Goal: Information Seeking & Learning: Learn about a topic

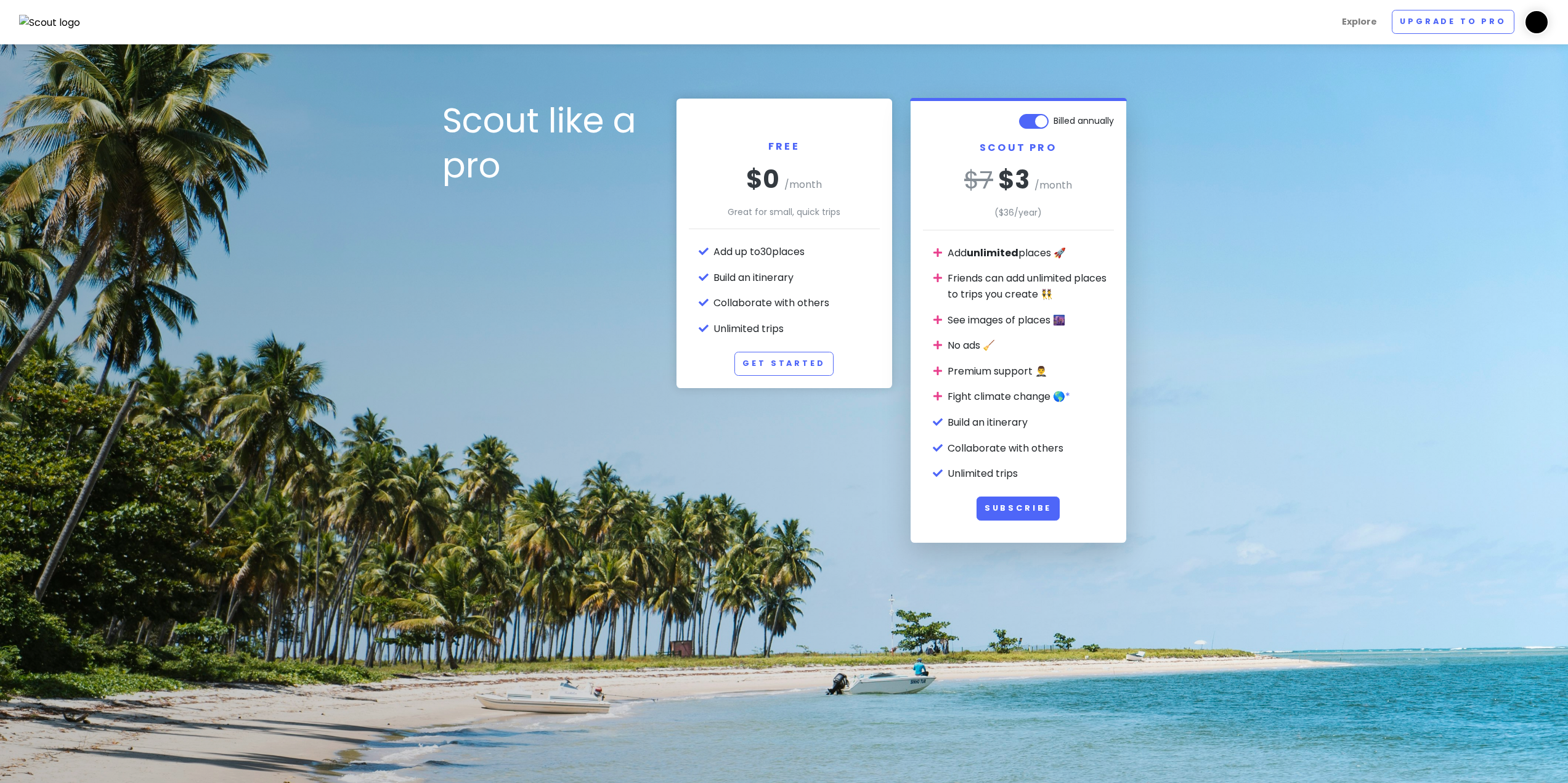
click at [47, 26] on img at bounding box center [50, 23] width 61 height 16
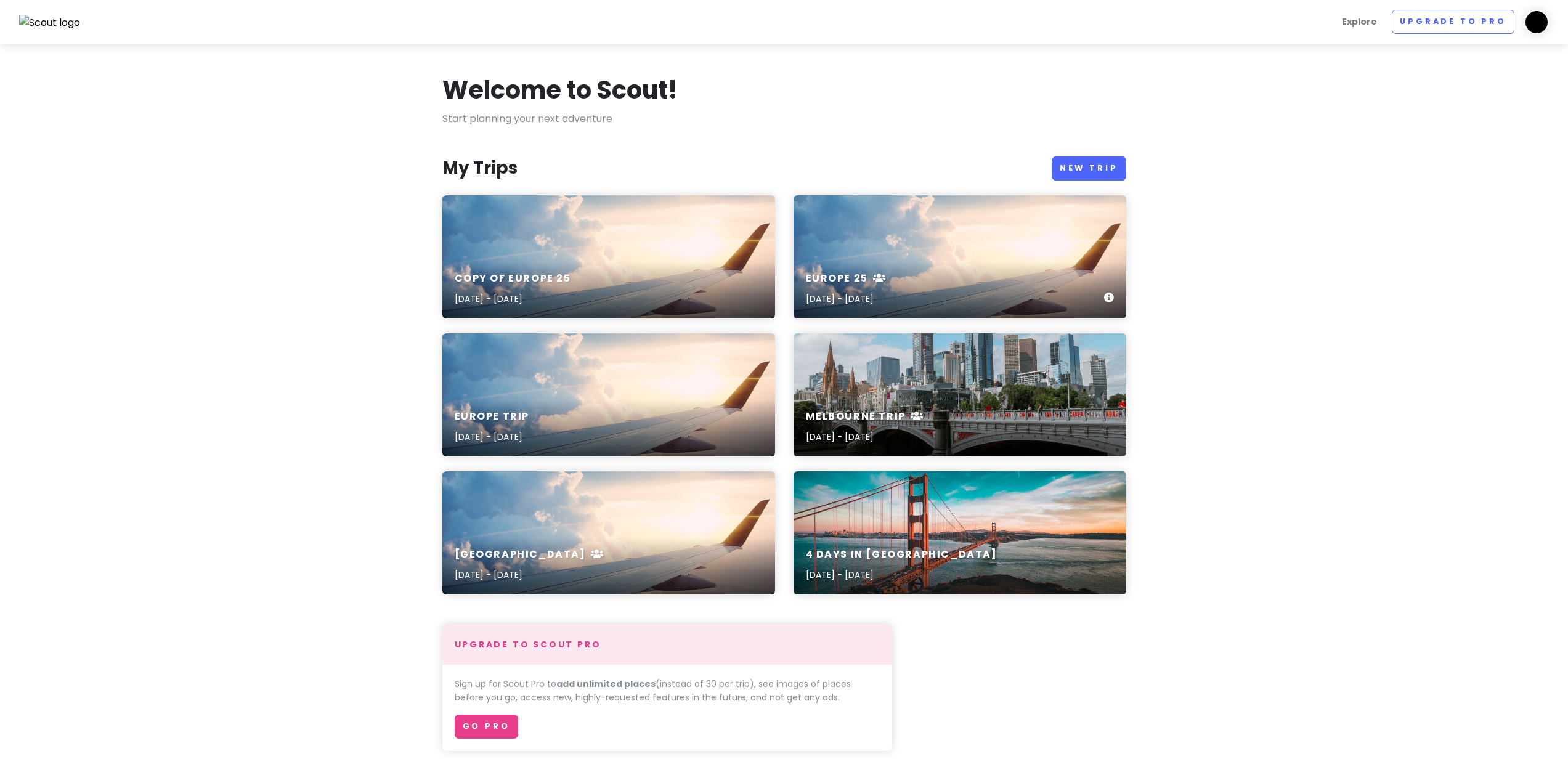
click at [902, 253] on div "Europe 25 [DATE] - [DATE]" at bounding box center [960, 257] width 333 height 123
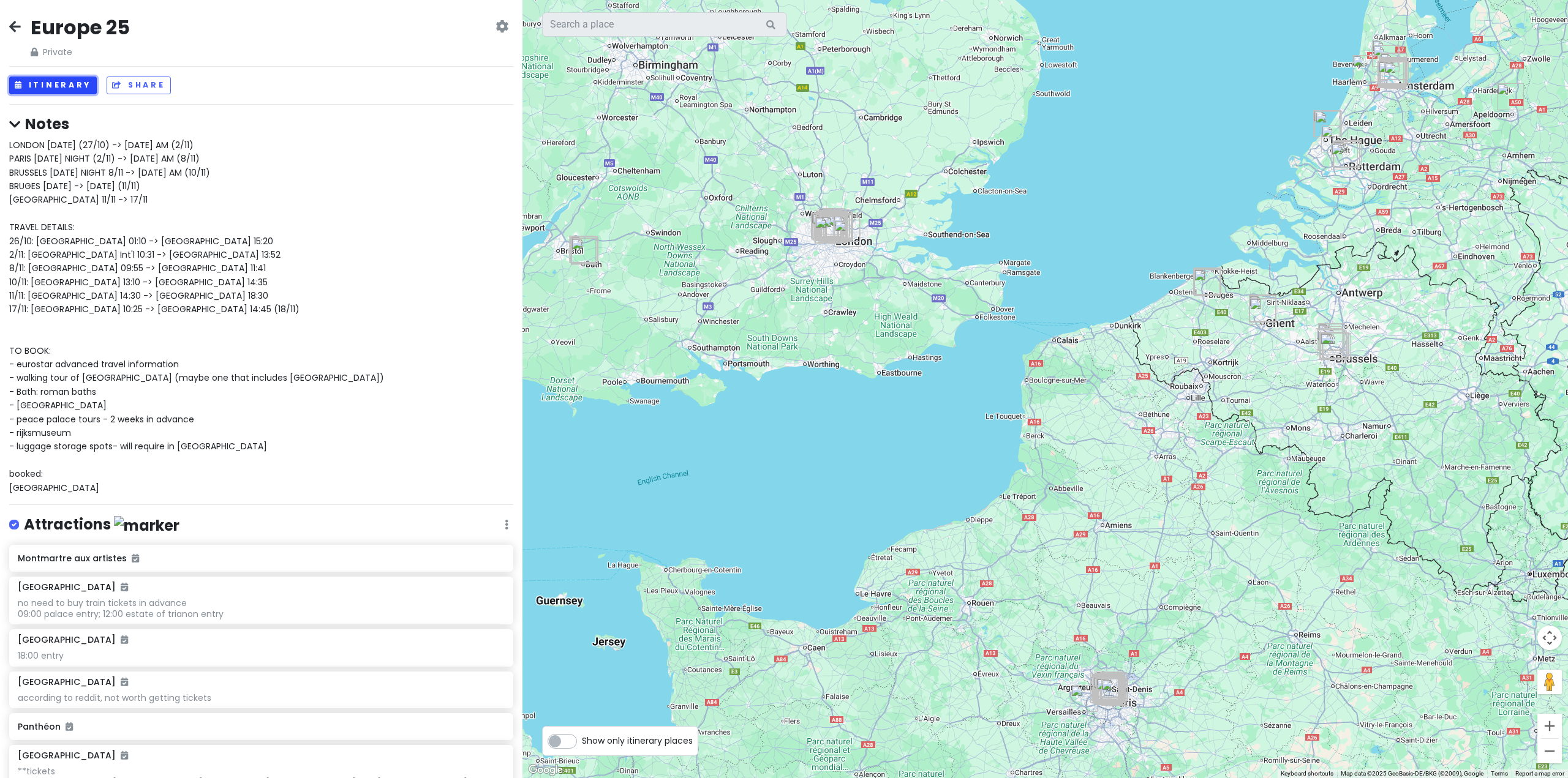
click at [71, 78] on button "Itinerary" at bounding box center [53, 85] width 88 height 18
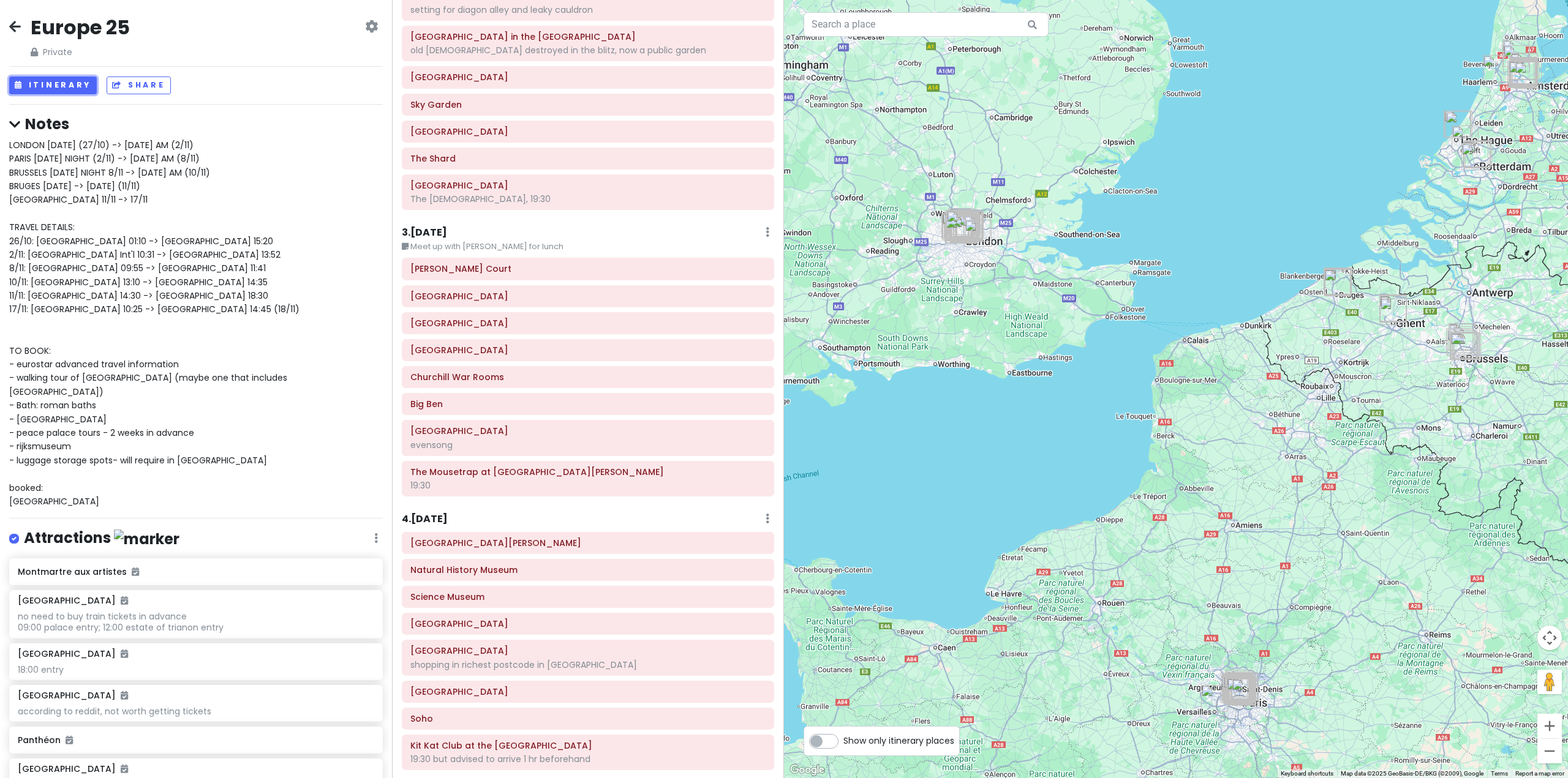
scroll to position [184, 0]
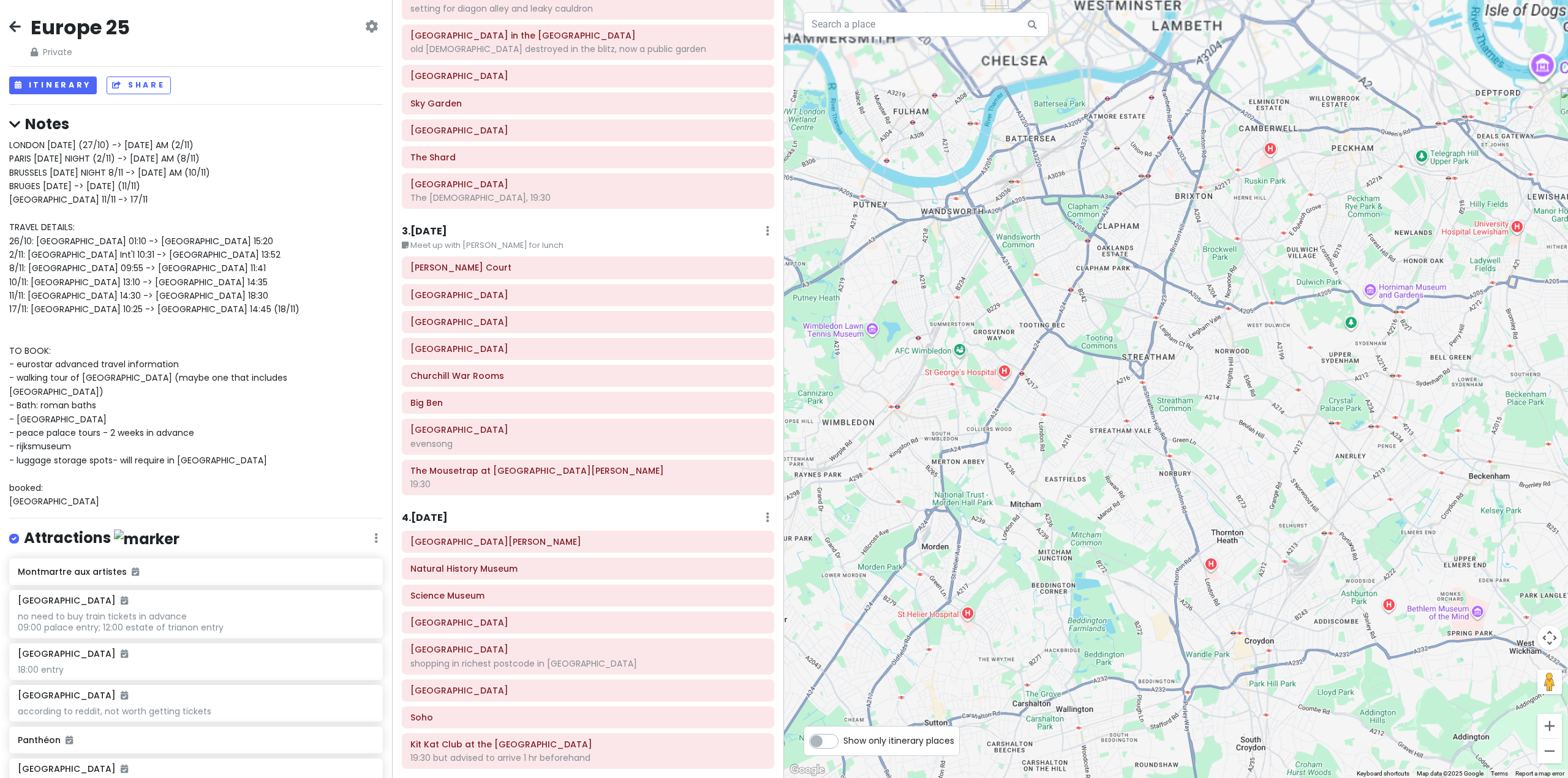
drag, startPoint x: 990, startPoint y: 184, endPoint x: 1094, endPoint y: 650, distance: 477.5
click at [1094, 649] on div at bounding box center [1176, 389] width 784 height 778
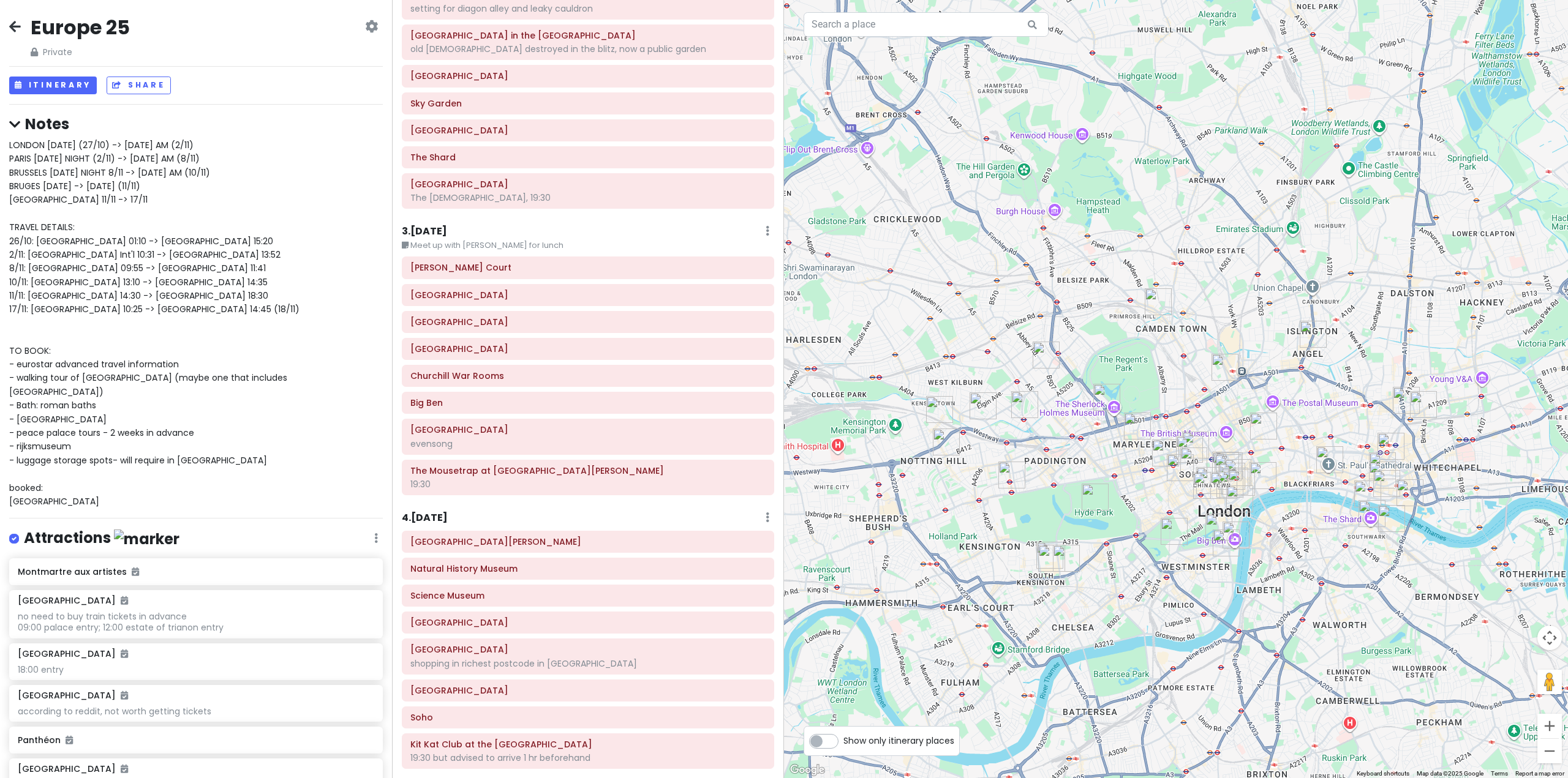
drag, startPoint x: 1214, startPoint y: 495, endPoint x: 1179, endPoint y: 639, distance: 148.2
click at [1181, 639] on div at bounding box center [1176, 389] width 784 height 778
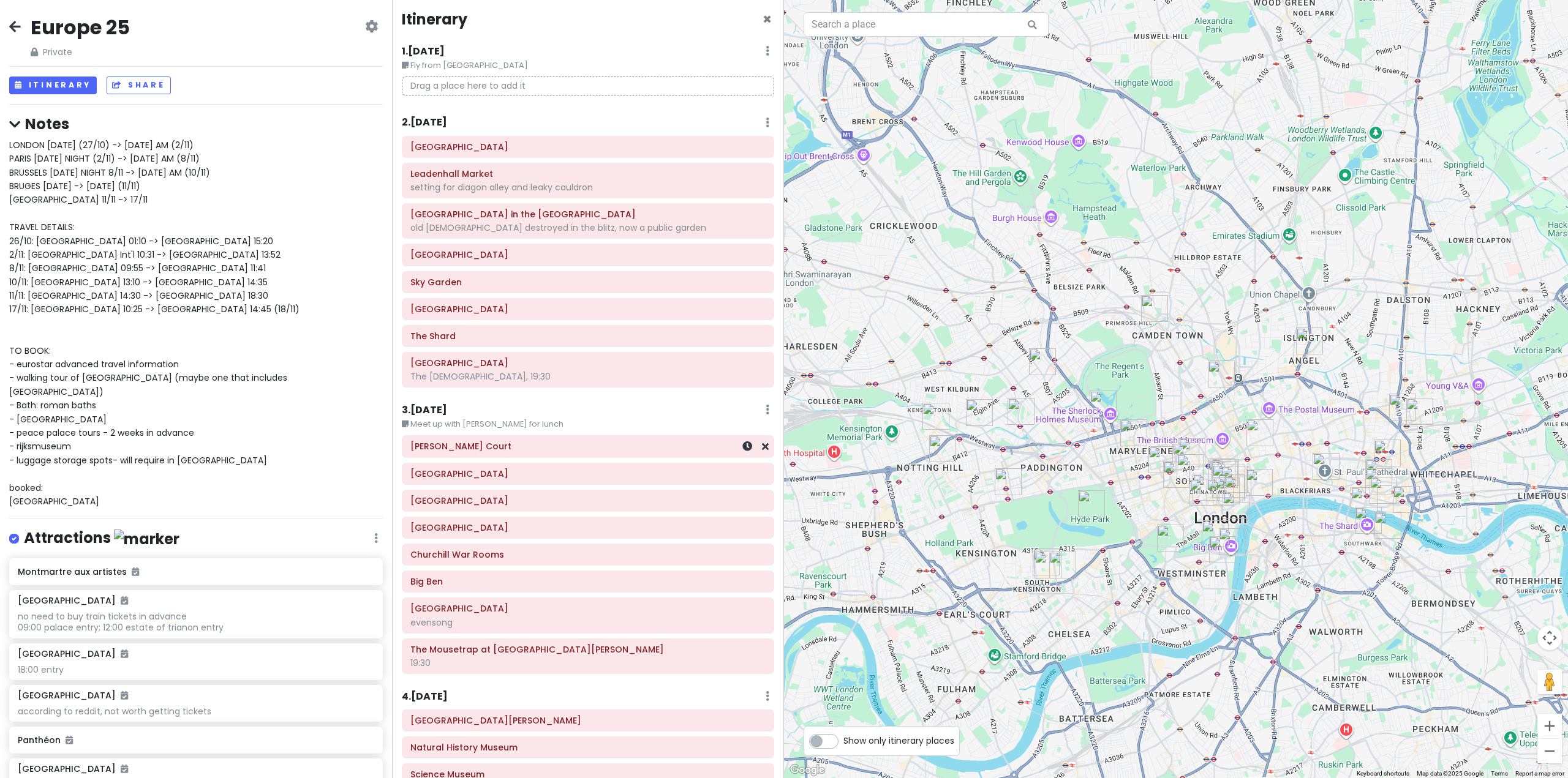
scroll to position [0, 0]
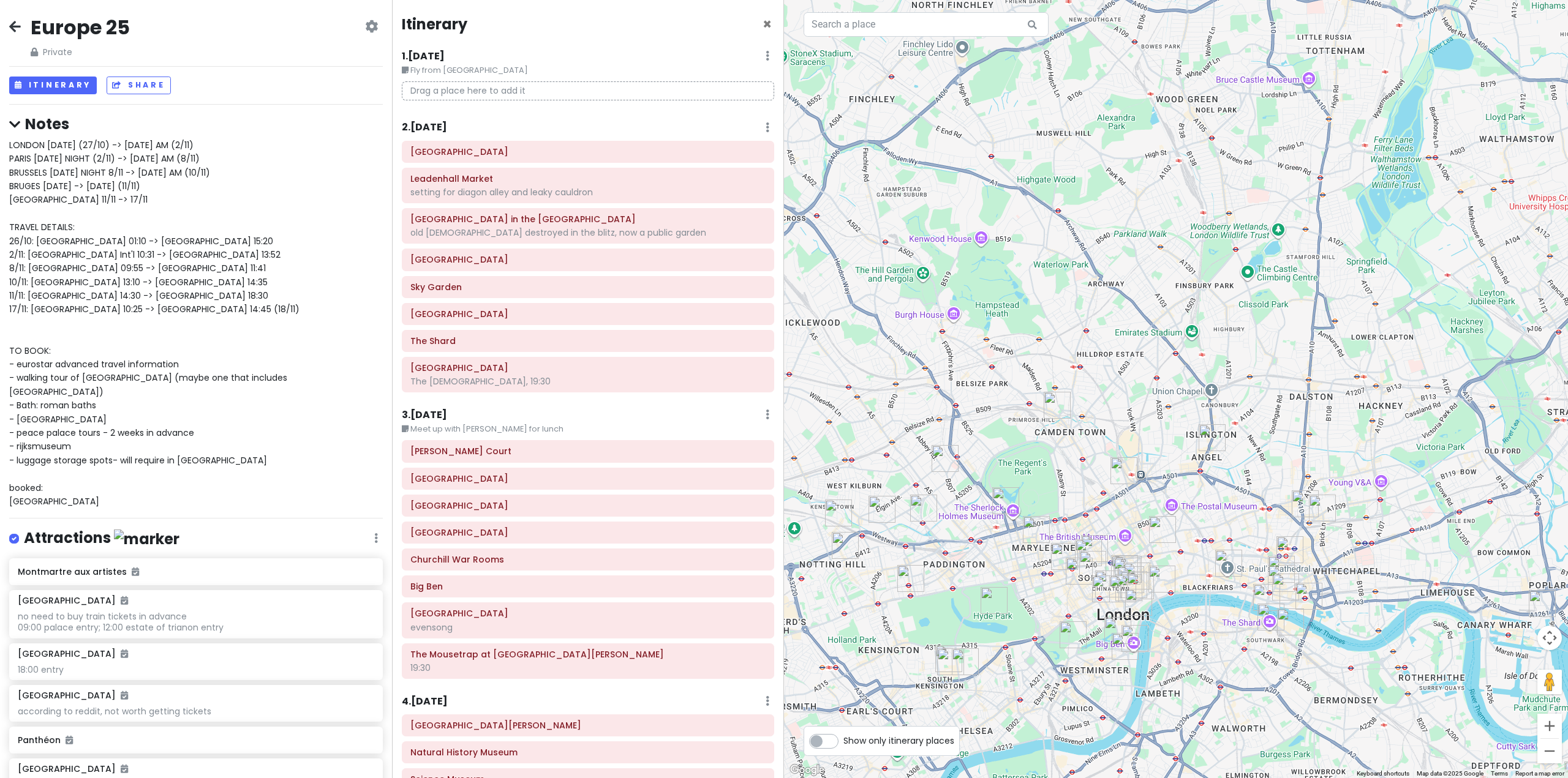
drag, startPoint x: 1083, startPoint y: 449, endPoint x: 985, endPoint y: 547, distance: 138.6
click at [985, 547] on div at bounding box center [1176, 389] width 784 height 778
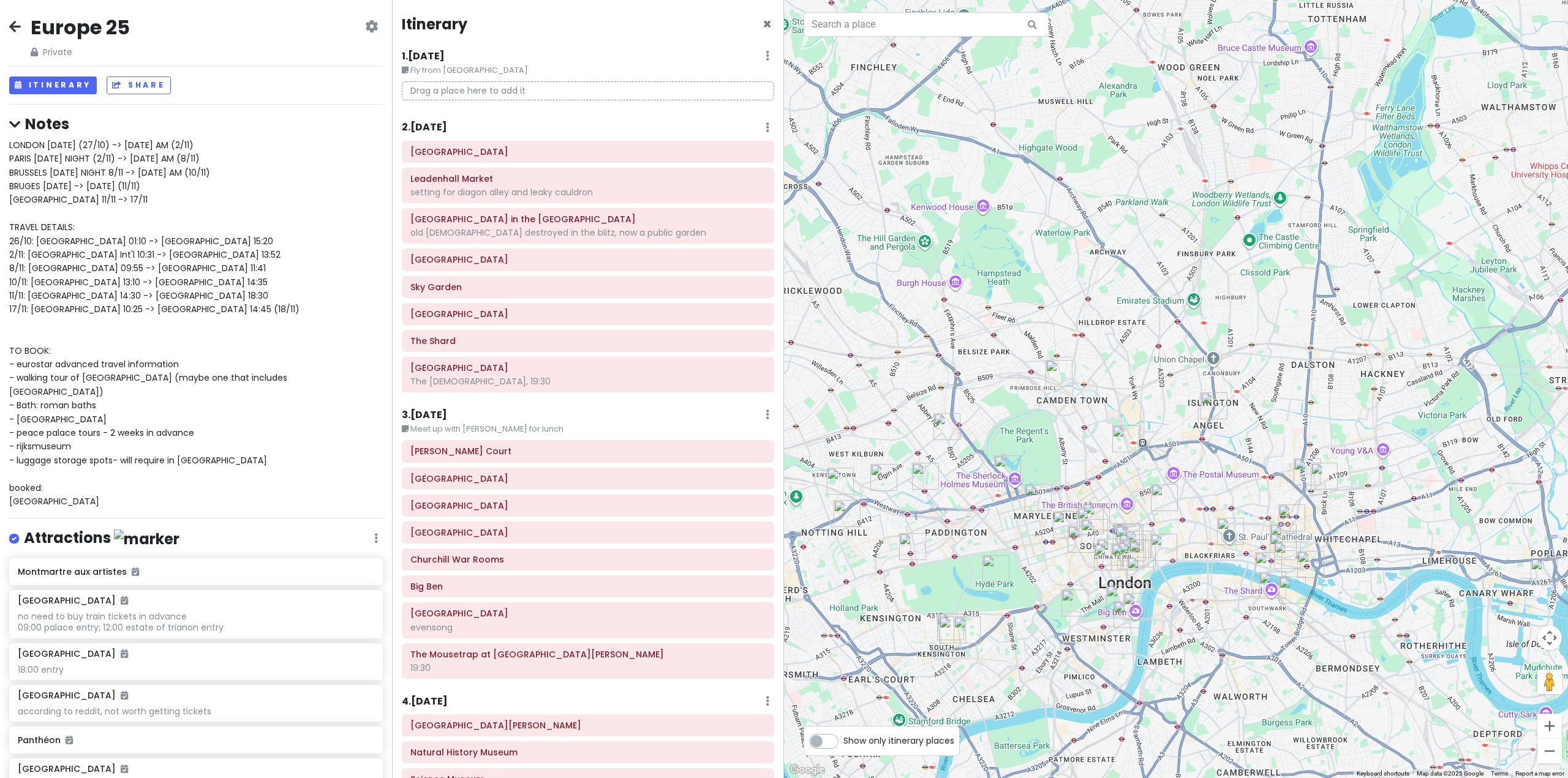
click at [1060, 371] on img "Camden Market" at bounding box center [1059, 374] width 27 height 27
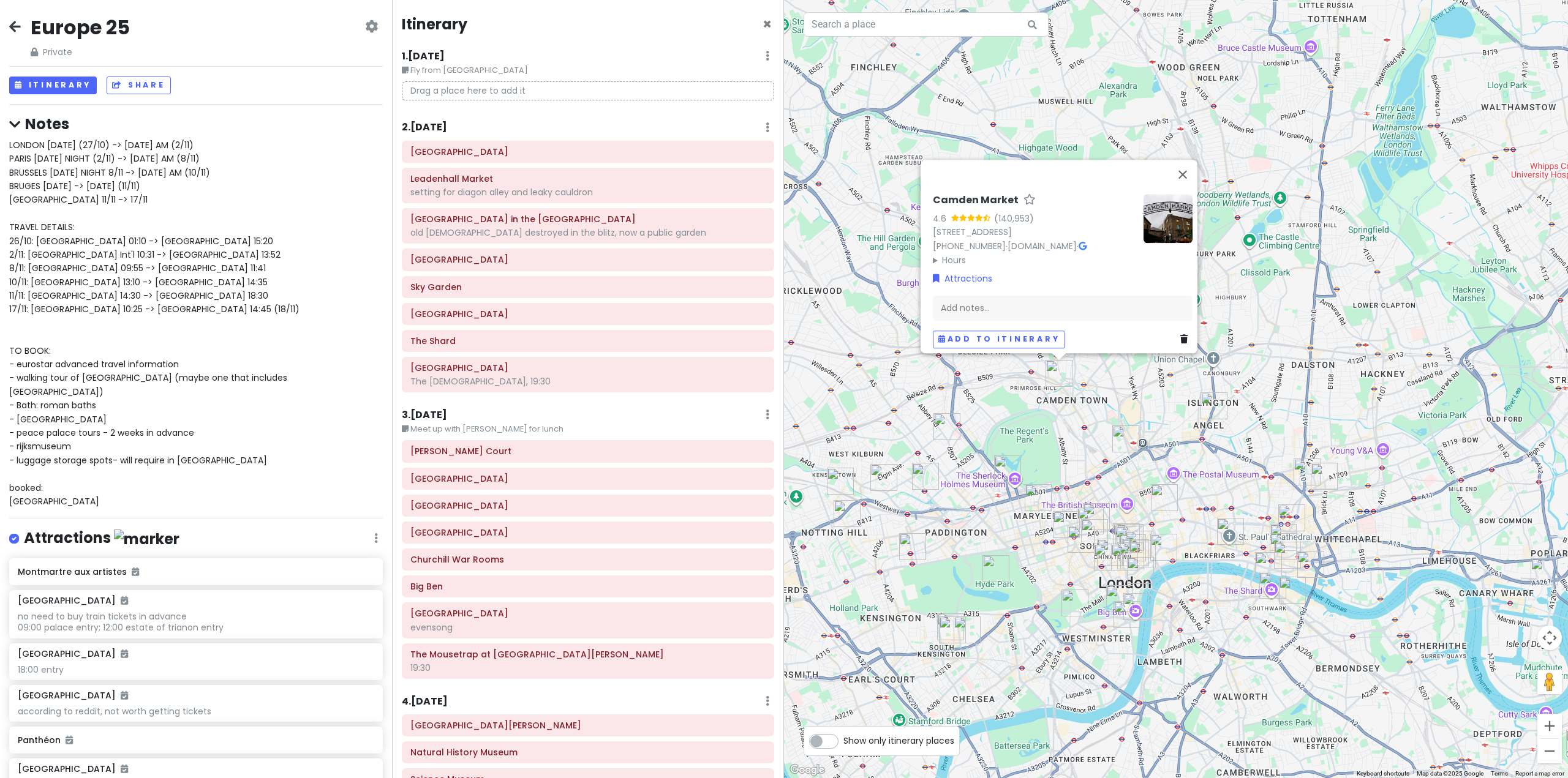
click at [1122, 439] on img "The British Library" at bounding box center [1126, 439] width 27 height 27
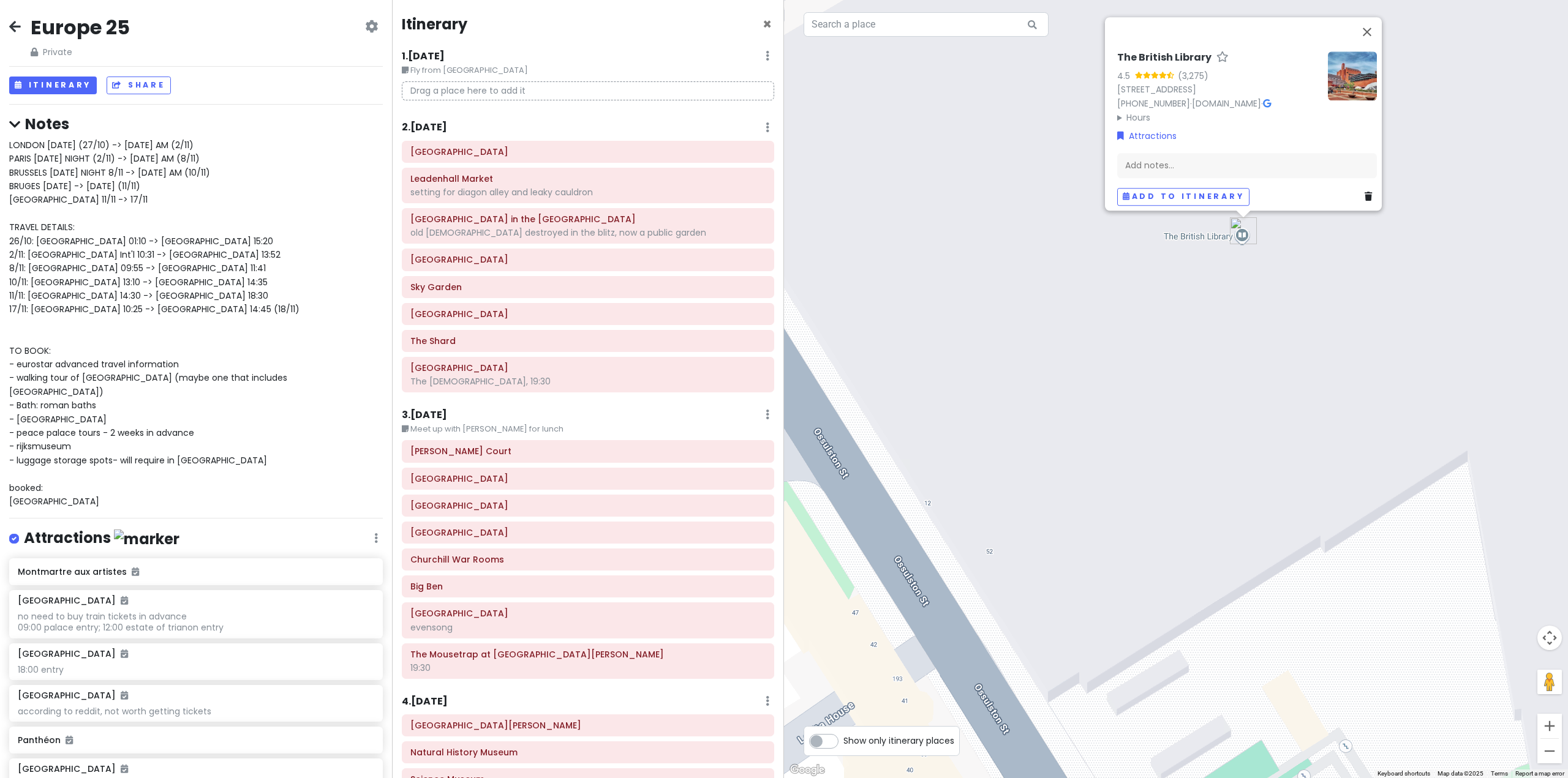
click at [1242, 233] on img "The British Library" at bounding box center [1243, 231] width 27 height 27
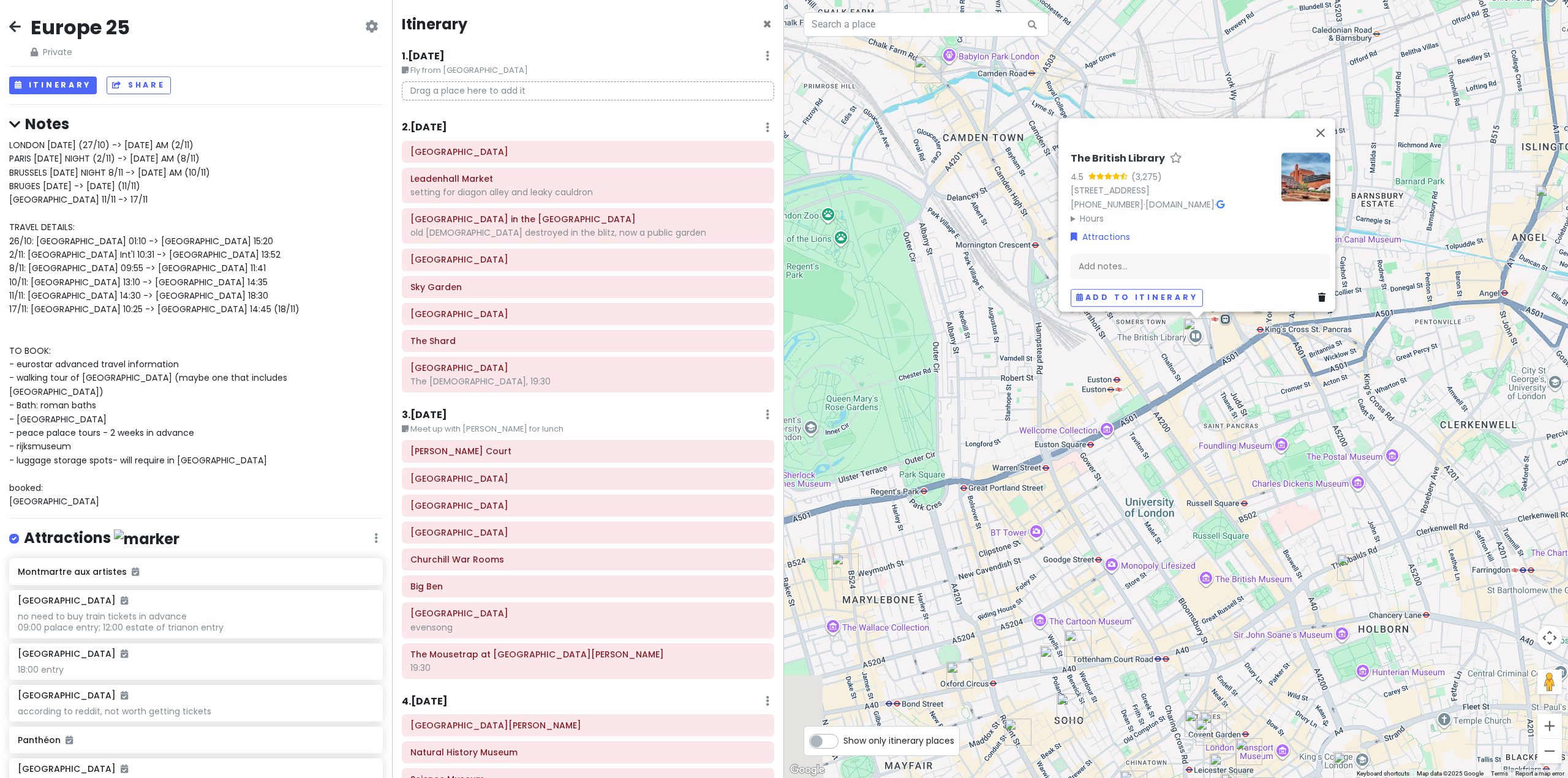
drag, startPoint x: 1294, startPoint y: 602, endPoint x: 1212, endPoint y: 434, distance: 186.9
click at [1213, 438] on div "The British Library 4.5 (3,275) [STREET_ADDRESS] [PHONE_NUMBER] · [DOMAIN_NAME]…" at bounding box center [1176, 389] width 784 height 778
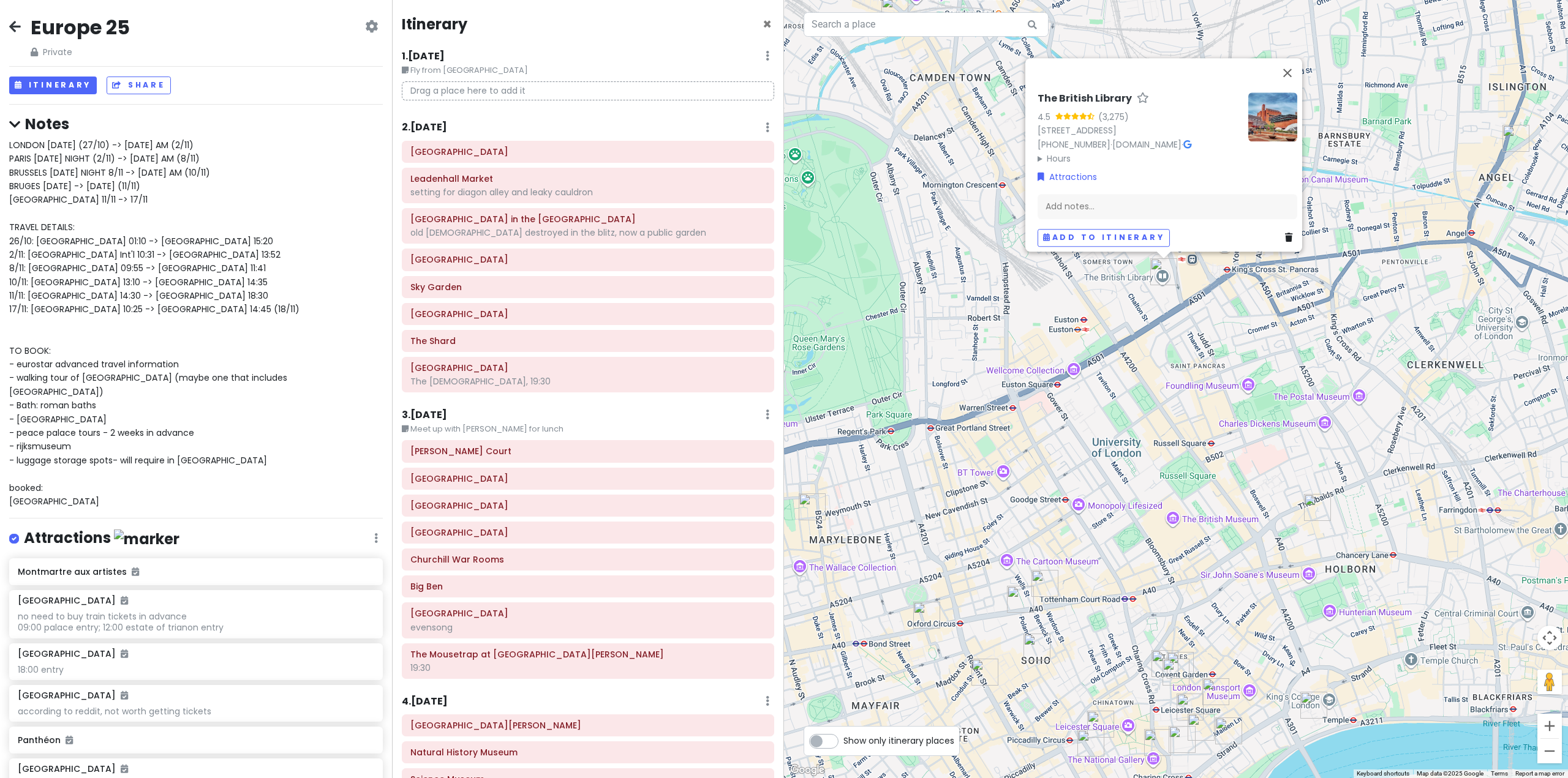
click at [1041, 589] on img "Enish Oxford Street" at bounding box center [1045, 584] width 27 height 27
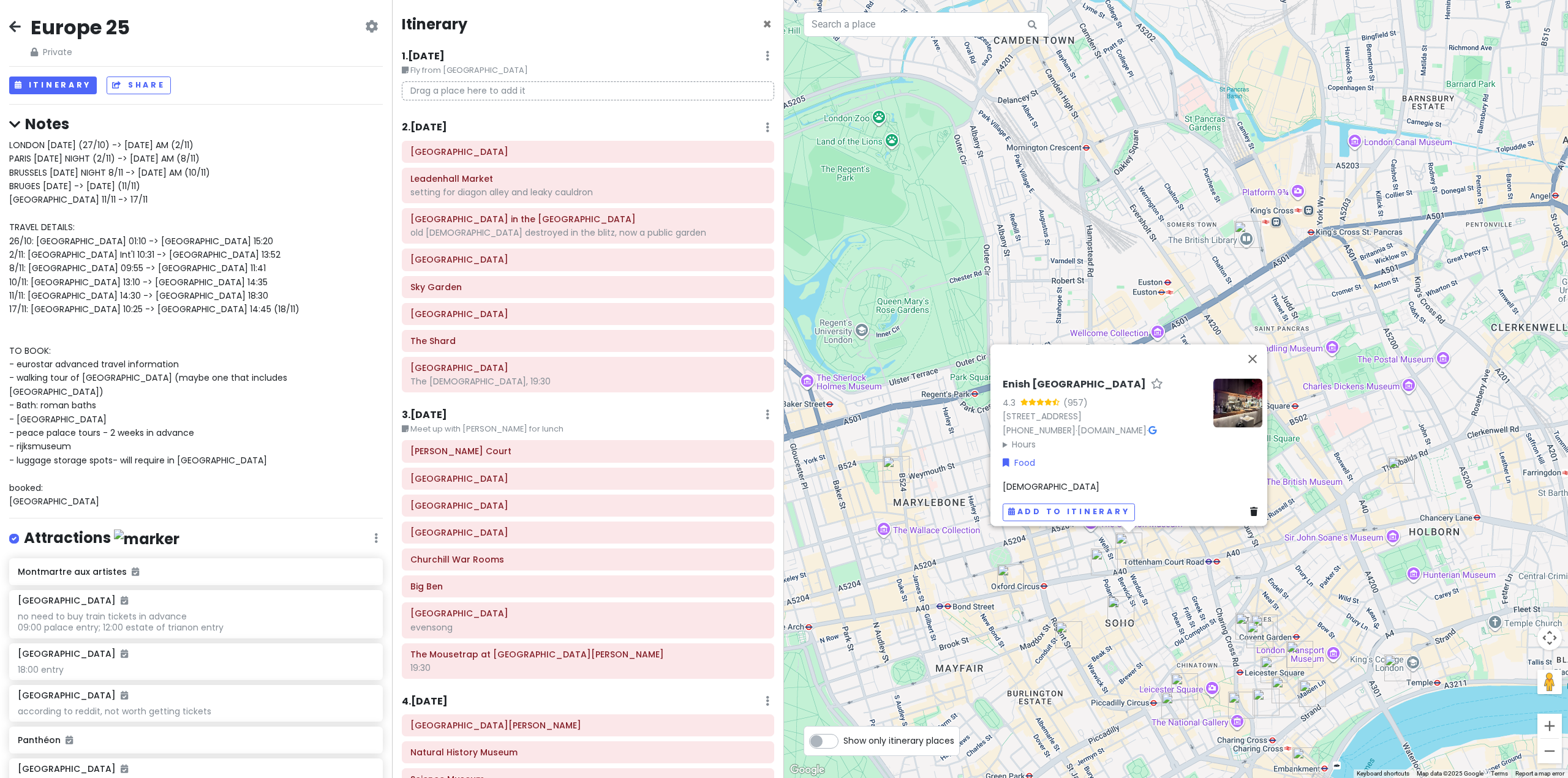
drag, startPoint x: 1093, startPoint y: 658, endPoint x: 1177, endPoint y: 620, distance: 92.2
click at [1177, 620] on div "Enish [GEOGRAPHIC_DATA] 4.3 (957) [STREET_ADDRESS] [PHONE_NUMBER] · [DOMAIN_NAM…" at bounding box center [1176, 389] width 784 height 778
click at [1247, 629] on img "Dishoom Covent Garden" at bounding box center [1260, 635] width 27 height 27
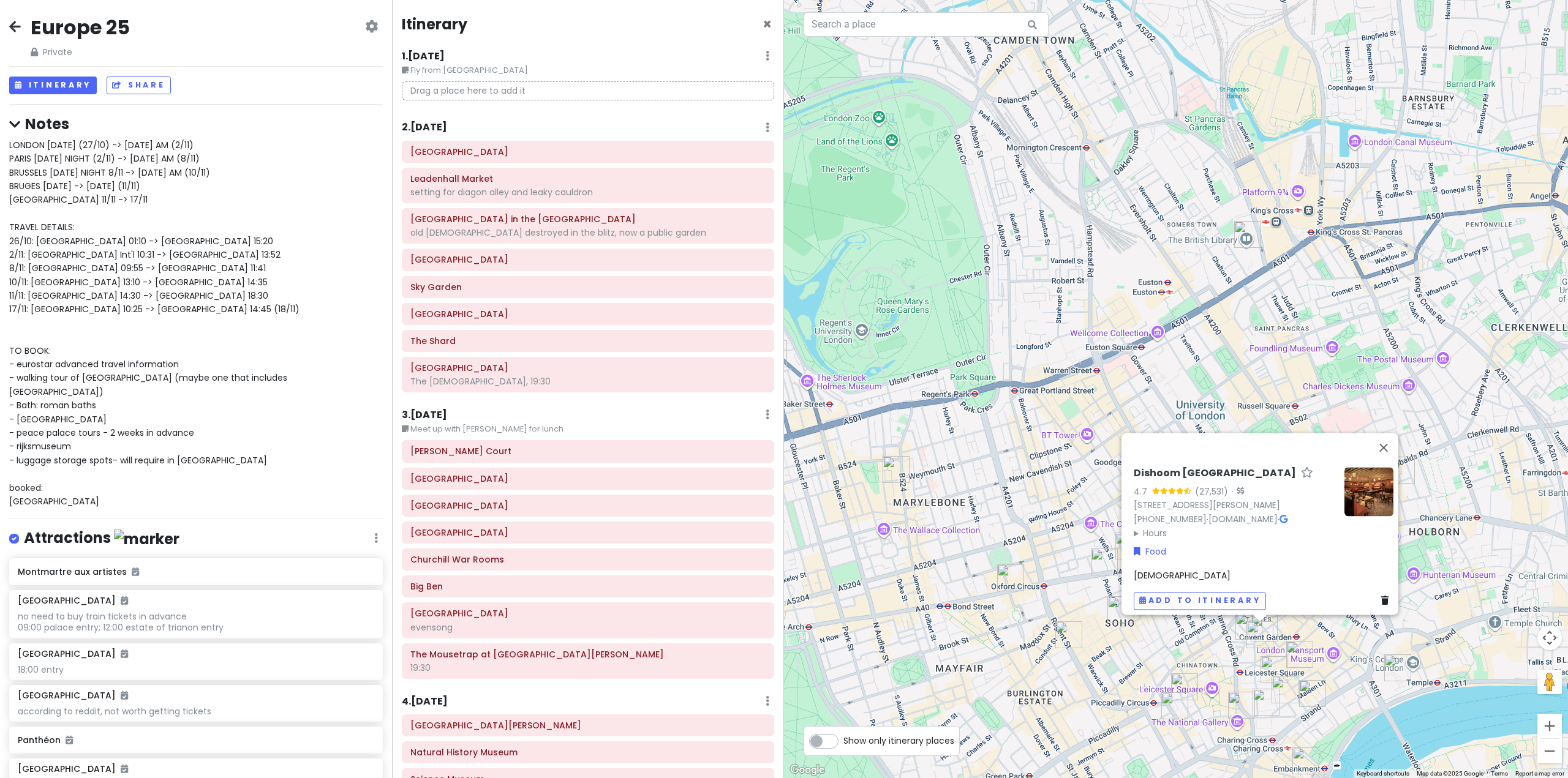
click at [1176, 711] on img "Fallow" at bounding box center [1175, 706] width 27 height 27
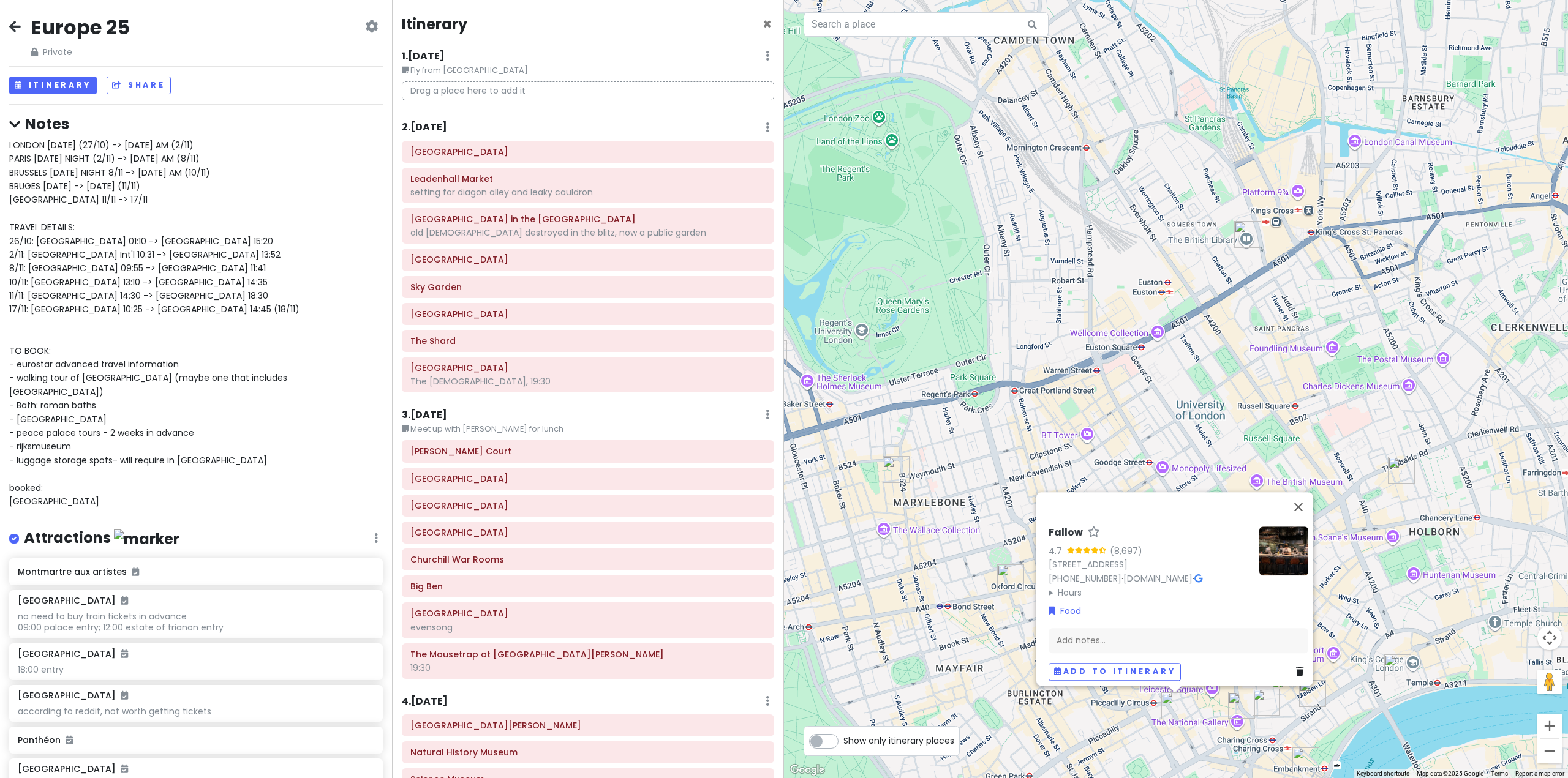
click at [1310, 694] on img "The Port House" at bounding box center [1313, 694] width 27 height 27
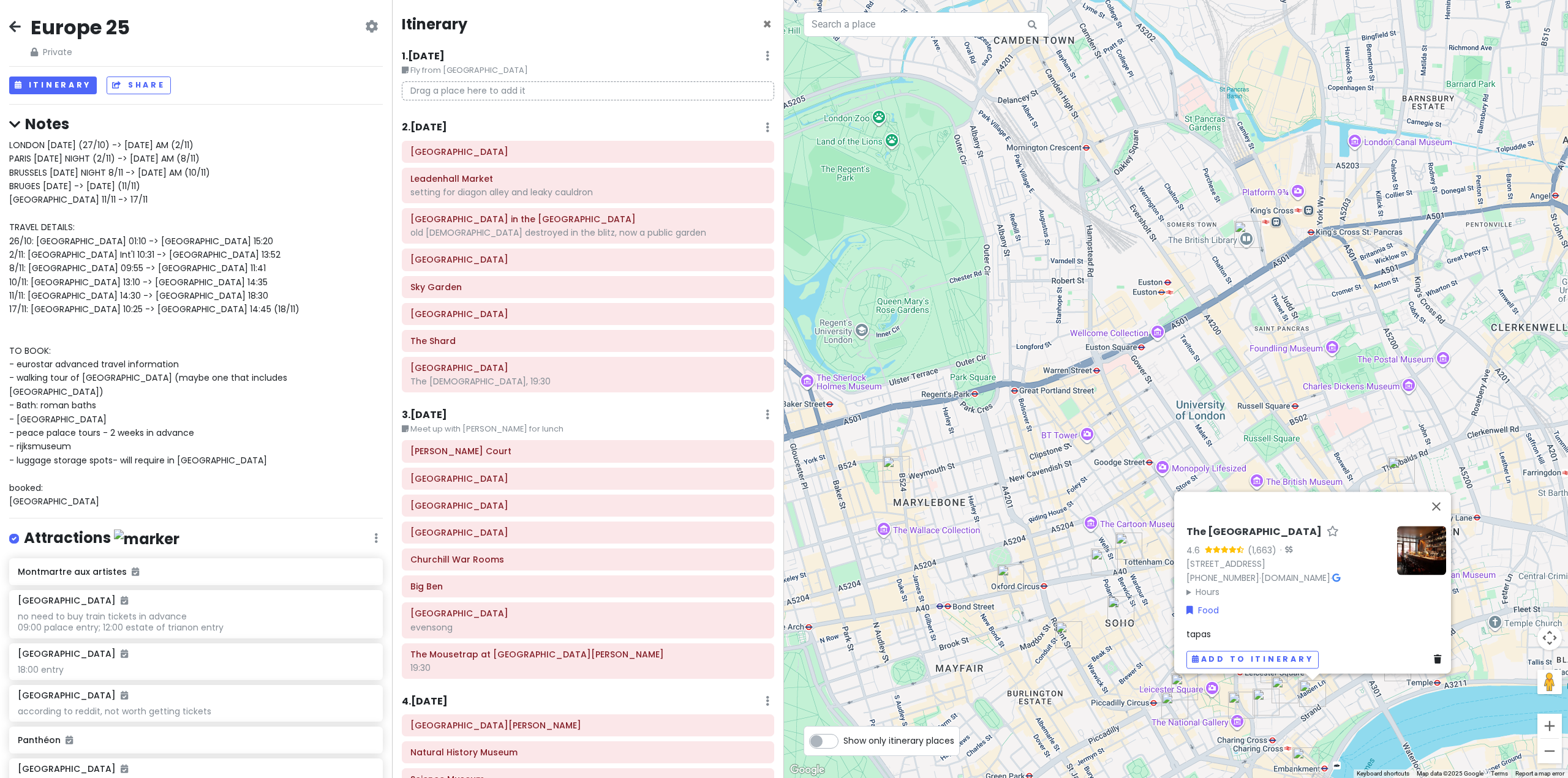
click at [1271, 682] on img "Goodwin's Court" at bounding box center [1274, 670] width 27 height 27
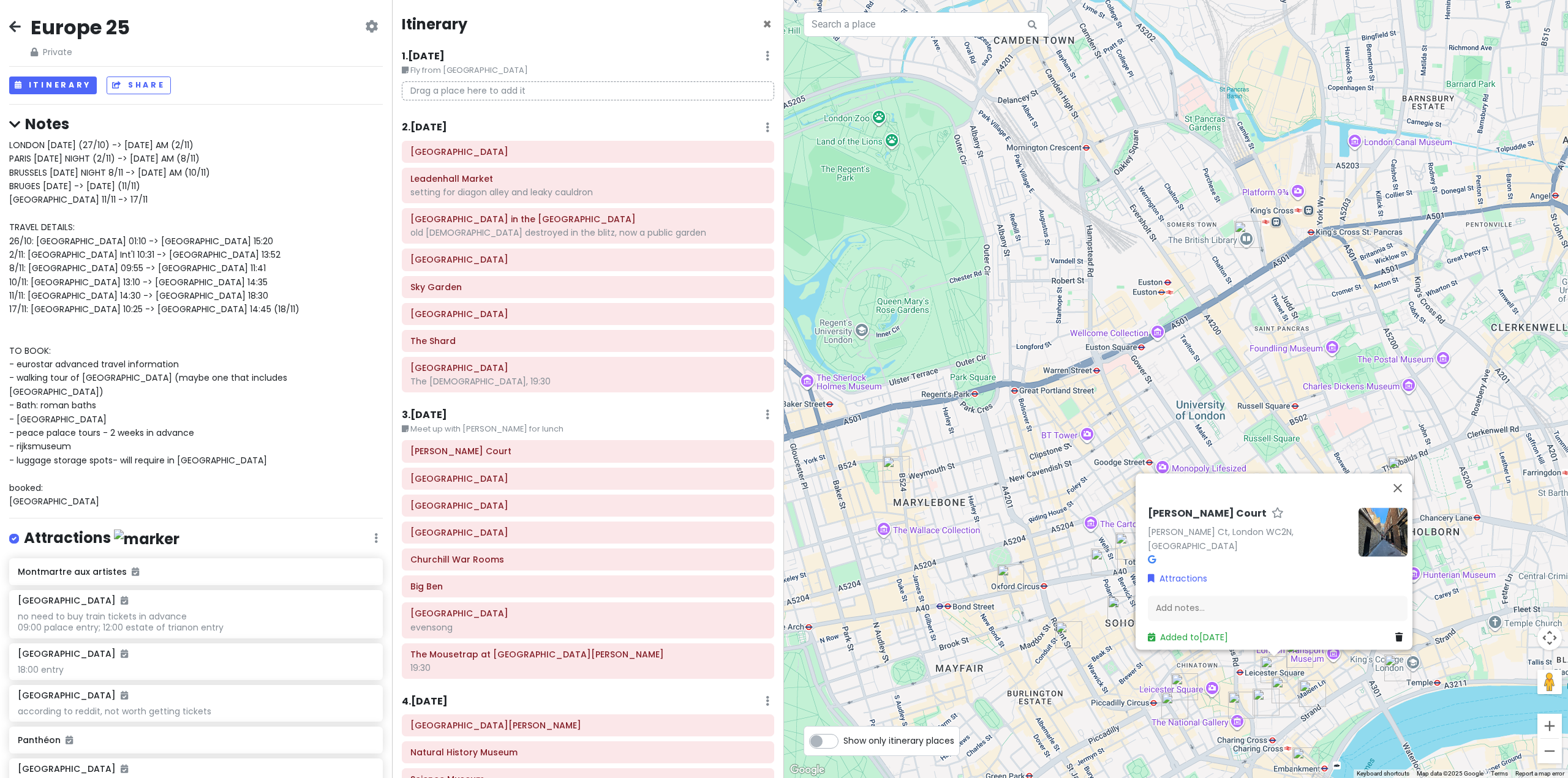
click at [1254, 702] on img "National Portrait Gallery" at bounding box center [1242, 706] width 27 height 27
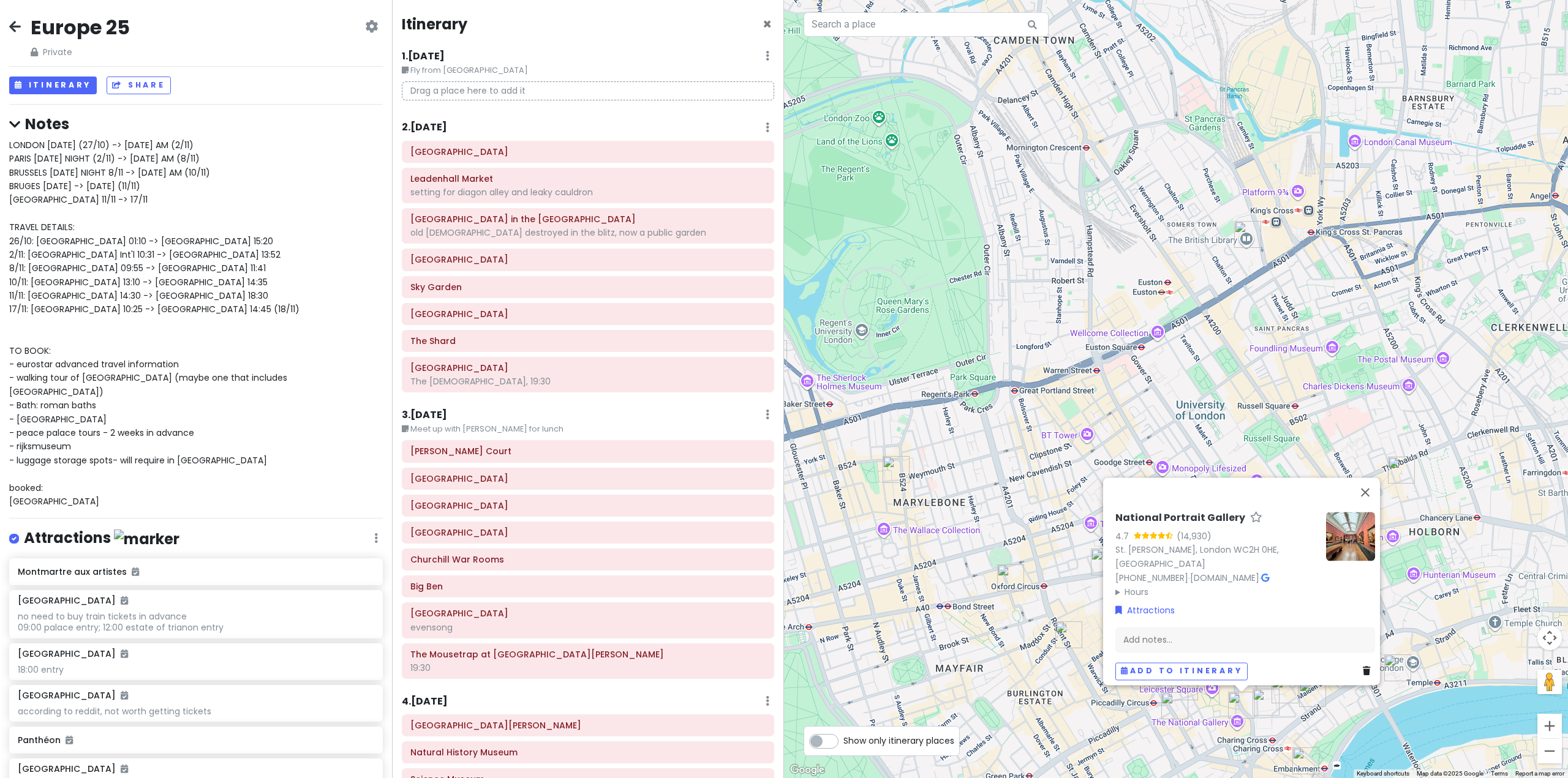
click at [1194, 755] on div "National Portrait Gallery 4.7 (14,930) [STREET_ADDRESS][PERSON_NAME] [PHONE_NUM…" at bounding box center [1176, 389] width 784 height 778
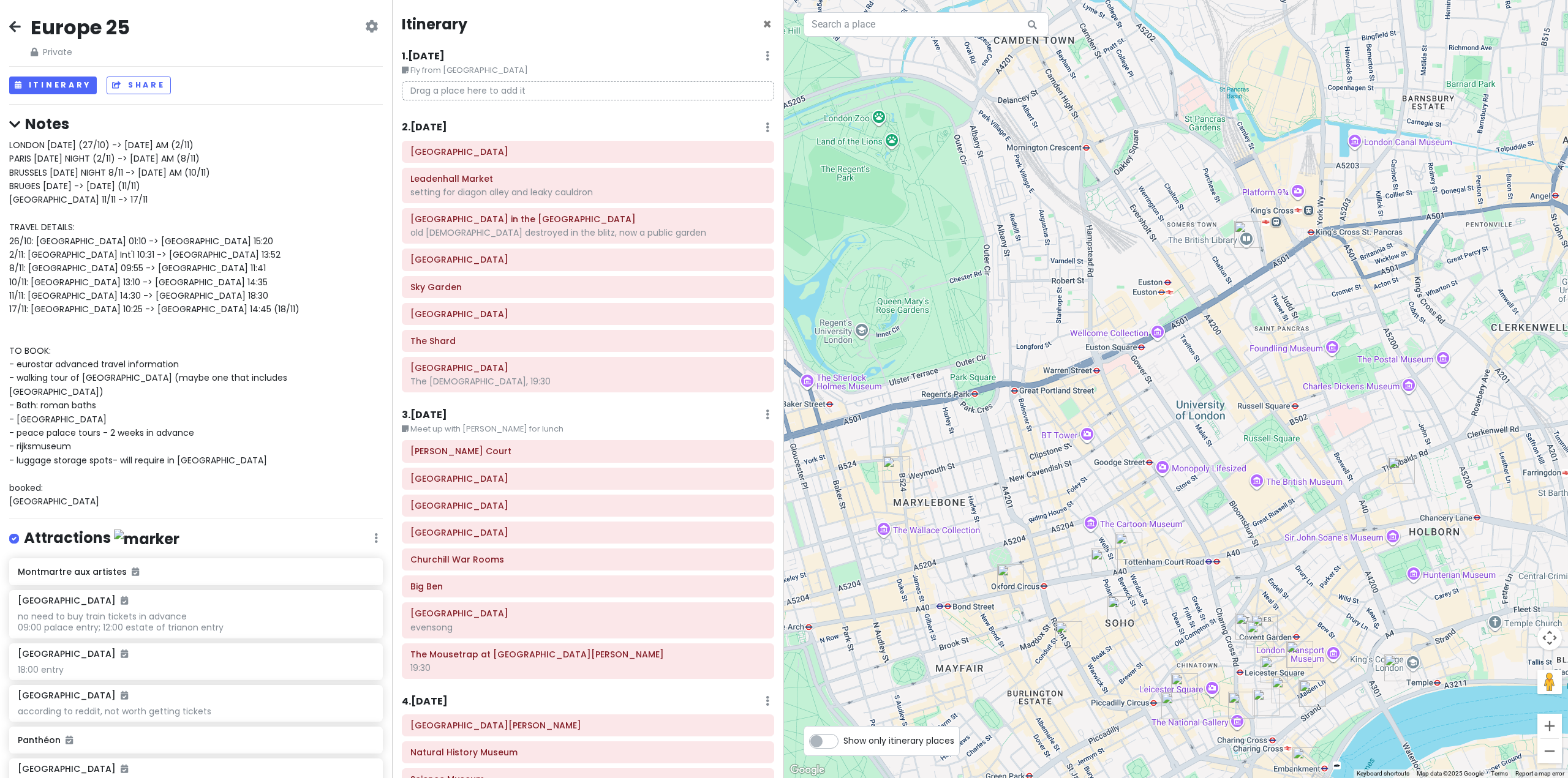
click at [893, 476] on img "Kudu" at bounding box center [896, 470] width 27 height 27
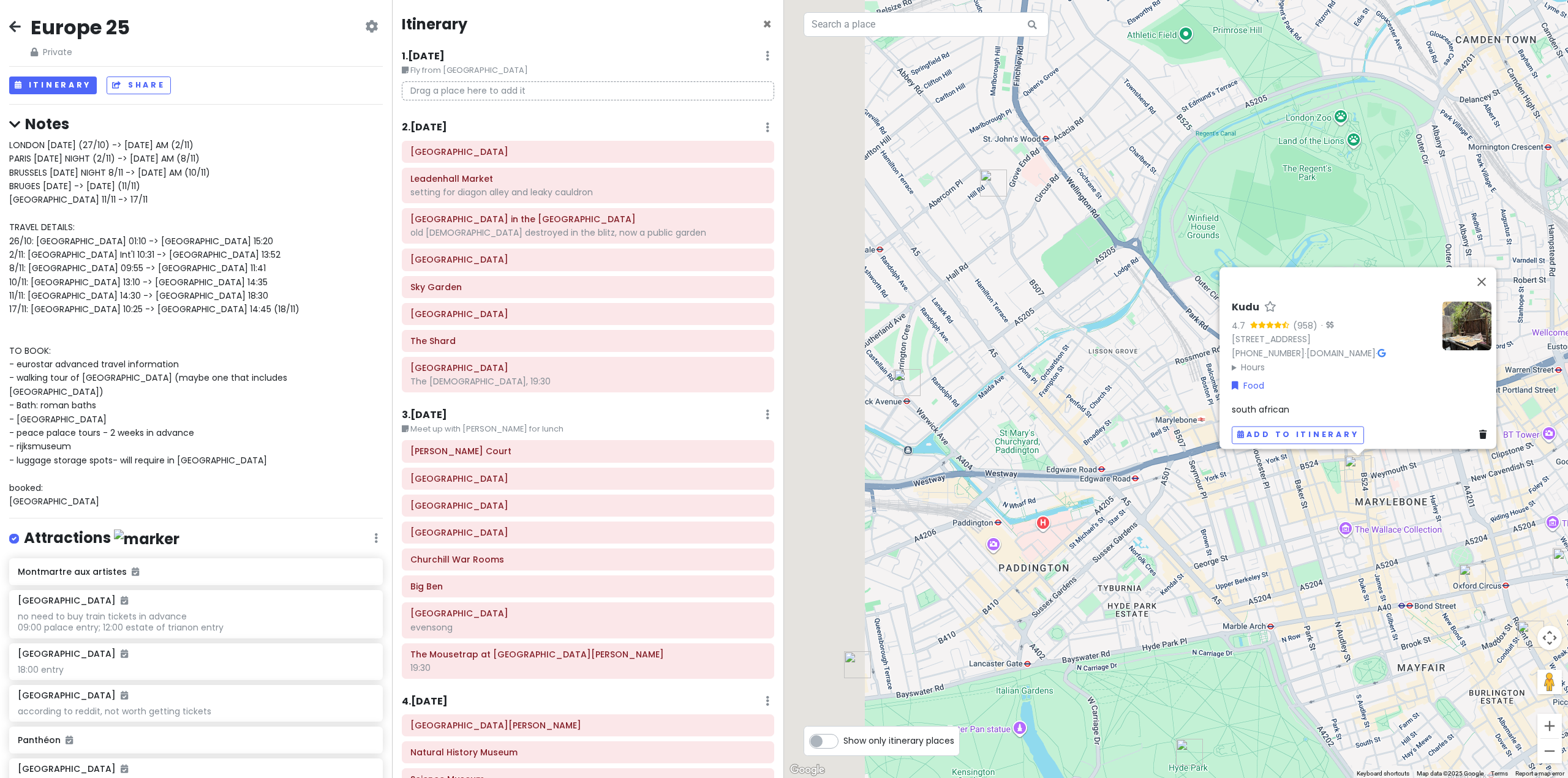
drag, startPoint x: 1114, startPoint y: 570, endPoint x: 1438, endPoint y: 569, distance: 324.0
click at [1438, 569] on div "Kudu 4.7 (958) · [STREET_ADDRESS] [PHONE_NUMBER] · [DOMAIN_NAME] · Hours [DATE]…" at bounding box center [1176, 389] width 784 height 778
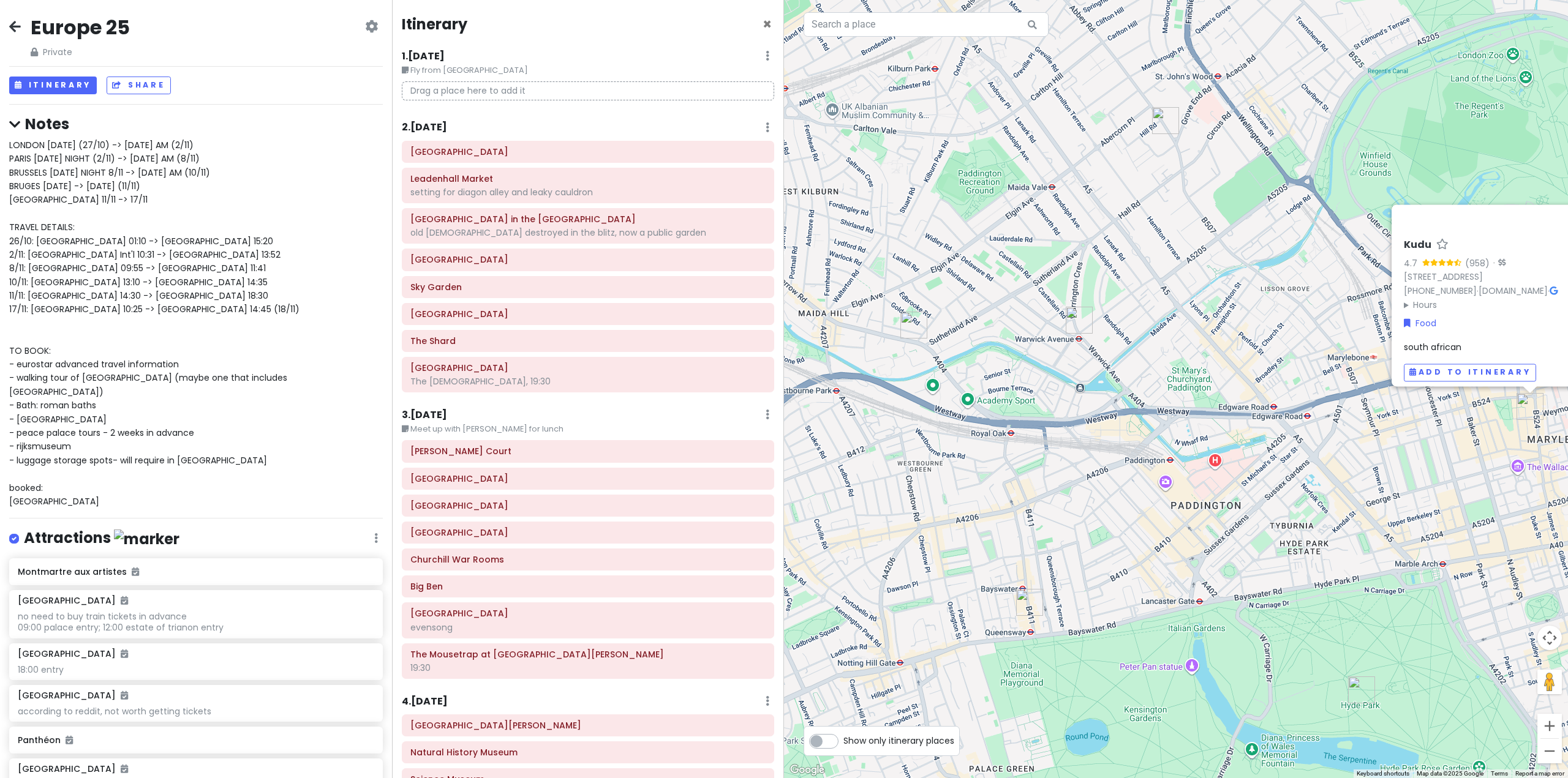
drag, startPoint x: 1010, startPoint y: 691, endPoint x: 1180, endPoint y: 624, distance: 182.7
click at [1180, 624] on div "Kudu 4.7 (958) · [STREET_ADDRESS] [PHONE_NUMBER] · [DOMAIN_NAME] · Hours [DATE]…" at bounding box center [1176, 389] width 784 height 778
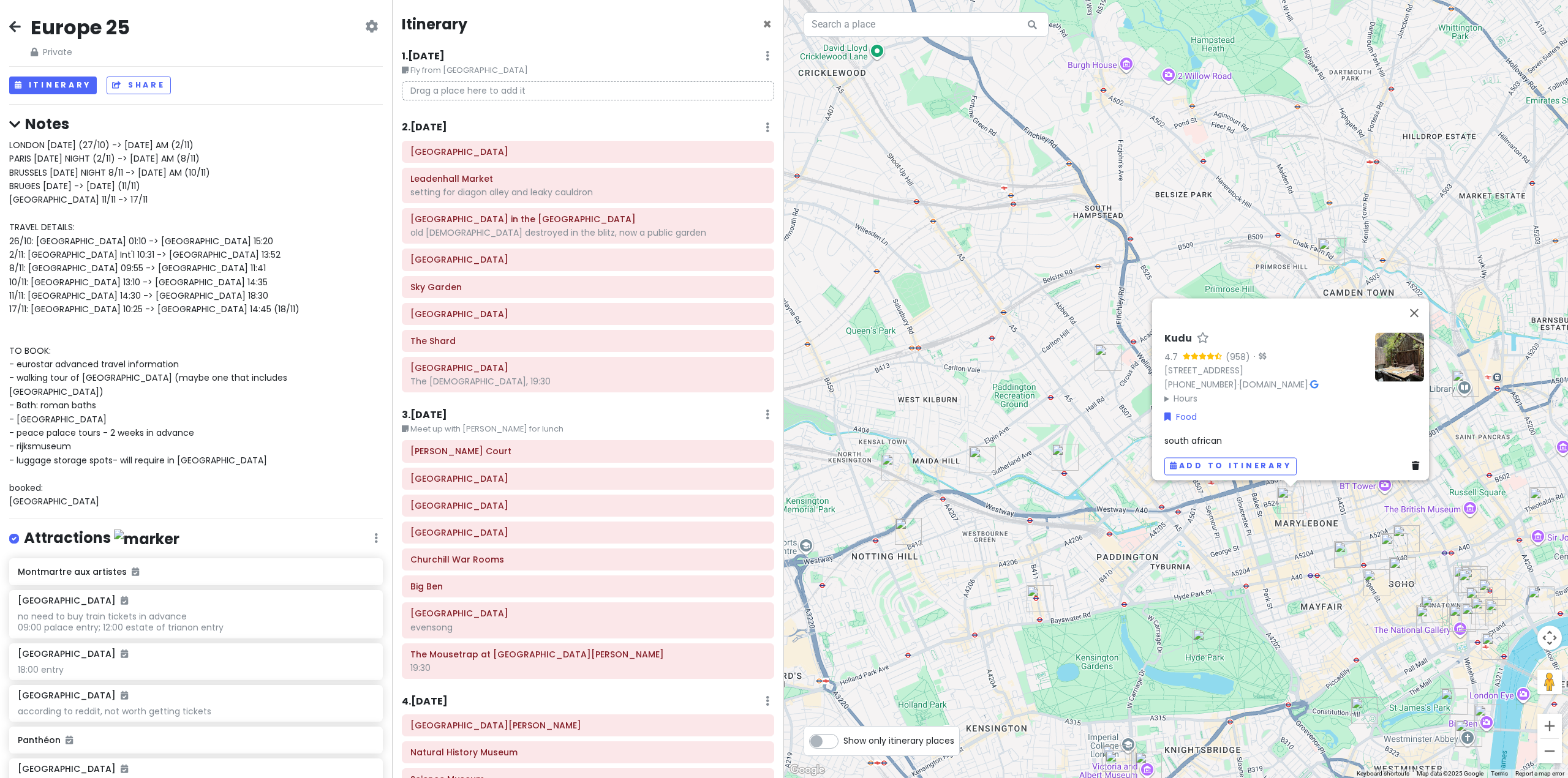
click at [873, 458] on div "Kudu 4.7 (958) · [STREET_ADDRESS] [PHONE_NUMBER] · [DOMAIN_NAME] · Hours [DATE]…" at bounding box center [1176, 389] width 784 height 778
click at [892, 472] on img "Maramia Cafe" at bounding box center [895, 467] width 27 height 27
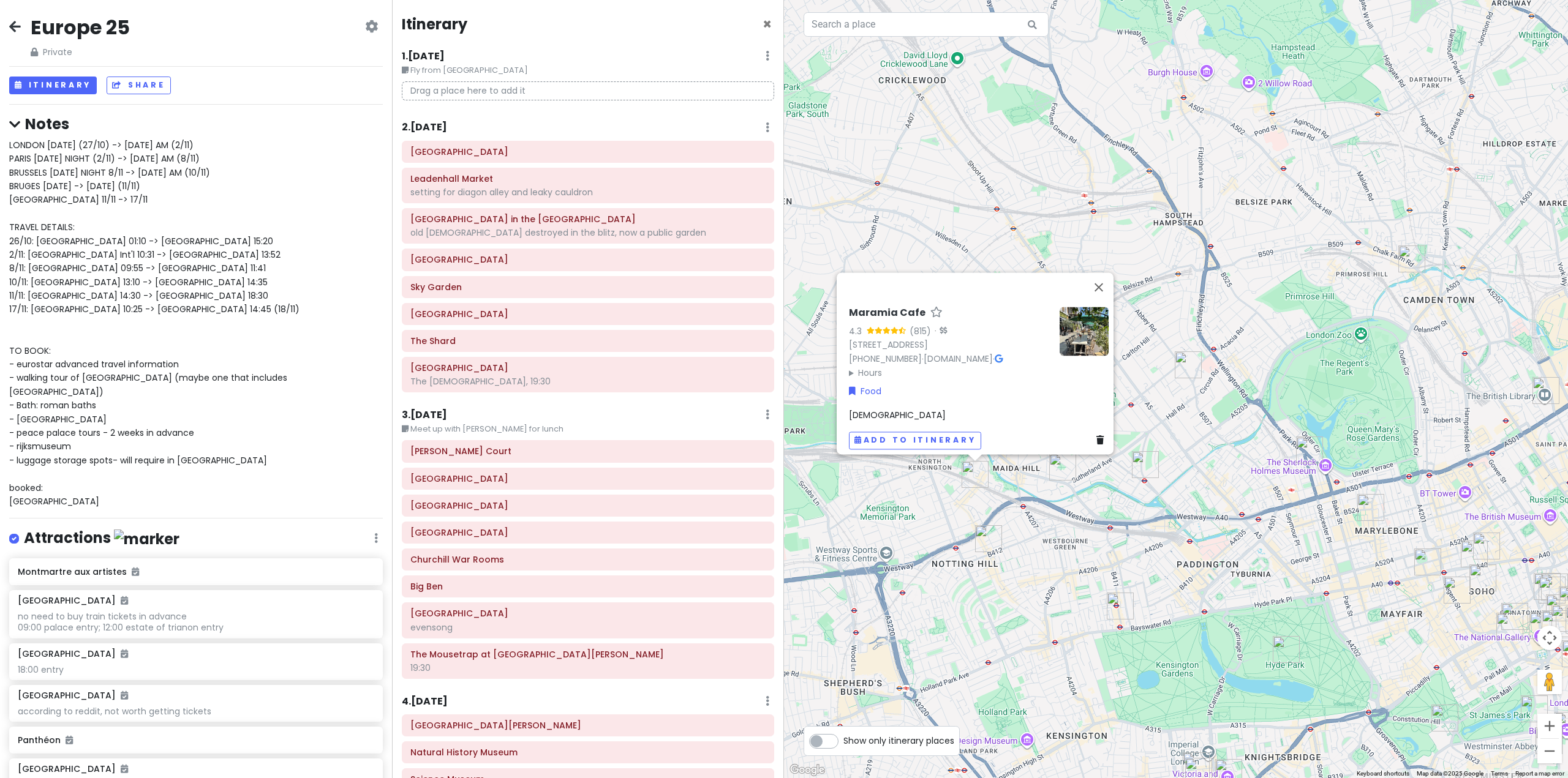
drag, startPoint x: 1014, startPoint y: 550, endPoint x: 1051, endPoint y: 617, distance: 76.5
click at [1051, 617] on div "Maramia Cafe 4.3 (815) · [STREET_ADDRESS] [PHONE_NUMBER] · [DOMAIN_NAME] · Hour…" at bounding box center [1176, 389] width 784 height 778
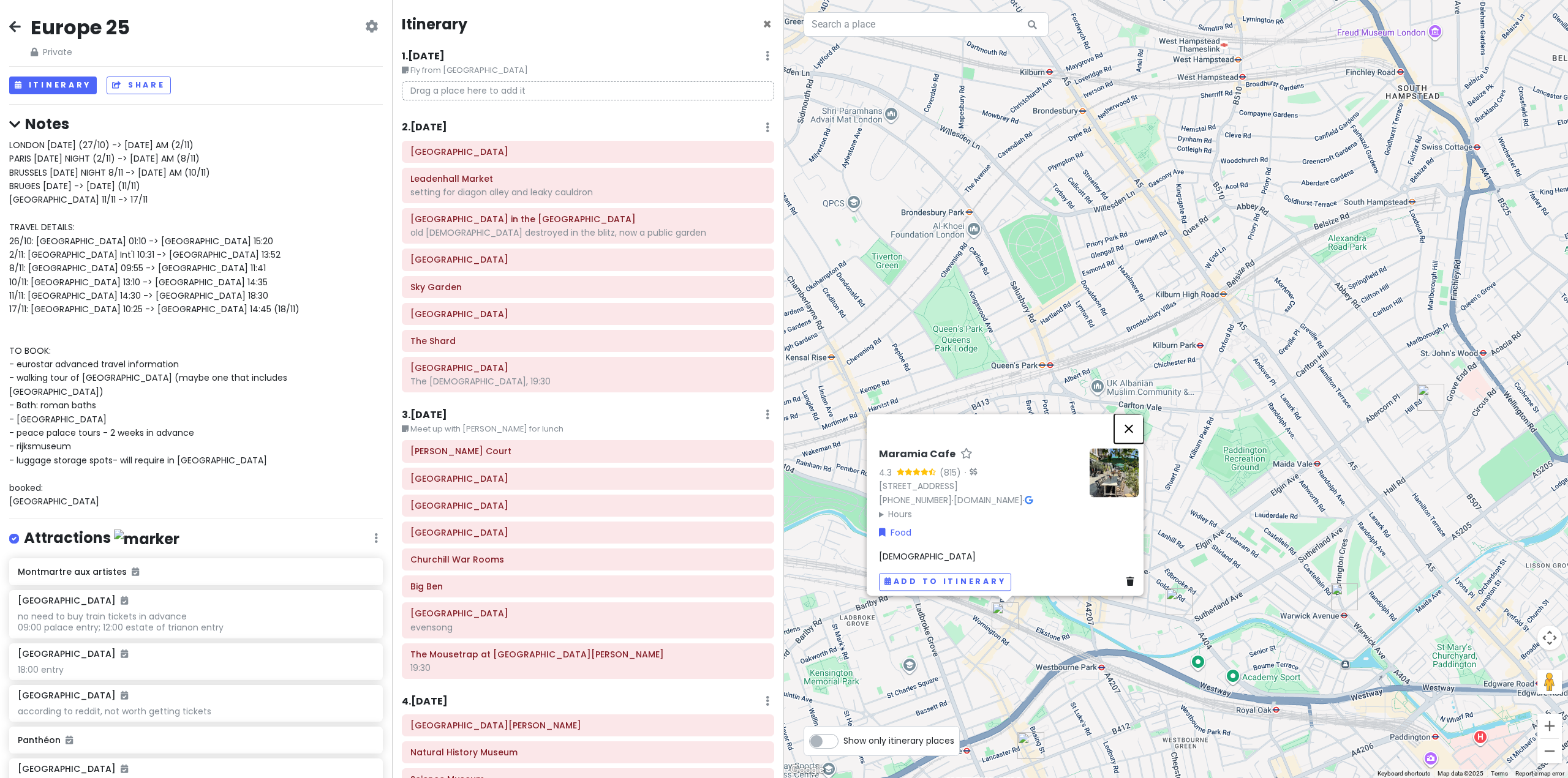
click at [1133, 423] on button "Close" at bounding box center [1129, 429] width 30 height 30
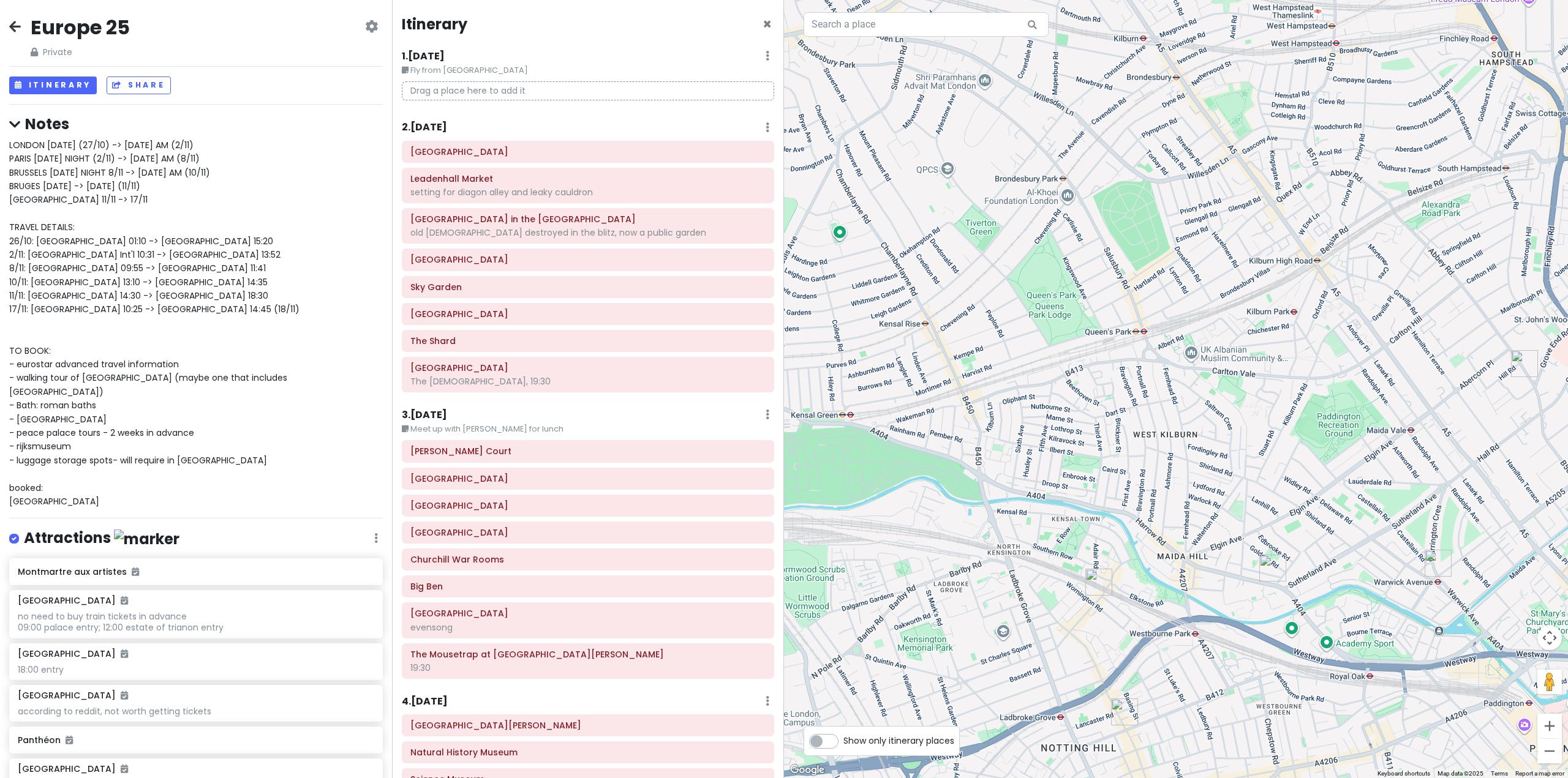
drag, startPoint x: 1248, startPoint y: 627, endPoint x: 994, endPoint y: 366, distance: 364.2
click at [1011, 379] on div "To navigate, press the arrow keys." at bounding box center [1176, 389] width 784 height 778
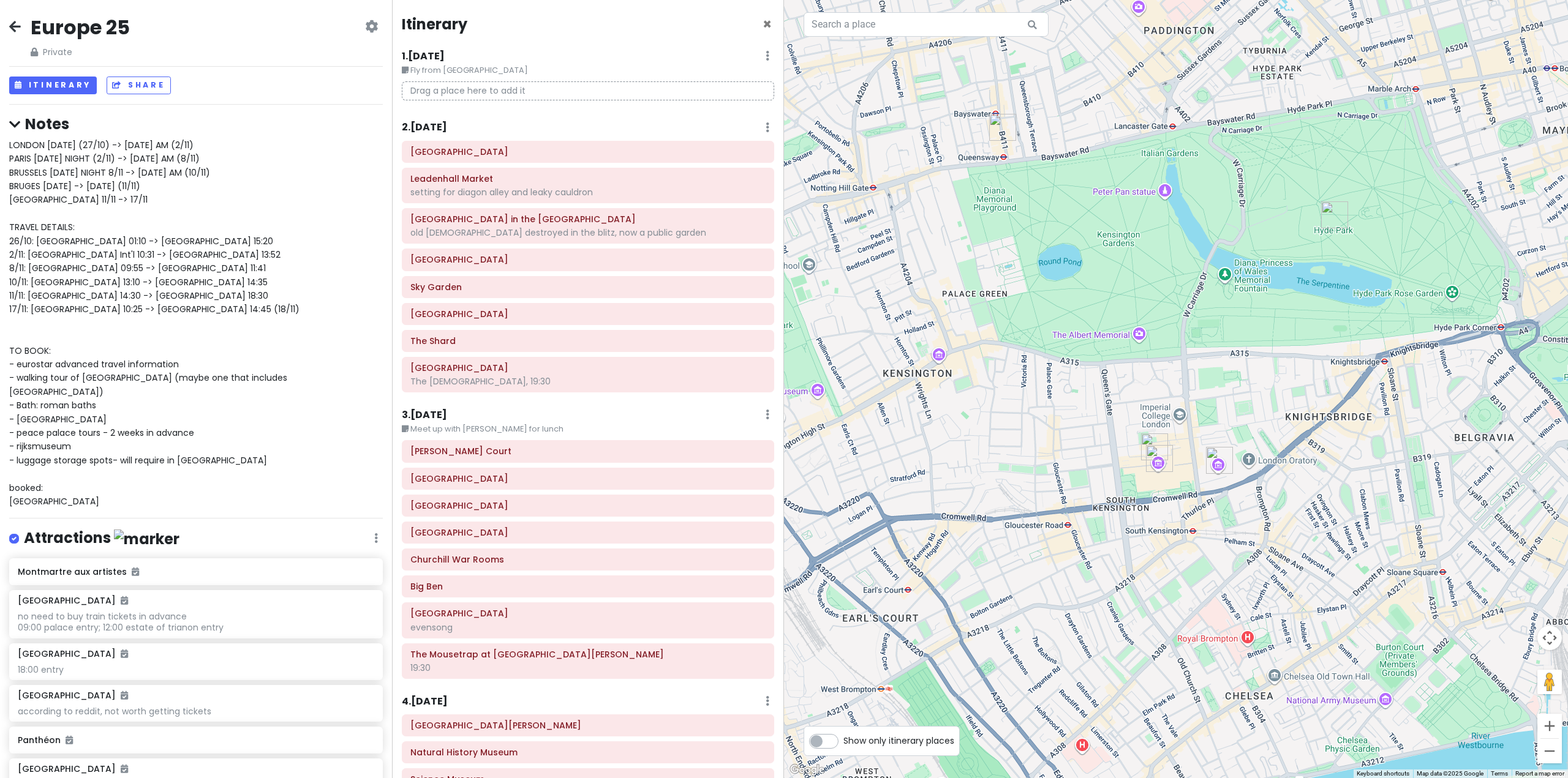
drag, startPoint x: 1052, startPoint y: 457, endPoint x: 1567, endPoint y: 684, distance: 562.8
click at [1567, 684] on div at bounding box center [1176, 389] width 784 height 778
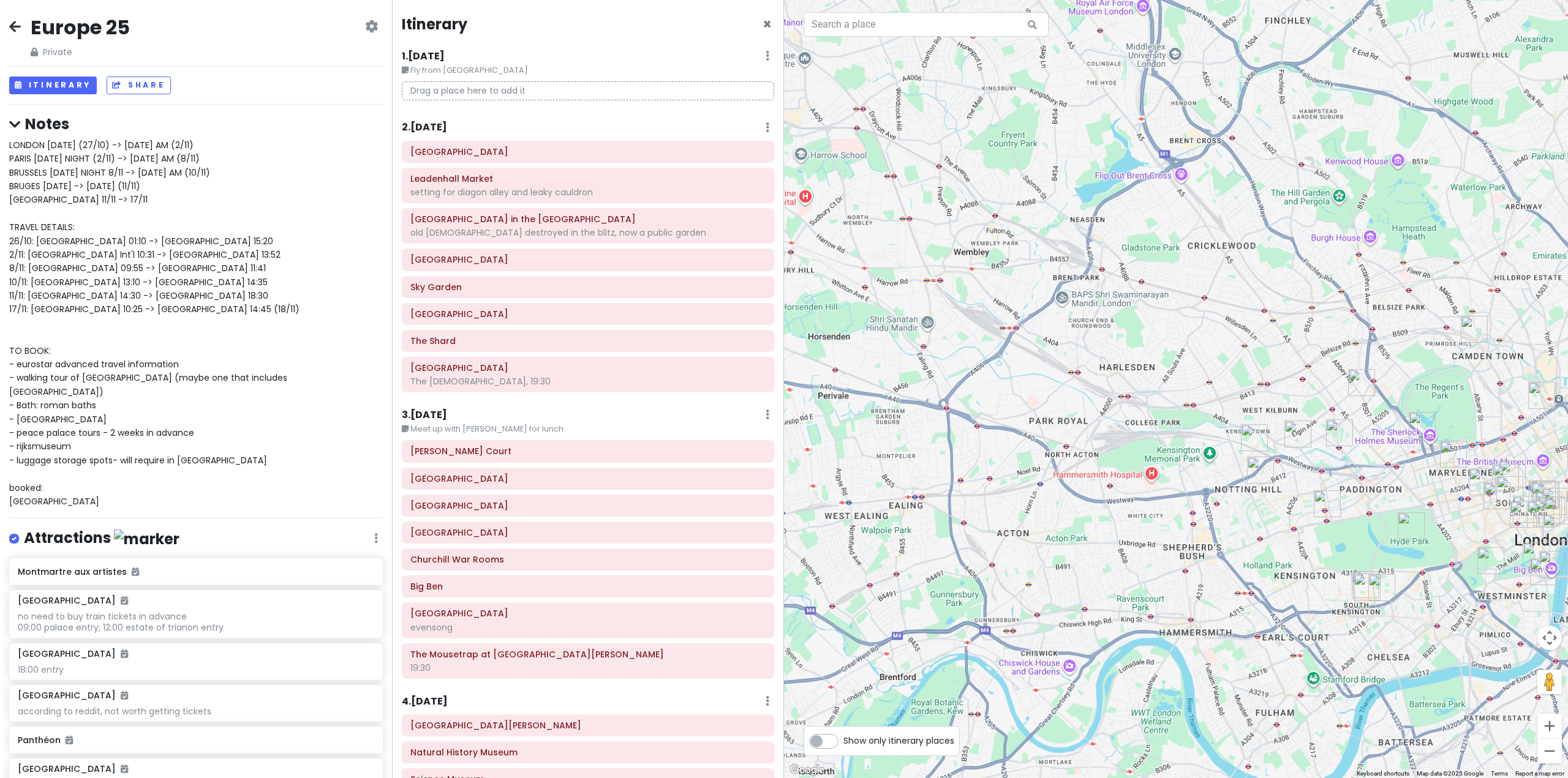
drag, startPoint x: 1399, startPoint y: 684, endPoint x: 1237, endPoint y: 542, distance: 215.4
click at [1255, 561] on div at bounding box center [1176, 389] width 784 height 778
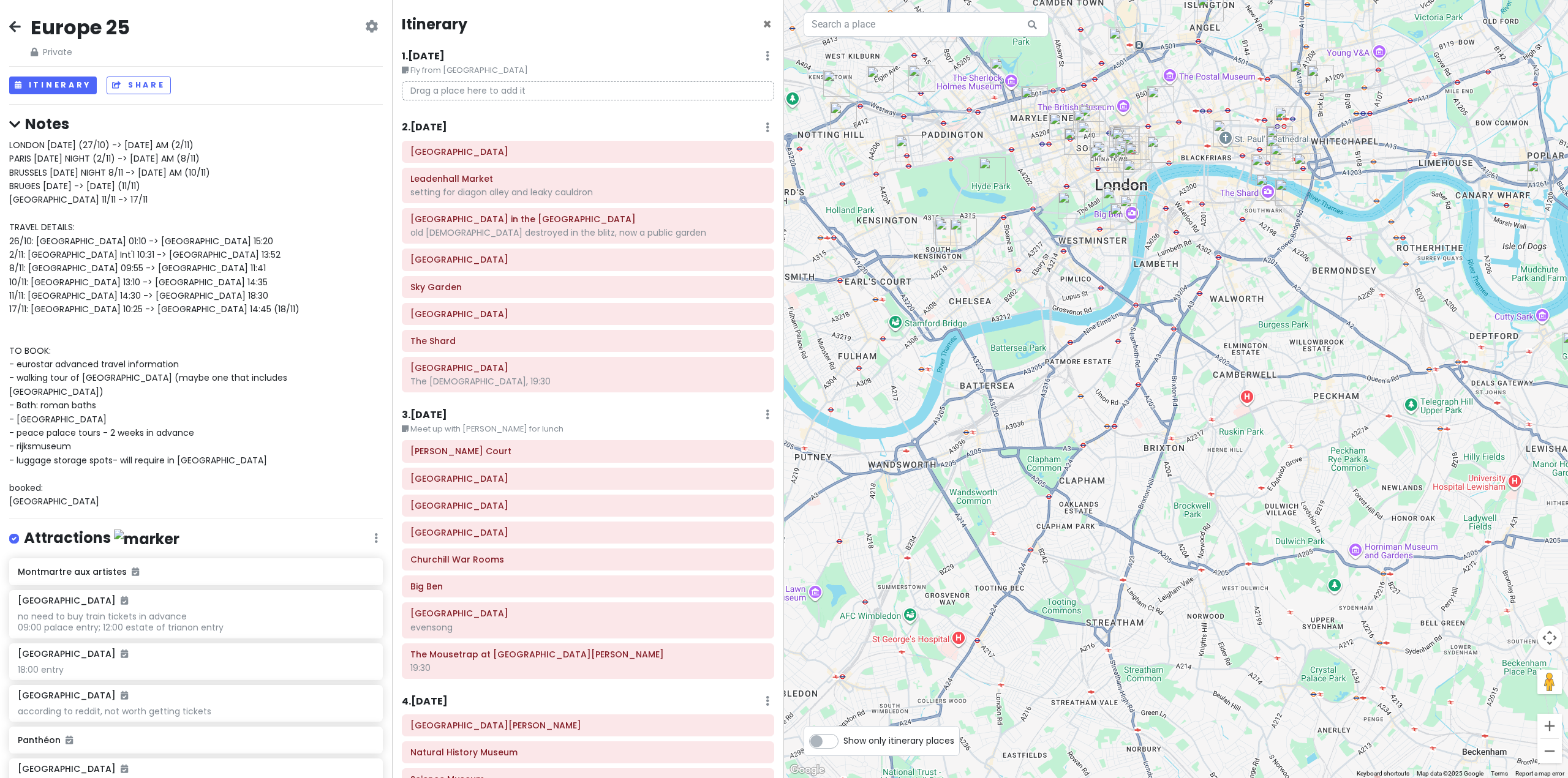
click at [1121, 682] on div at bounding box center [1176, 389] width 784 height 778
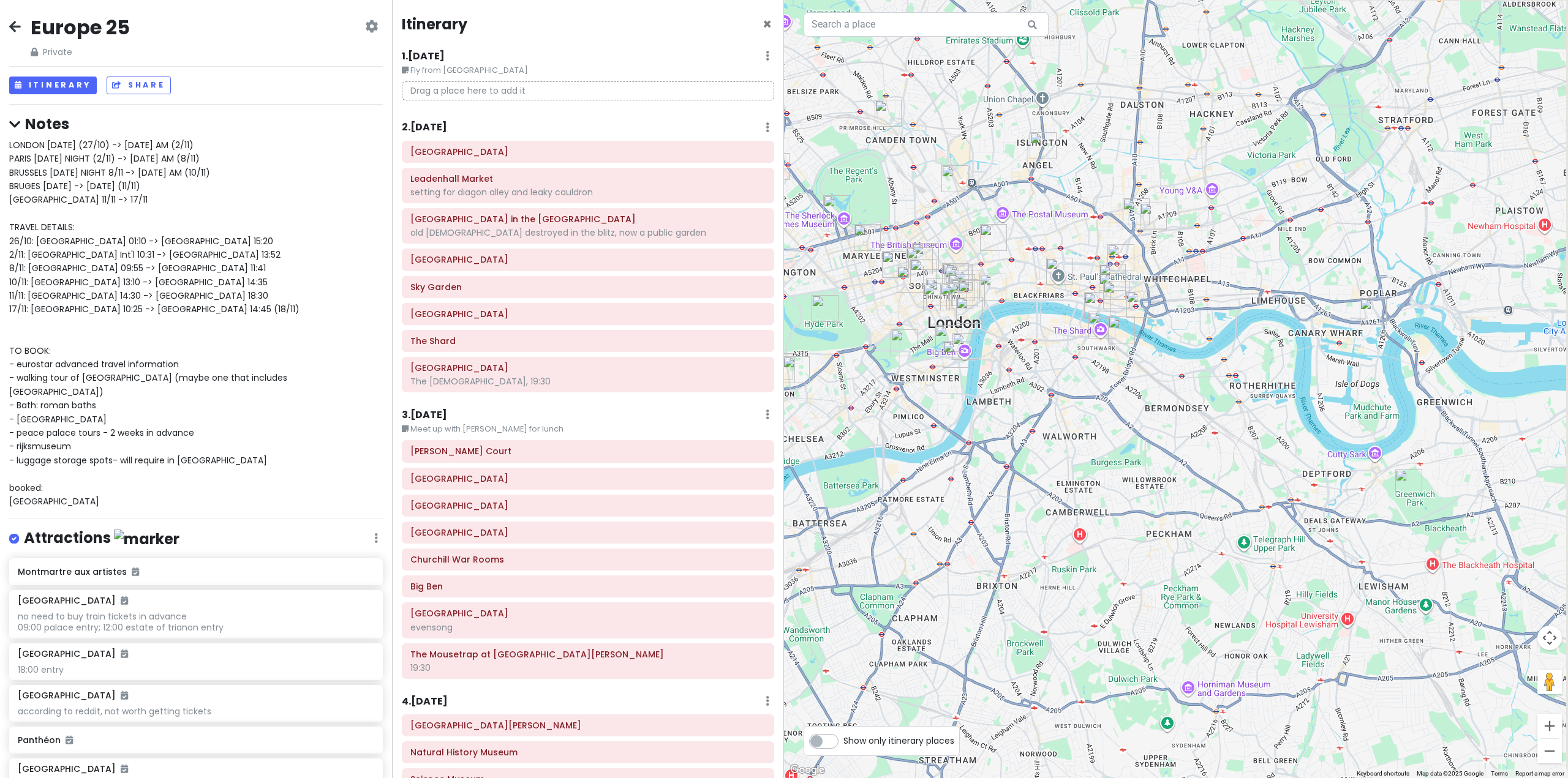
drag, startPoint x: 1226, startPoint y: 494, endPoint x: 1150, endPoint y: 632, distance: 157.5
click at [1151, 630] on div at bounding box center [1176, 389] width 784 height 778
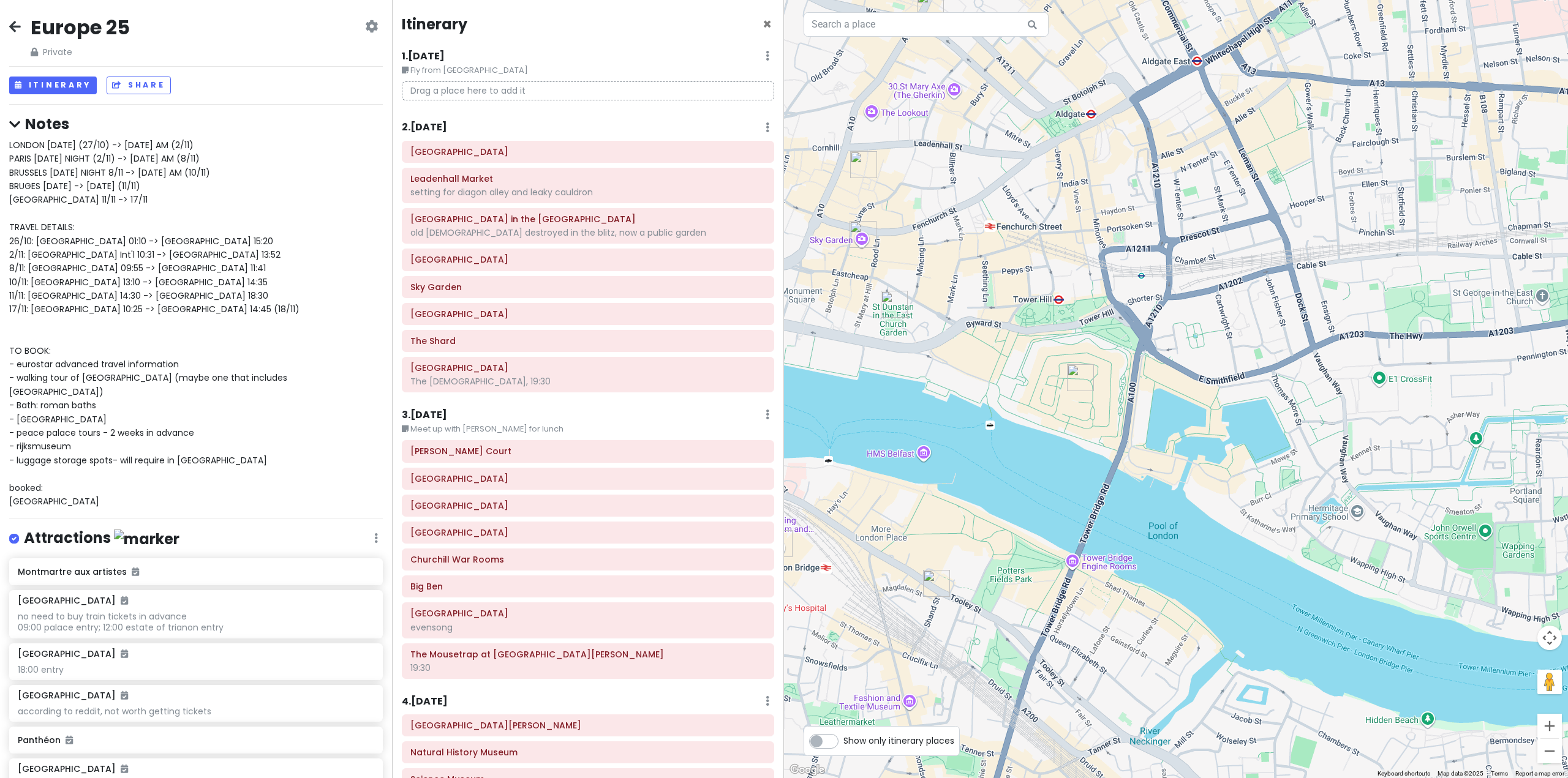
click at [935, 587] on img "Santo Remedio - Asador, London Bridge" at bounding box center [937, 584] width 27 height 27
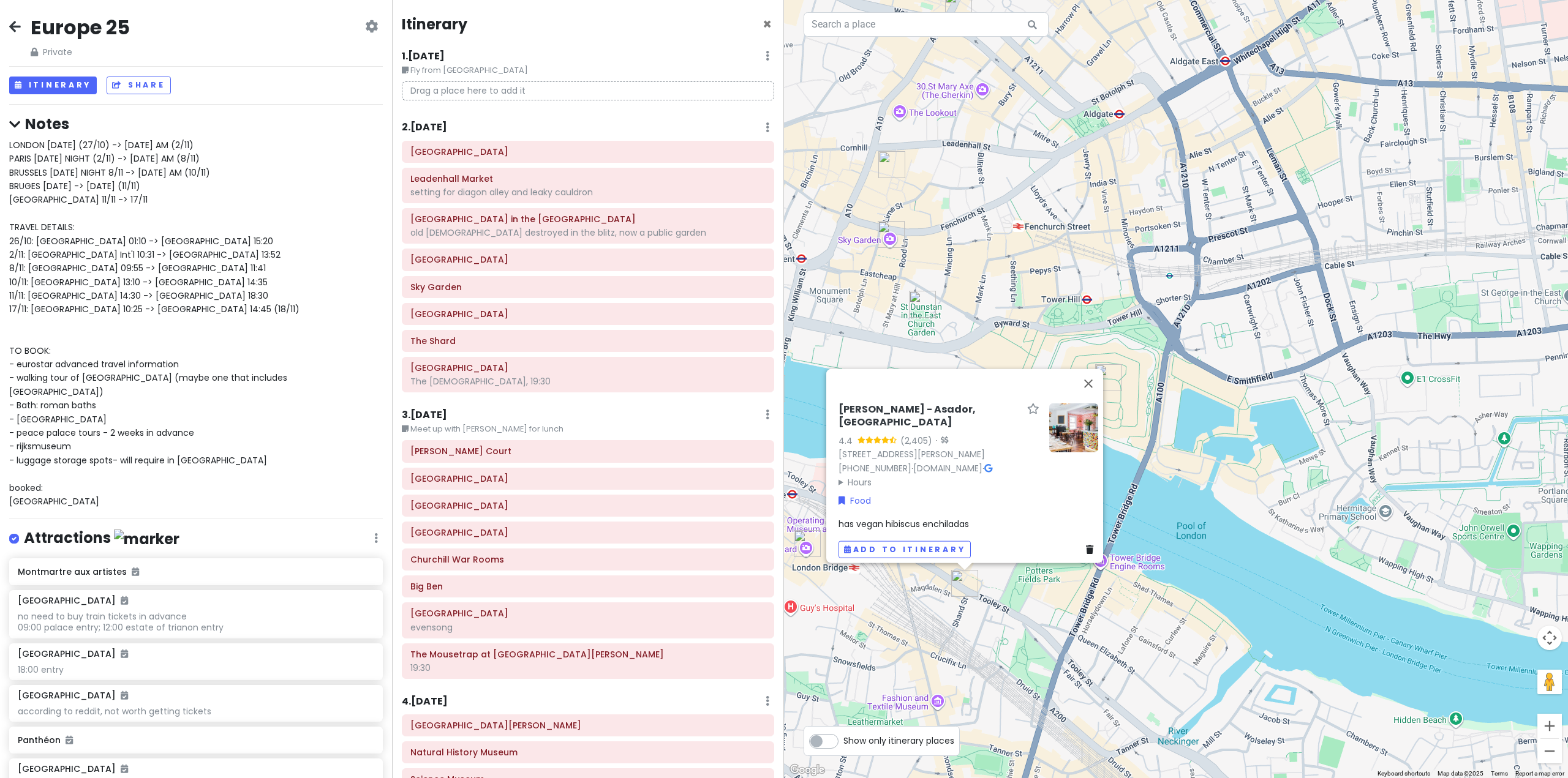
click at [1026, 664] on div "[PERSON_NAME] - Asador, [GEOGRAPHIC_DATA] 4.4 (2,405) · [STREET_ADDRESS][PERSON…" at bounding box center [1176, 389] width 784 height 778
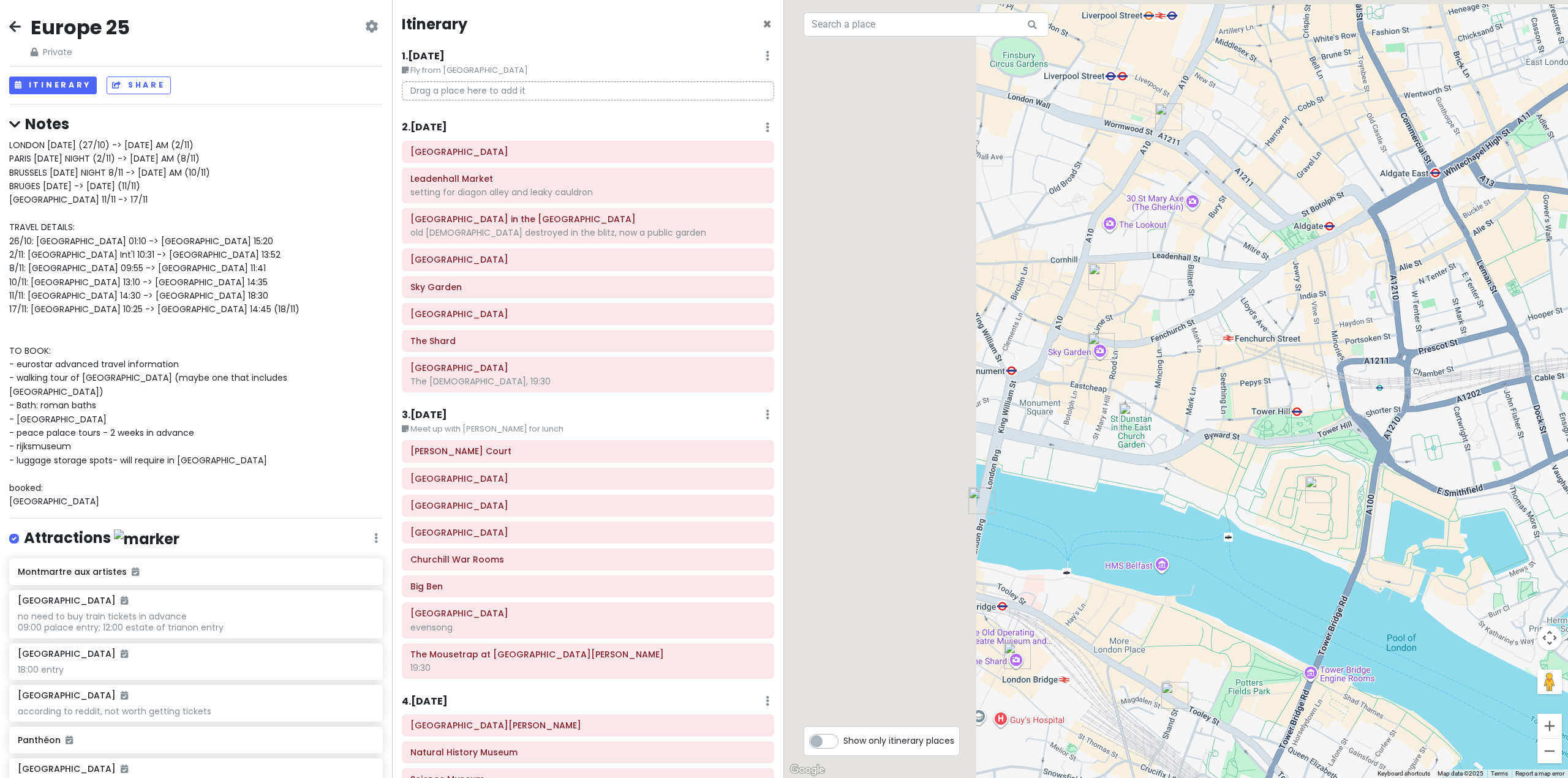
drag, startPoint x: 941, startPoint y: 624, endPoint x: 1153, endPoint y: 737, distance: 240.2
click at [1153, 737] on div at bounding box center [1176, 389] width 784 height 778
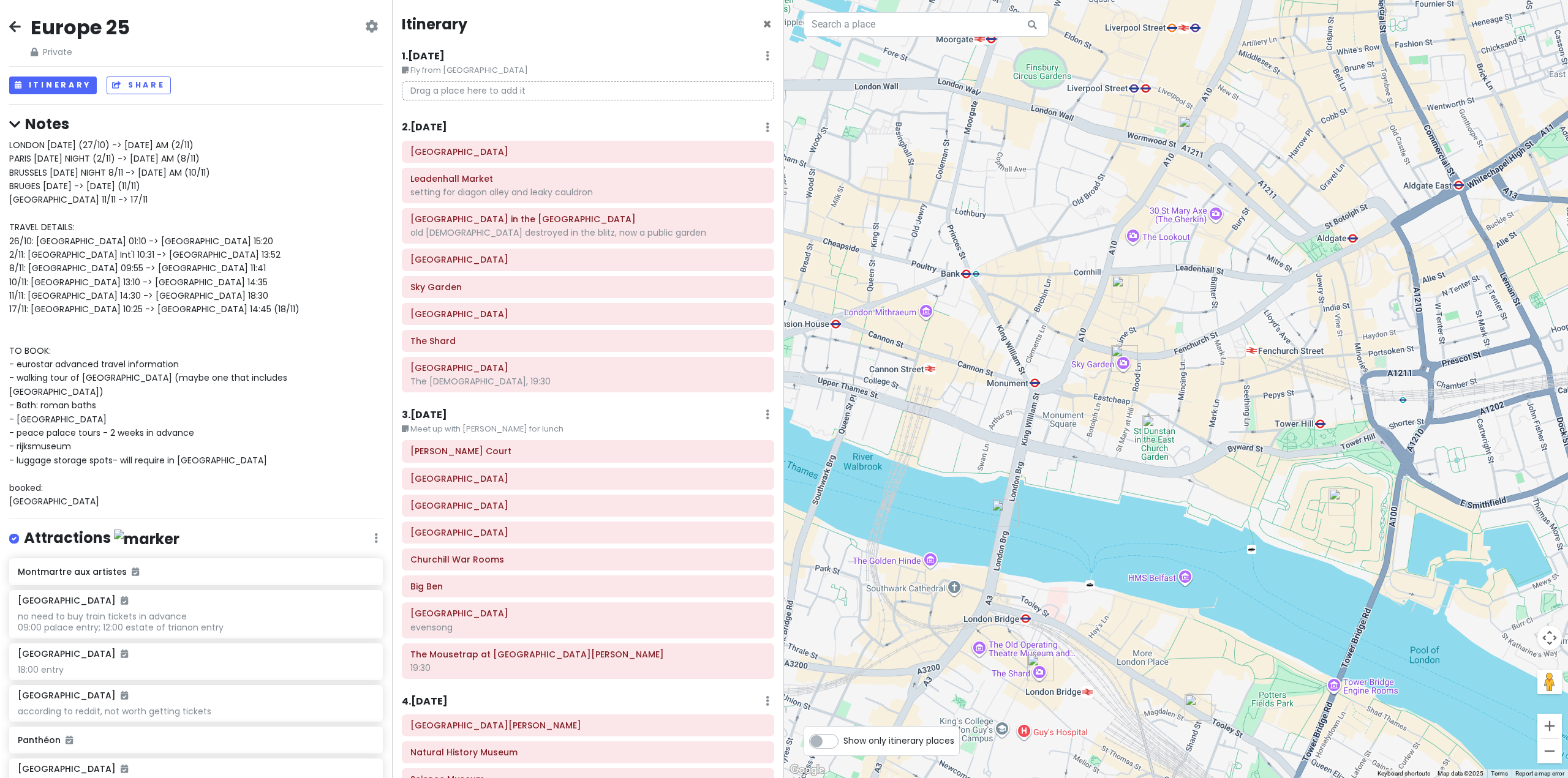
drag, startPoint x: 1200, startPoint y: 444, endPoint x: 1234, endPoint y: 689, distance: 247.3
click at [1229, 673] on div at bounding box center [1176, 389] width 784 height 778
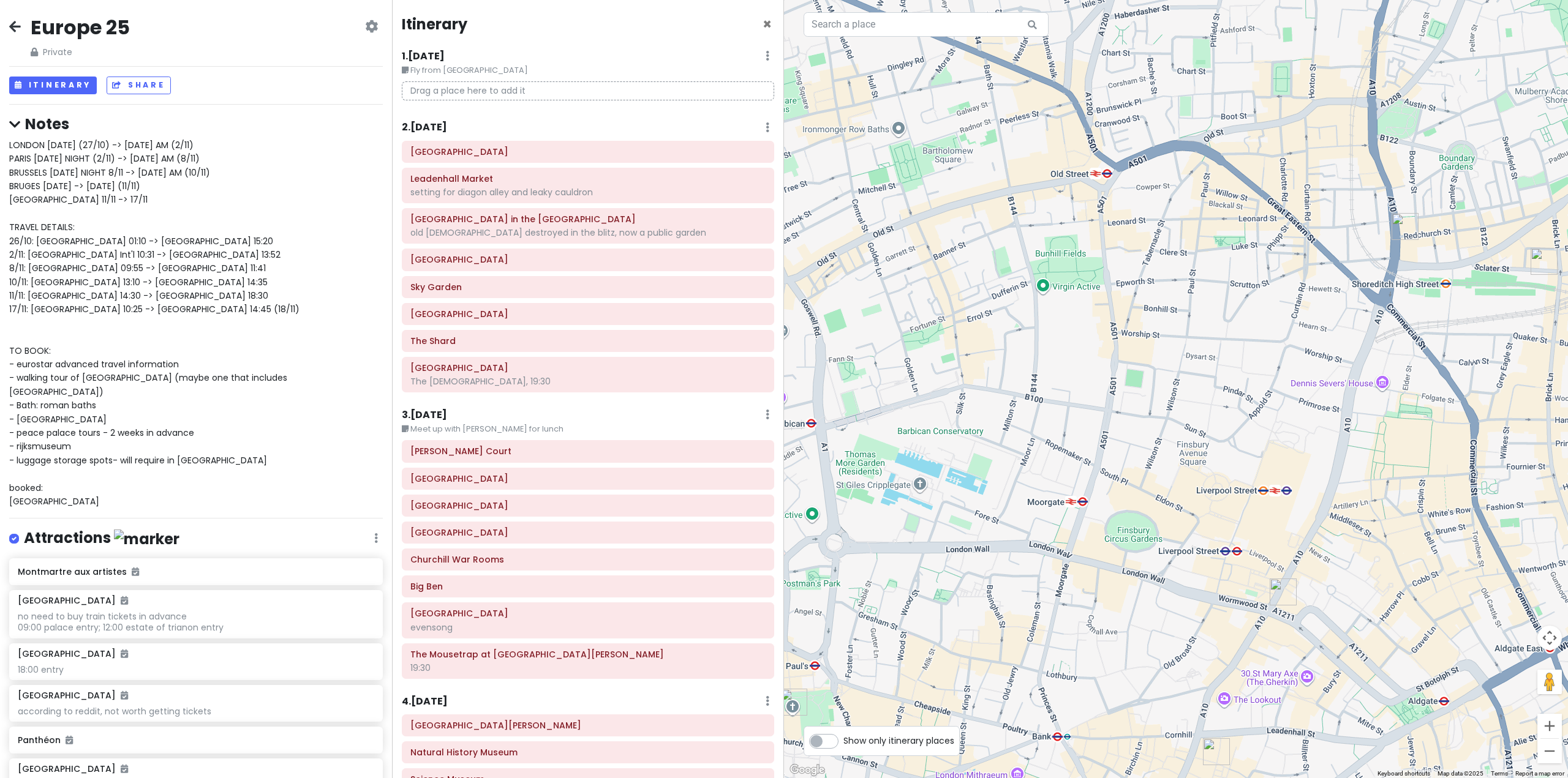
click at [1279, 594] on img "Duck & Waffle" at bounding box center [1283, 592] width 27 height 27
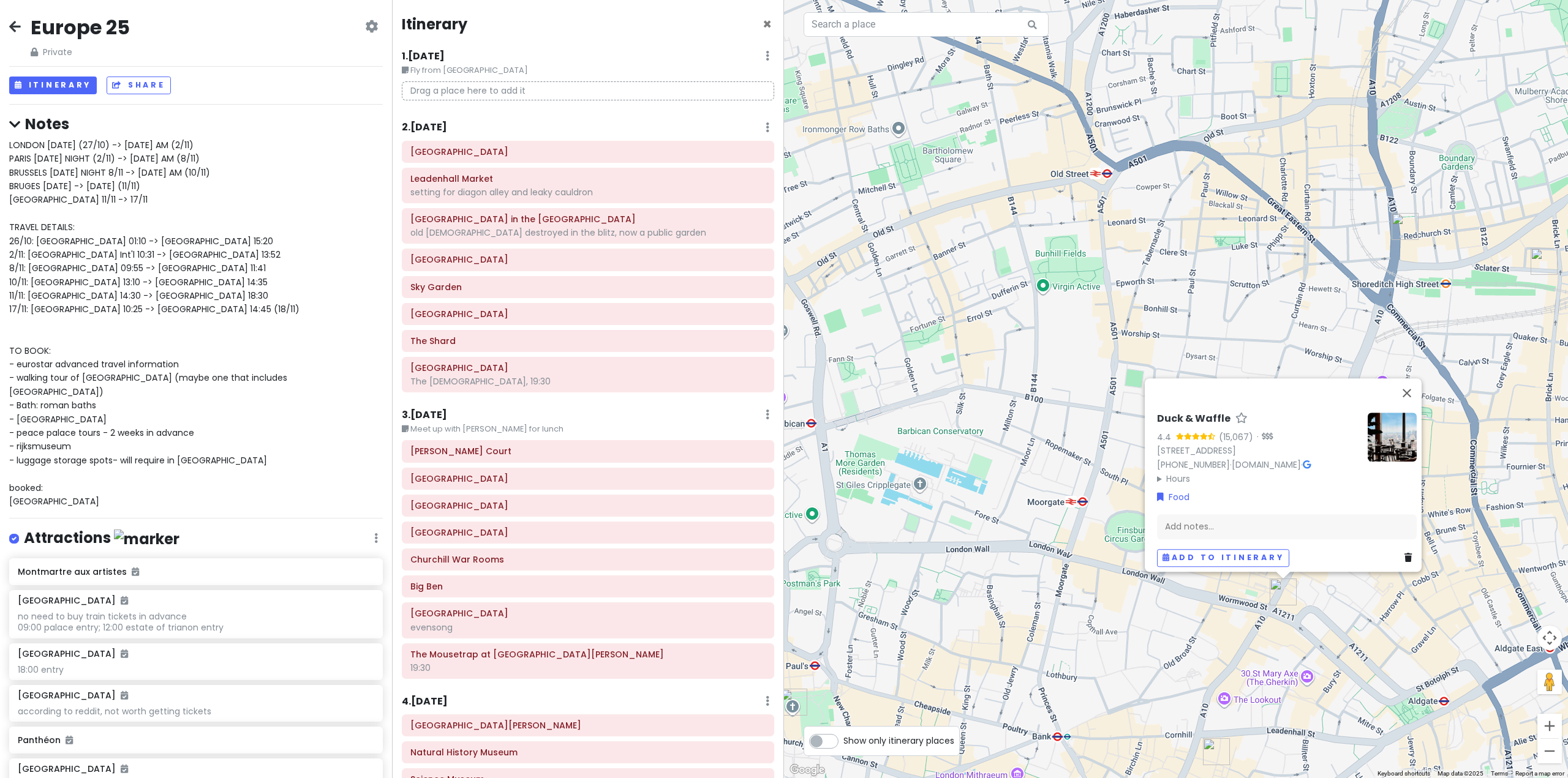
click at [1489, 516] on div "Duck & Waffle 4.4 (15,067) · [STREET_ADDRESS] [PHONE_NUMBER] · [DOMAIN_NAME] · …" at bounding box center [1176, 389] width 784 height 778
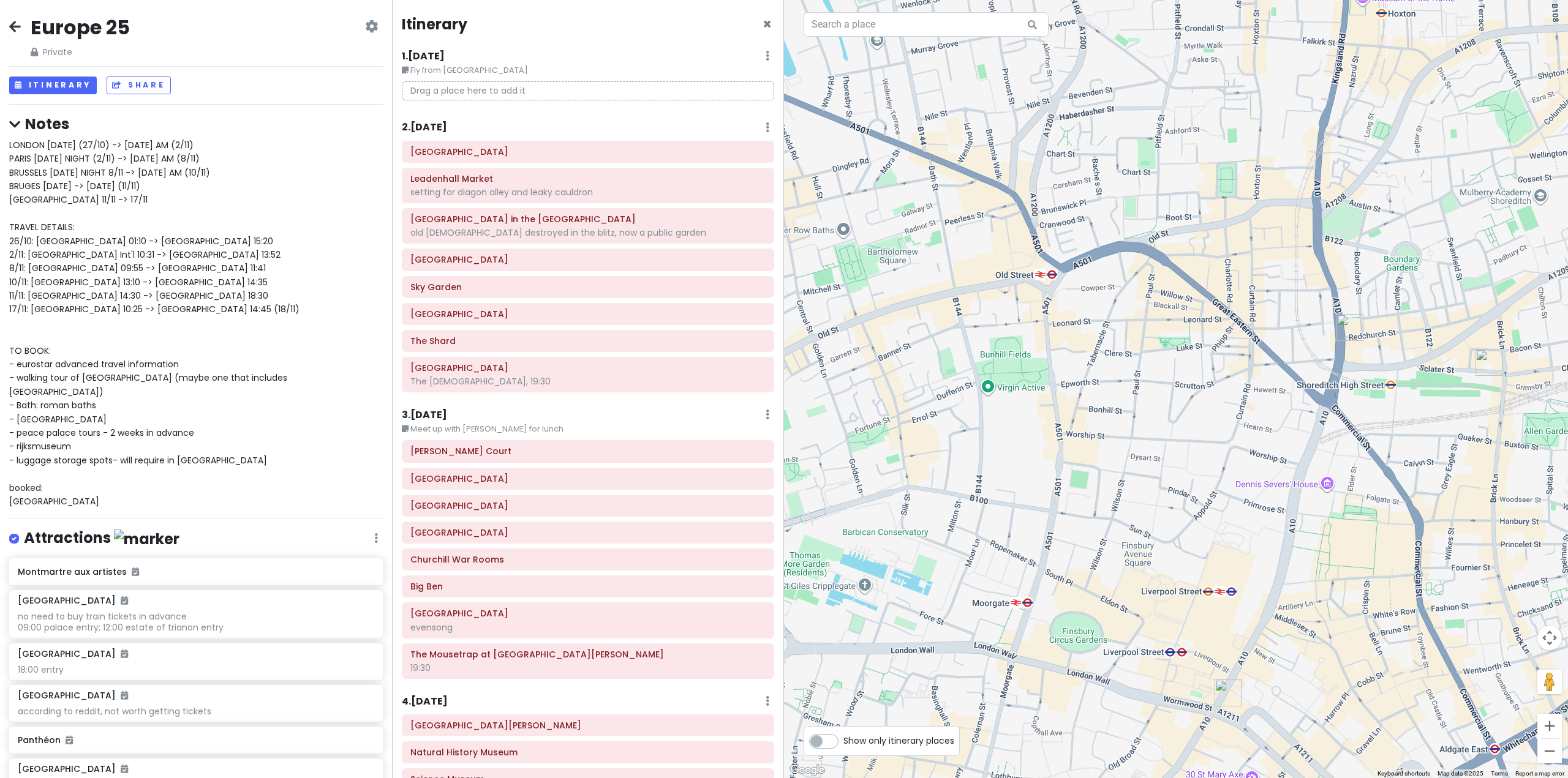
drag, startPoint x: 1474, startPoint y: 537, endPoint x: 1383, endPoint y: 709, distance: 194.6
click at [1384, 709] on div at bounding box center [1176, 389] width 784 height 778
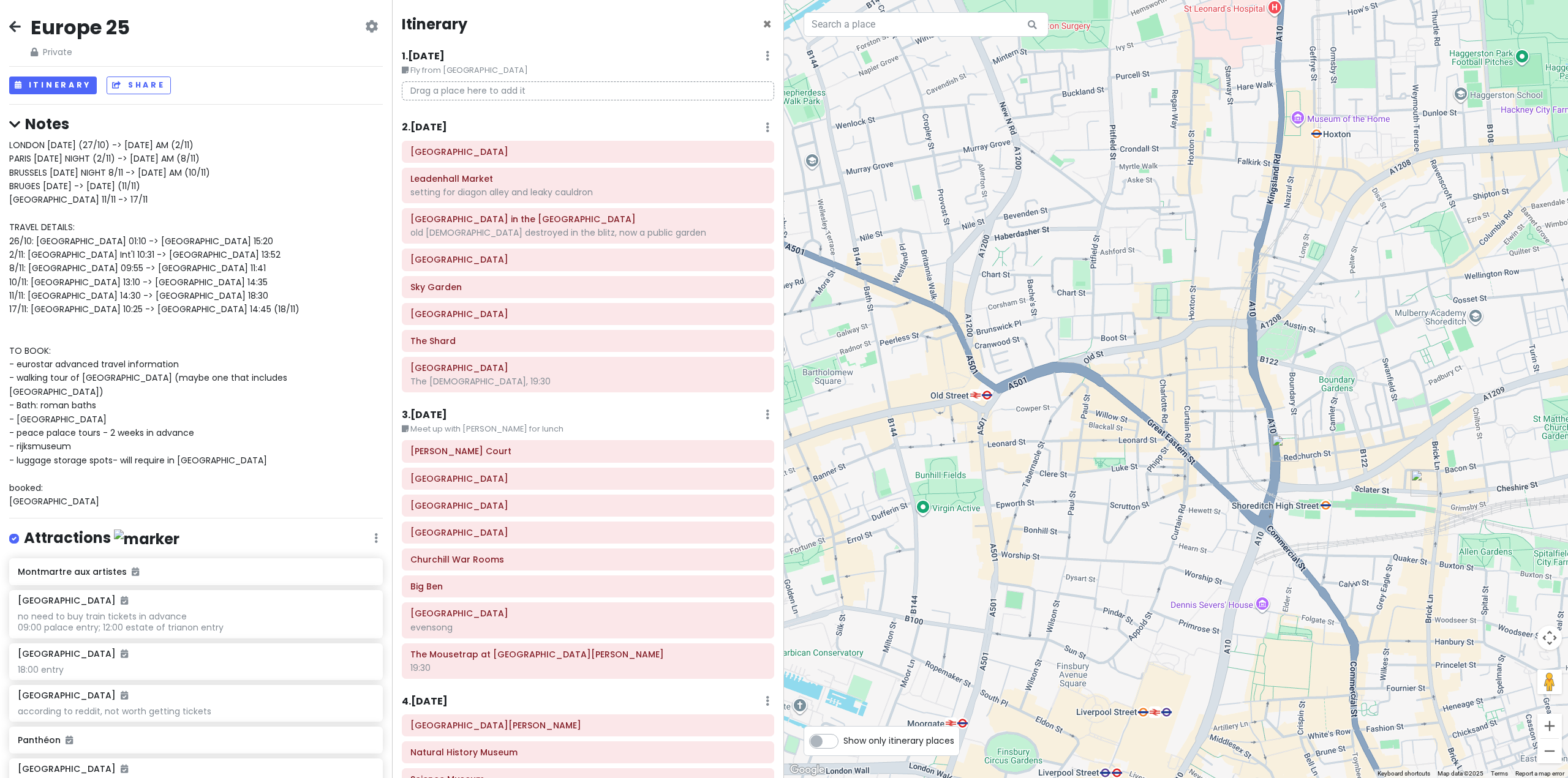
click at [1290, 452] on img "Smoking Goat Shoreditch" at bounding box center [1285, 449] width 27 height 27
click at [1284, 452] on img "Smoking Goat Shoreditch" at bounding box center [1283, 452] width 27 height 27
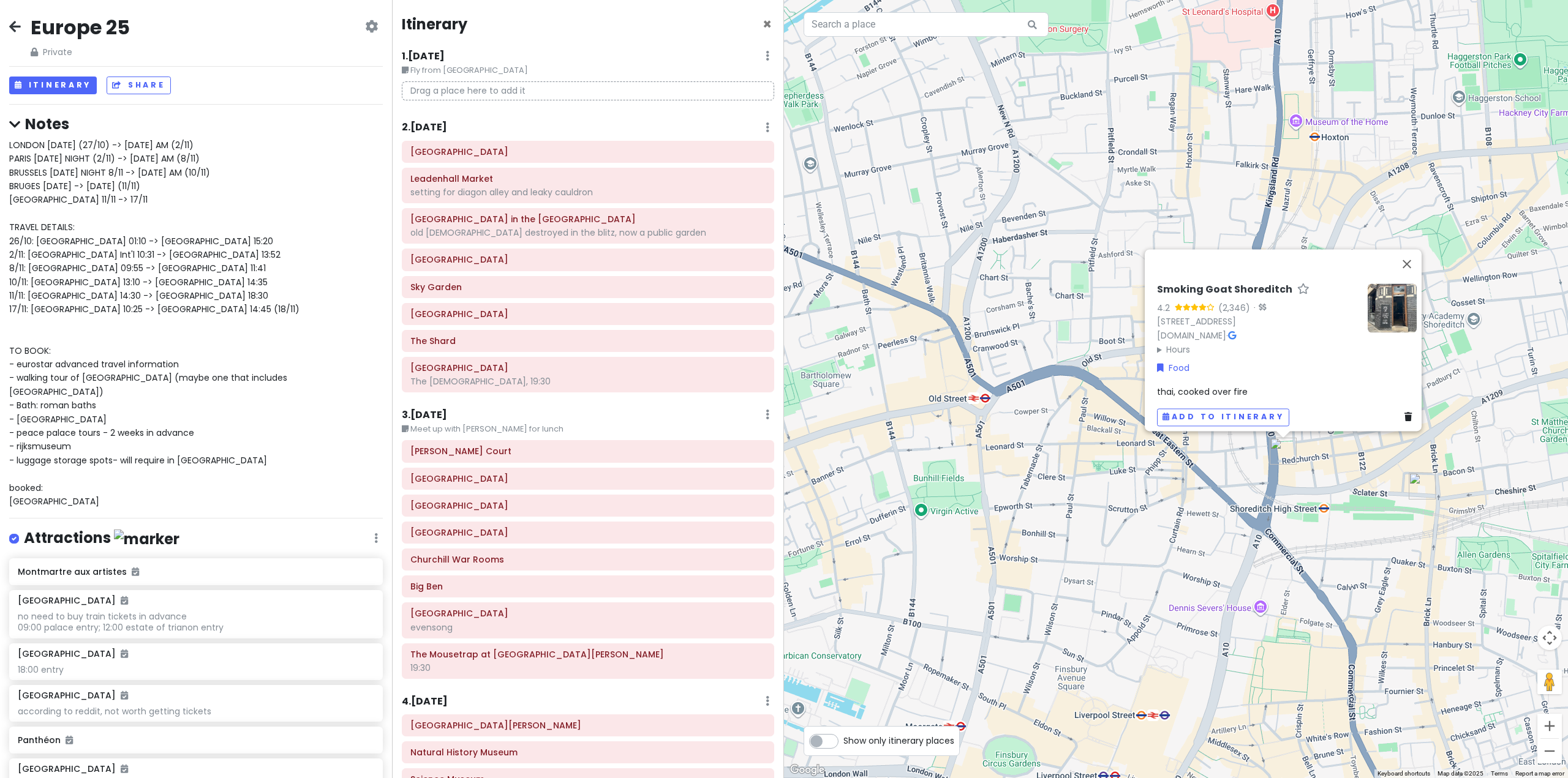
click at [1143, 651] on div "Smoking Goat Shoreditch 4.2 (2,346) · [STREET_ADDRESS] [DOMAIN_NAME] · Hours [D…" at bounding box center [1176, 389] width 784 height 778
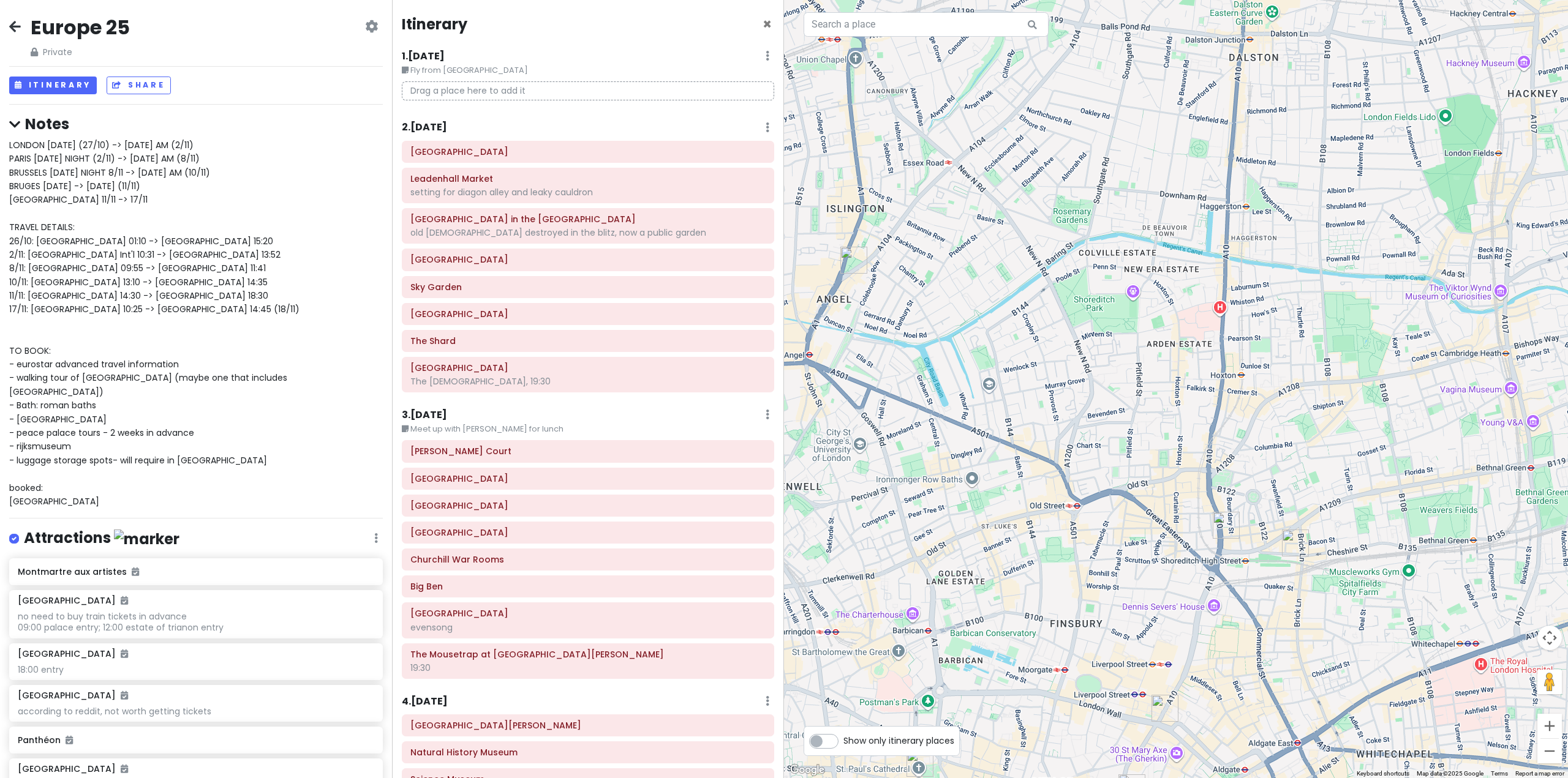
click at [1300, 544] on img "Brick Lane Market" at bounding box center [1295, 544] width 27 height 27
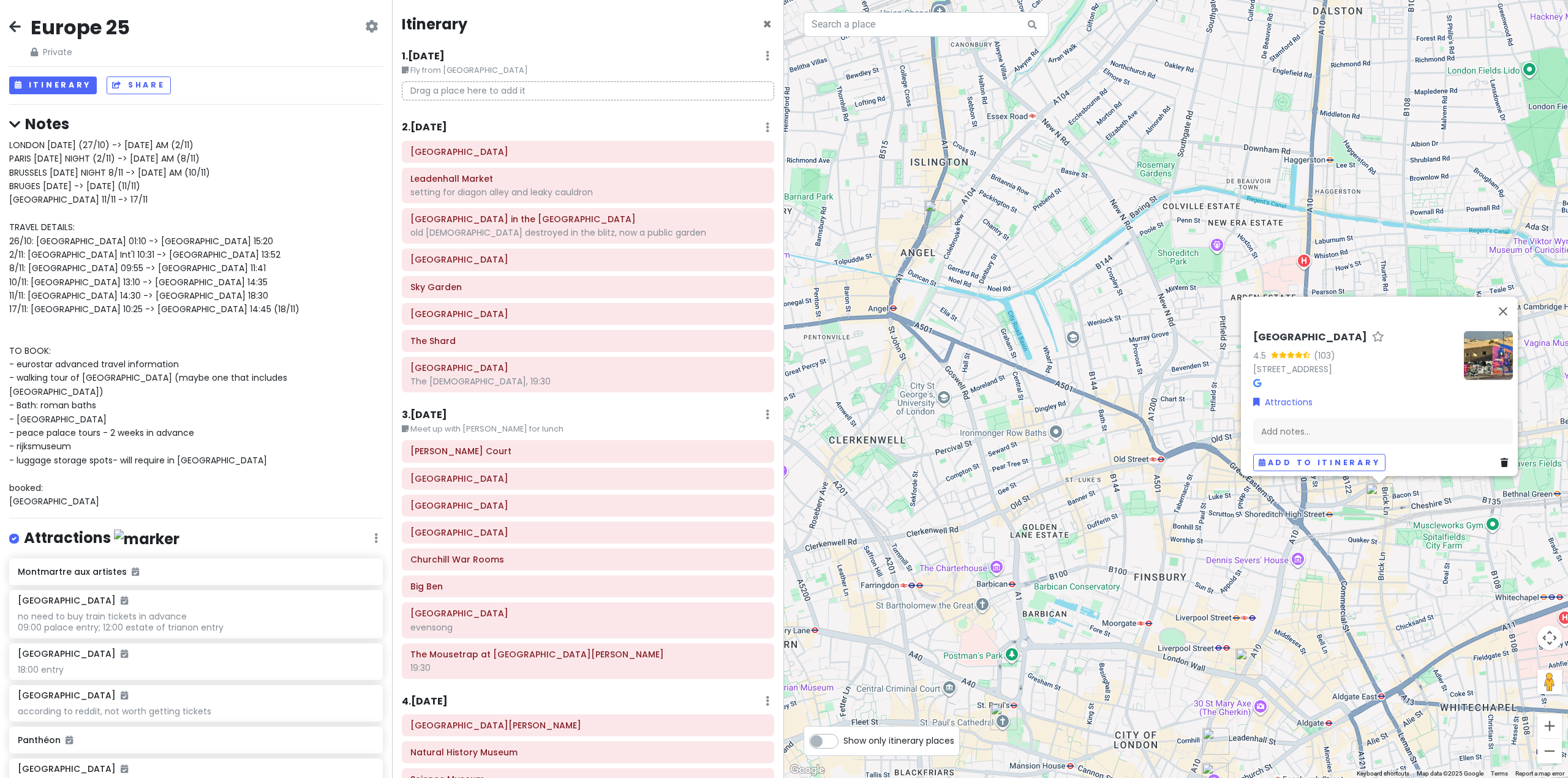
drag, startPoint x: 1144, startPoint y: 643, endPoint x: 1230, endPoint y: 595, distance: 98.5
click at [1230, 595] on div "Brick Lane Market 4.5 (103) [STREET_ADDRESS] Attractions Add notes... Add to it…" at bounding box center [1176, 389] width 784 height 778
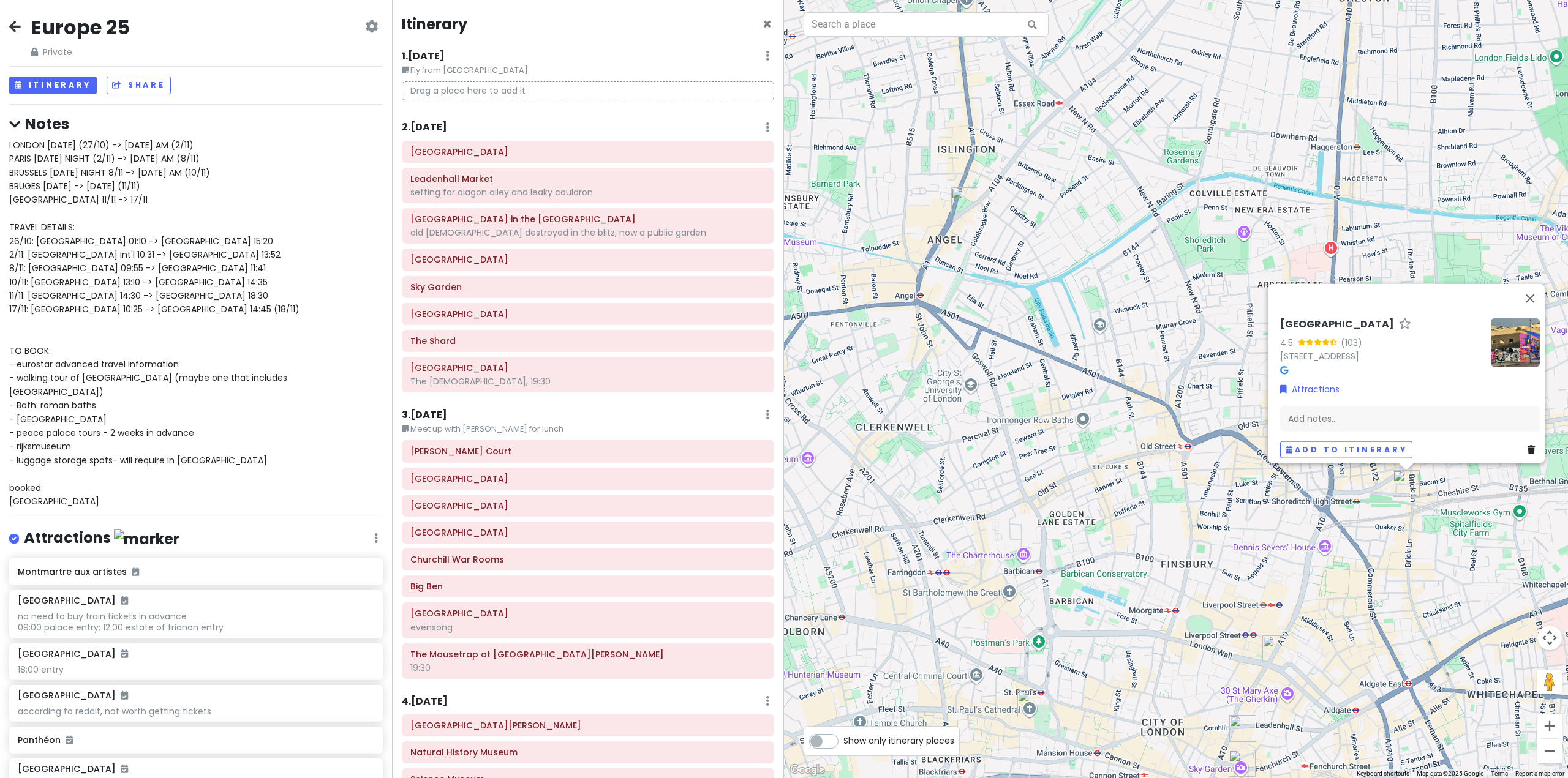
click at [1188, 624] on div "Brick Lane Market 4.5 (103) [STREET_ADDRESS] Attractions Add notes... Add to it…" at bounding box center [1176, 389] width 784 height 778
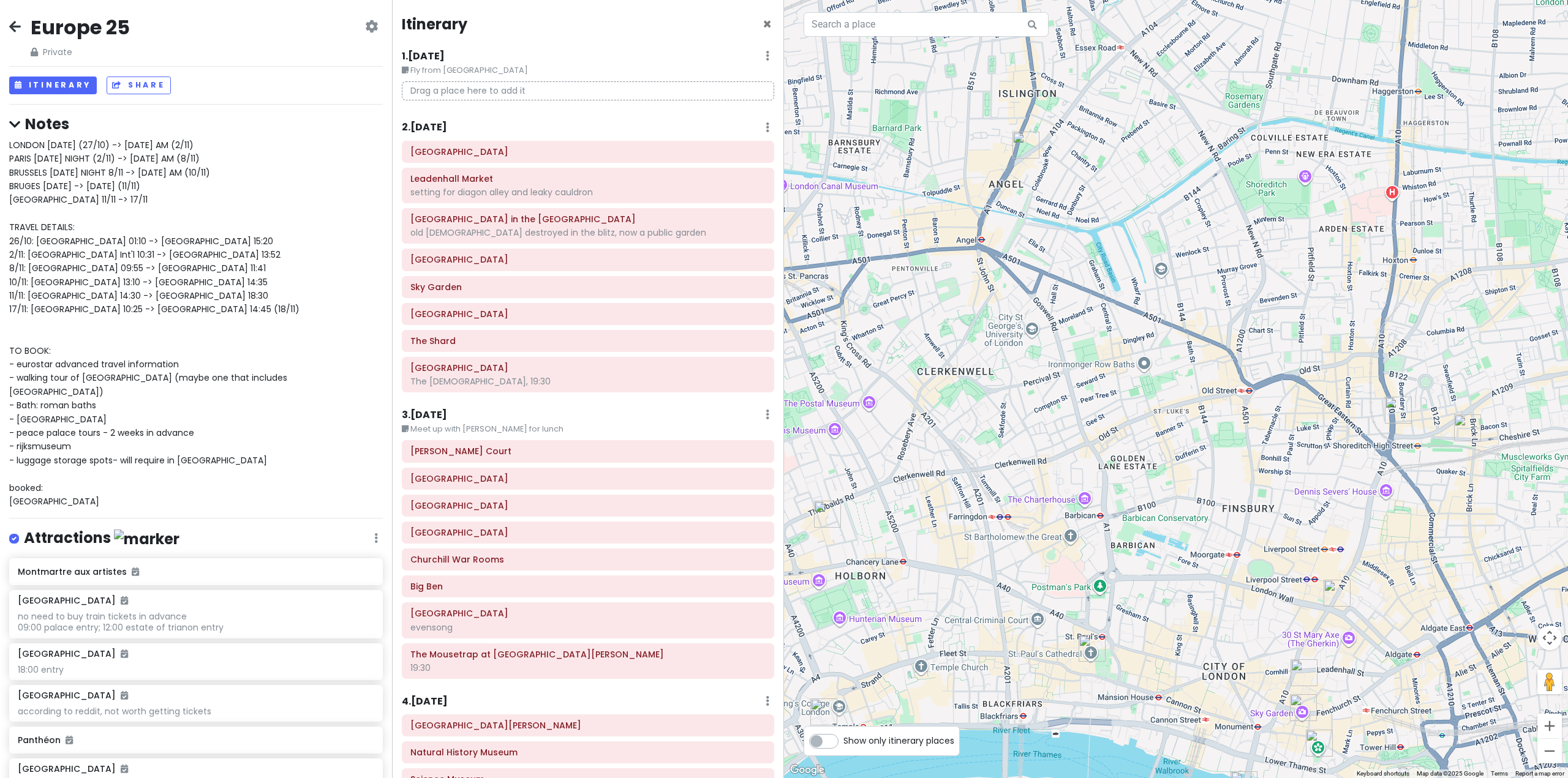
drag, startPoint x: 1196, startPoint y: 573, endPoint x: 1306, endPoint y: 453, distance: 162.8
click at [1305, 456] on div at bounding box center [1176, 389] width 784 height 778
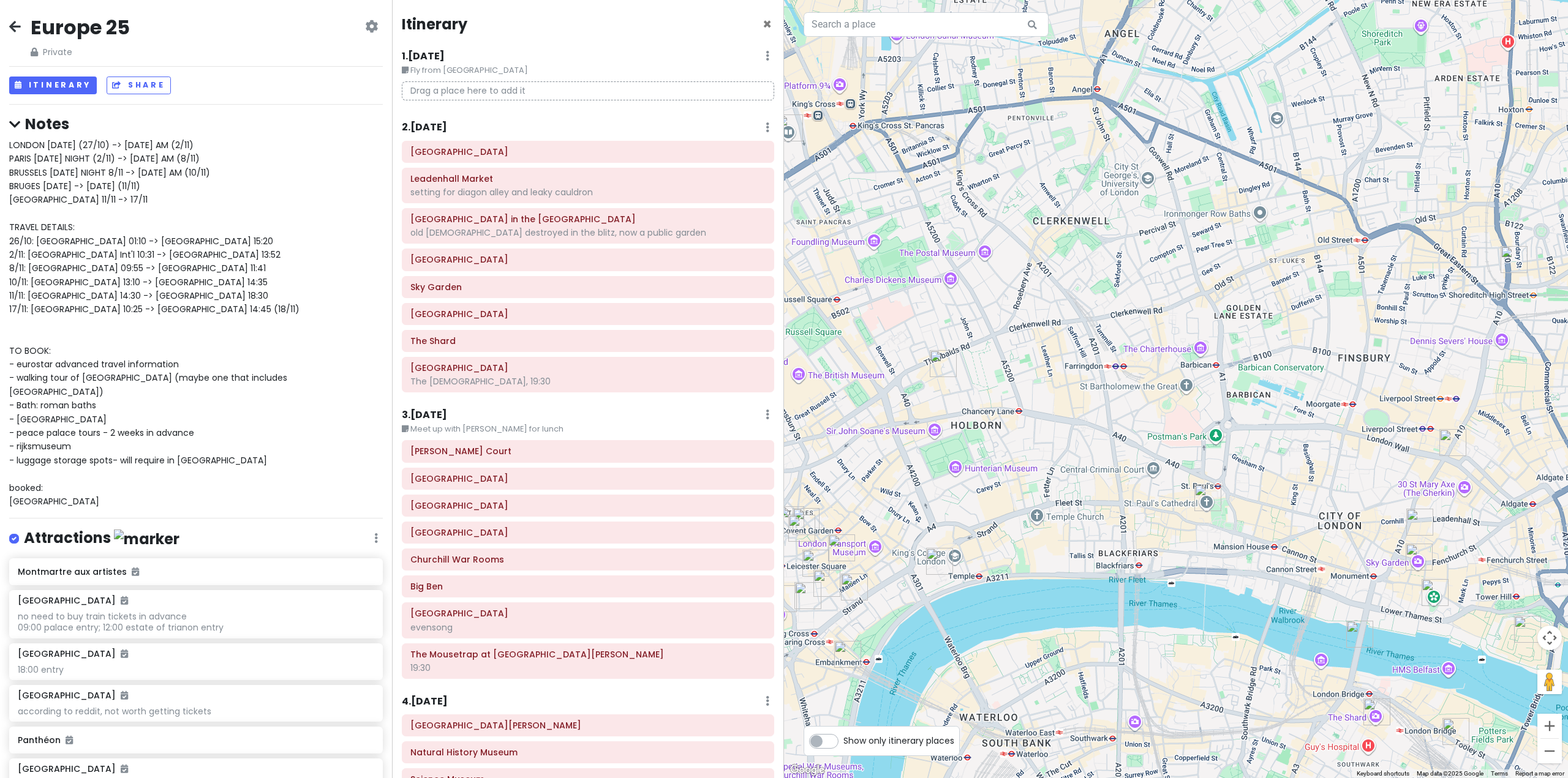
click at [1208, 495] on img "St. Paul's Cathedral" at bounding box center [1208, 498] width 27 height 27
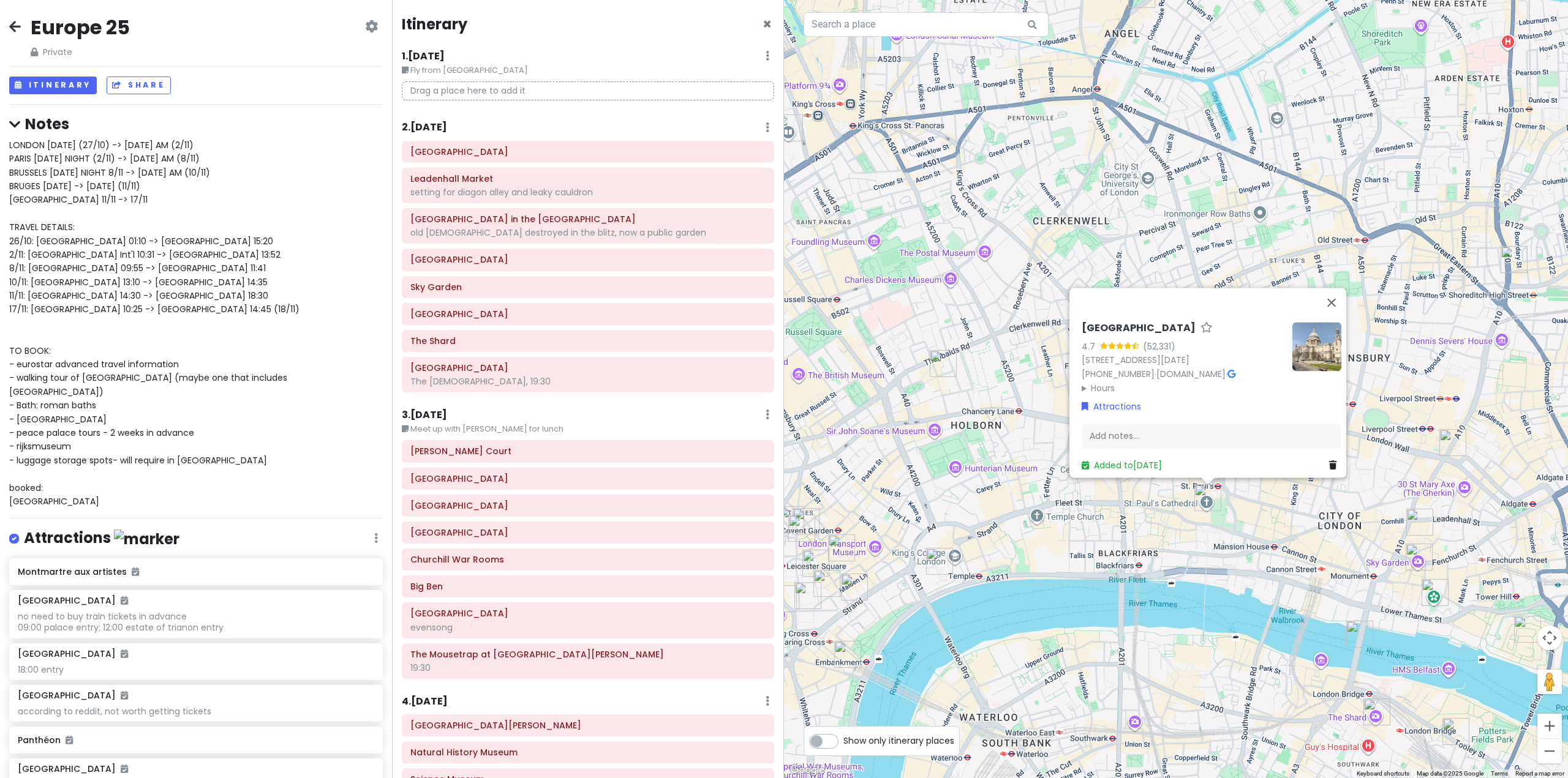
drag, startPoint x: 1129, startPoint y: 554, endPoint x: 1110, endPoint y: 547, distance: 20.2
click at [1127, 553] on div "[GEOGRAPHIC_DATA] 4.7 (52,331) [GEOGRAPHIC_DATA][DATE], [GEOGRAPHIC_DATA] [PHON…" at bounding box center [1176, 389] width 784 height 778
click at [1066, 531] on div "[GEOGRAPHIC_DATA] 4.7 (52,331) [GEOGRAPHIC_DATA][DATE], [GEOGRAPHIC_DATA] [PHON…" at bounding box center [1176, 389] width 784 height 778
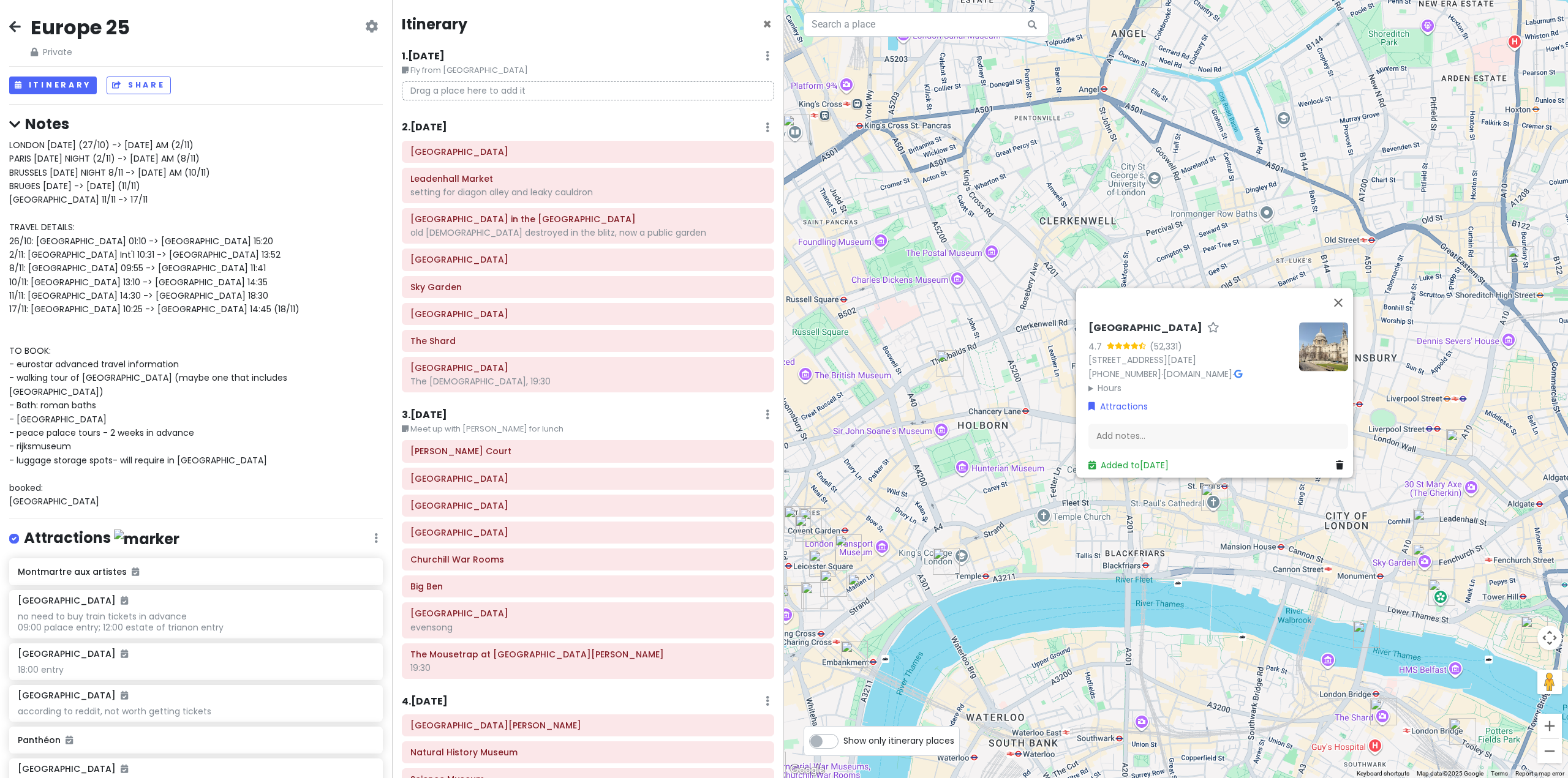
drag, startPoint x: 1063, startPoint y: 534, endPoint x: 1134, endPoint y: 587, distance: 88.6
click at [1133, 586] on div "[GEOGRAPHIC_DATA] 4.7 (52,331) [GEOGRAPHIC_DATA][DATE], [GEOGRAPHIC_DATA] [PHON…" at bounding box center [1176, 389] width 784 height 778
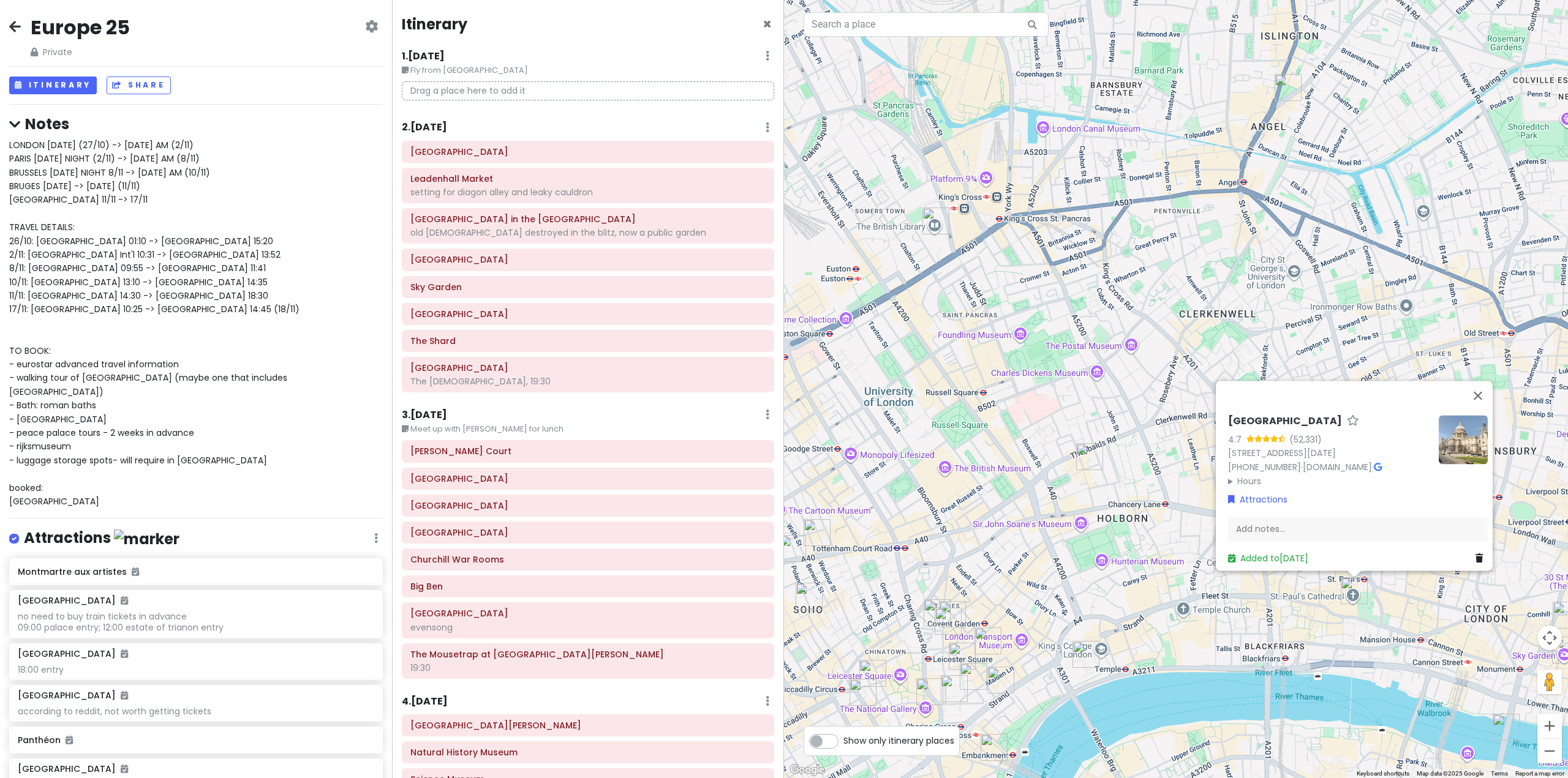
click at [1092, 569] on div "[GEOGRAPHIC_DATA] 4.7 (52,331) [GEOGRAPHIC_DATA][DATE], [GEOGRAPHIC_DATA] [PHON…" at bounding box center [1176, 389] width 784 height 778
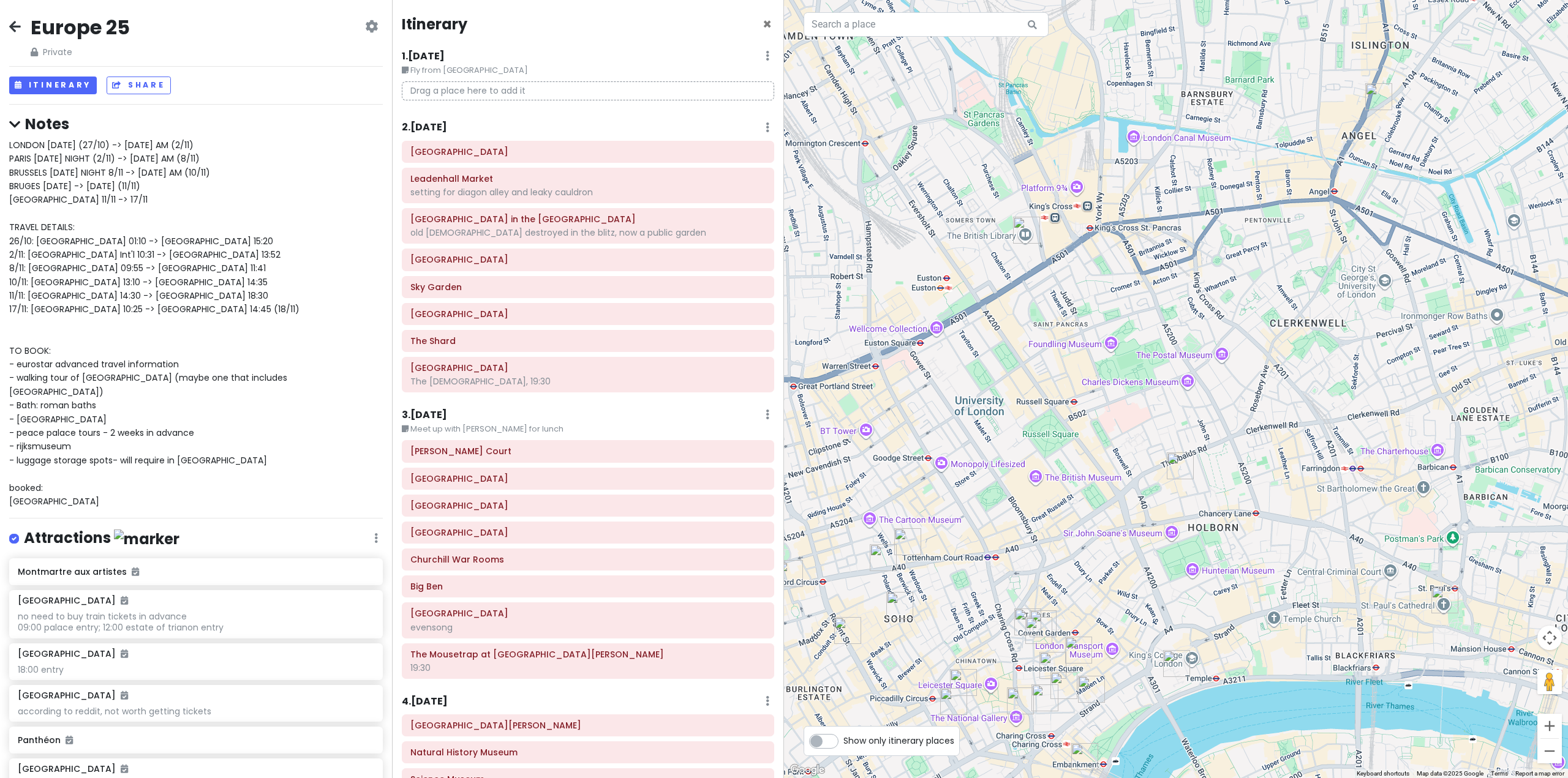
drag, startPoint x: 1083, startPoint y: 576, endPoint x: 1185, endPoint y: 586, distance: 102.5
click at [1185, 586] on div at bounding box center [1176, 389] width 784 height 778
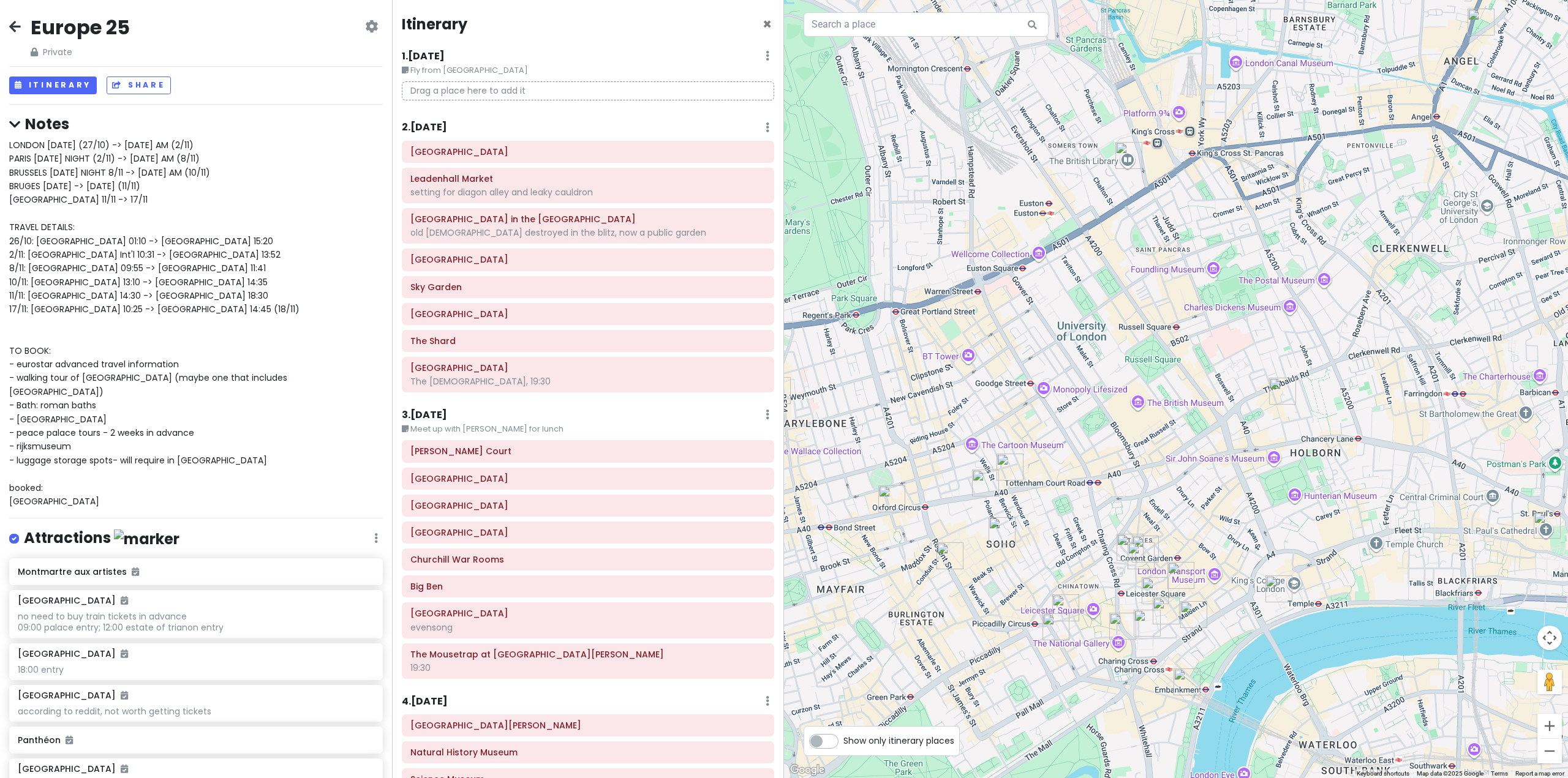
drag, startPoint x: 1098, startPoint y: 645, endPoint x: 1212, endPoint y: 598, distance: 123.3
click at [1212, 598] on div at bounding box center [1176, 389] width 784 height 778
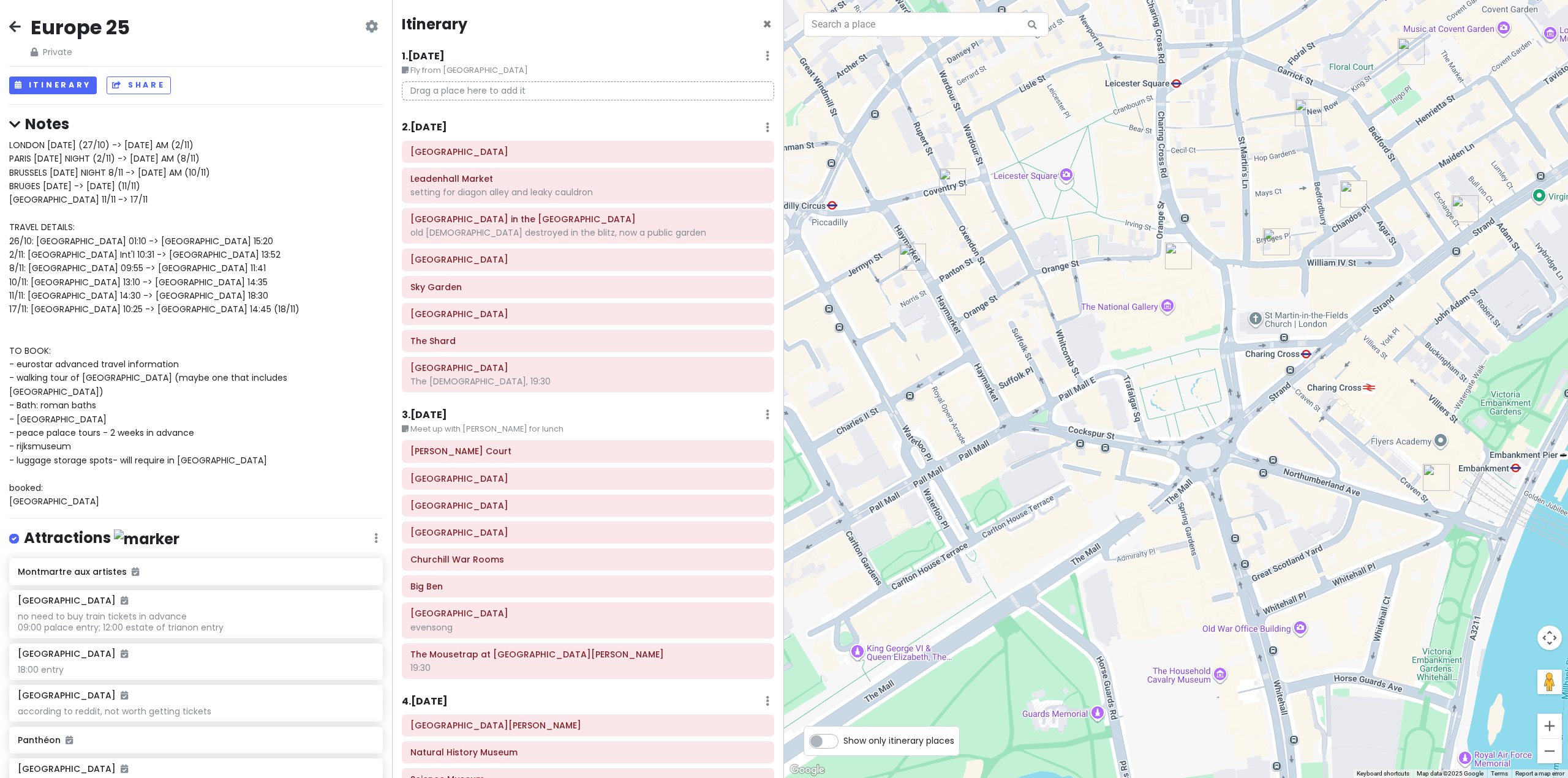
drag, startPoint x: 1209, startPoint y: 484, endPoint x: 1187, endPoint y: 735, distance: 252.0
click at [1188, 727] on div at bounding box center [1176, 389] width 784 height 778
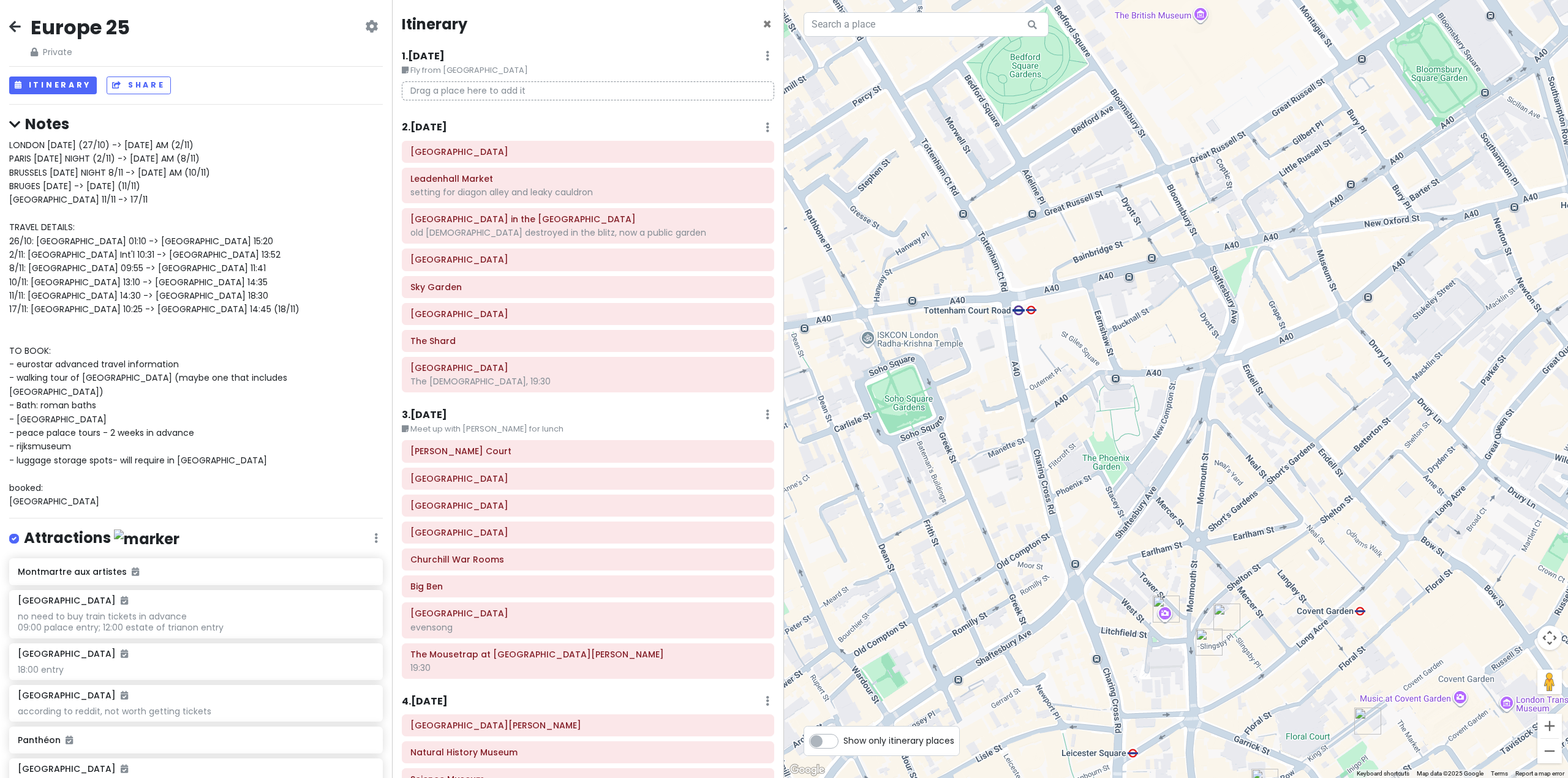
drag, startPoint x: 1236, startPoint y: 610, endPoint x: 1279, endPoint y: 441, distance: 174.4
click at [1279, 441] on div at bounding box center [1176, 389] width 784 height 778
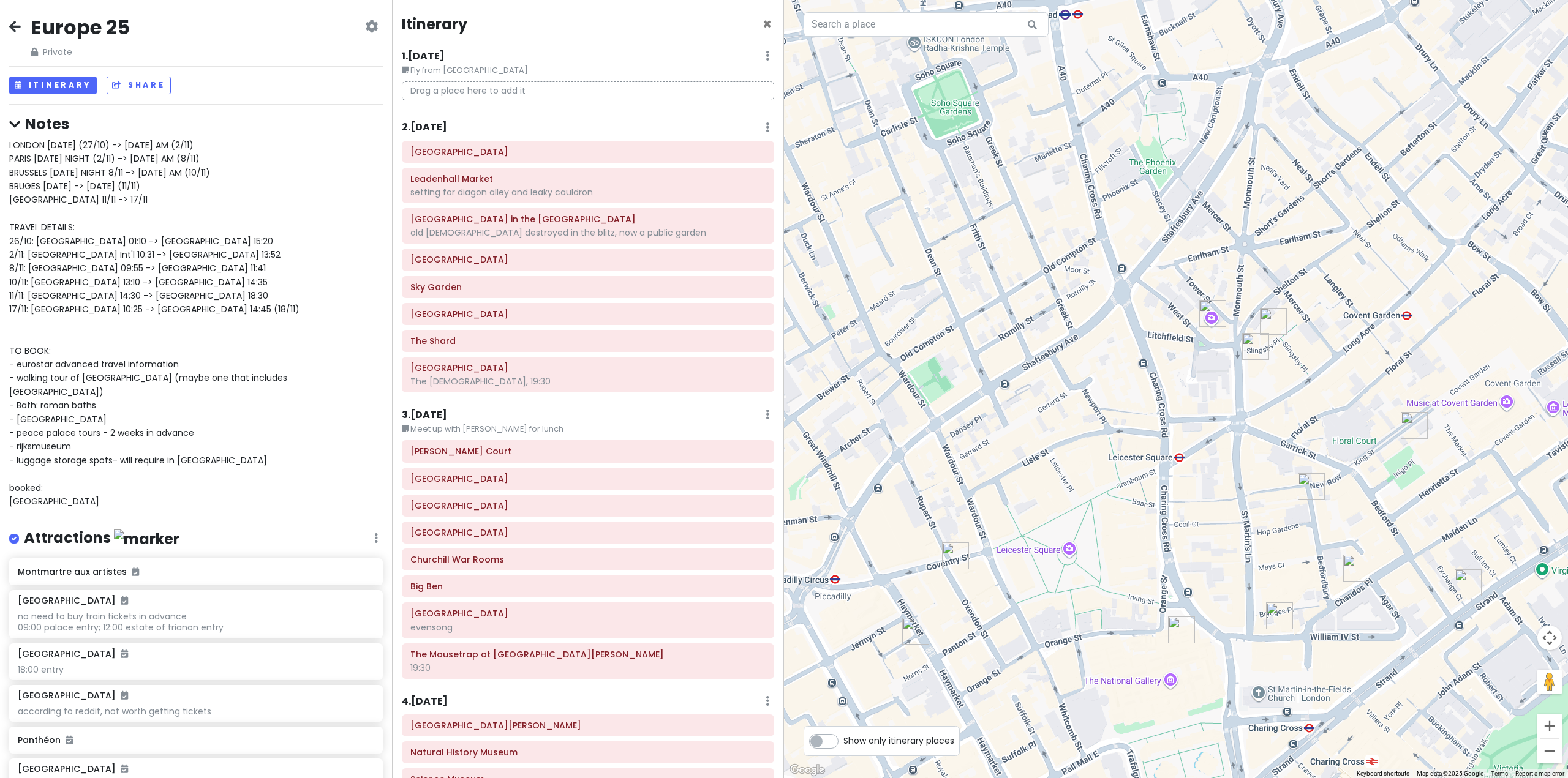
drag, startPoint x: 1276, startPoint y: 362, endPoint x: 1237, endPoint y: 416, distance: 66.6
click at [1240, 418] on div at bounding box center [1176, 389] width 784 height 778
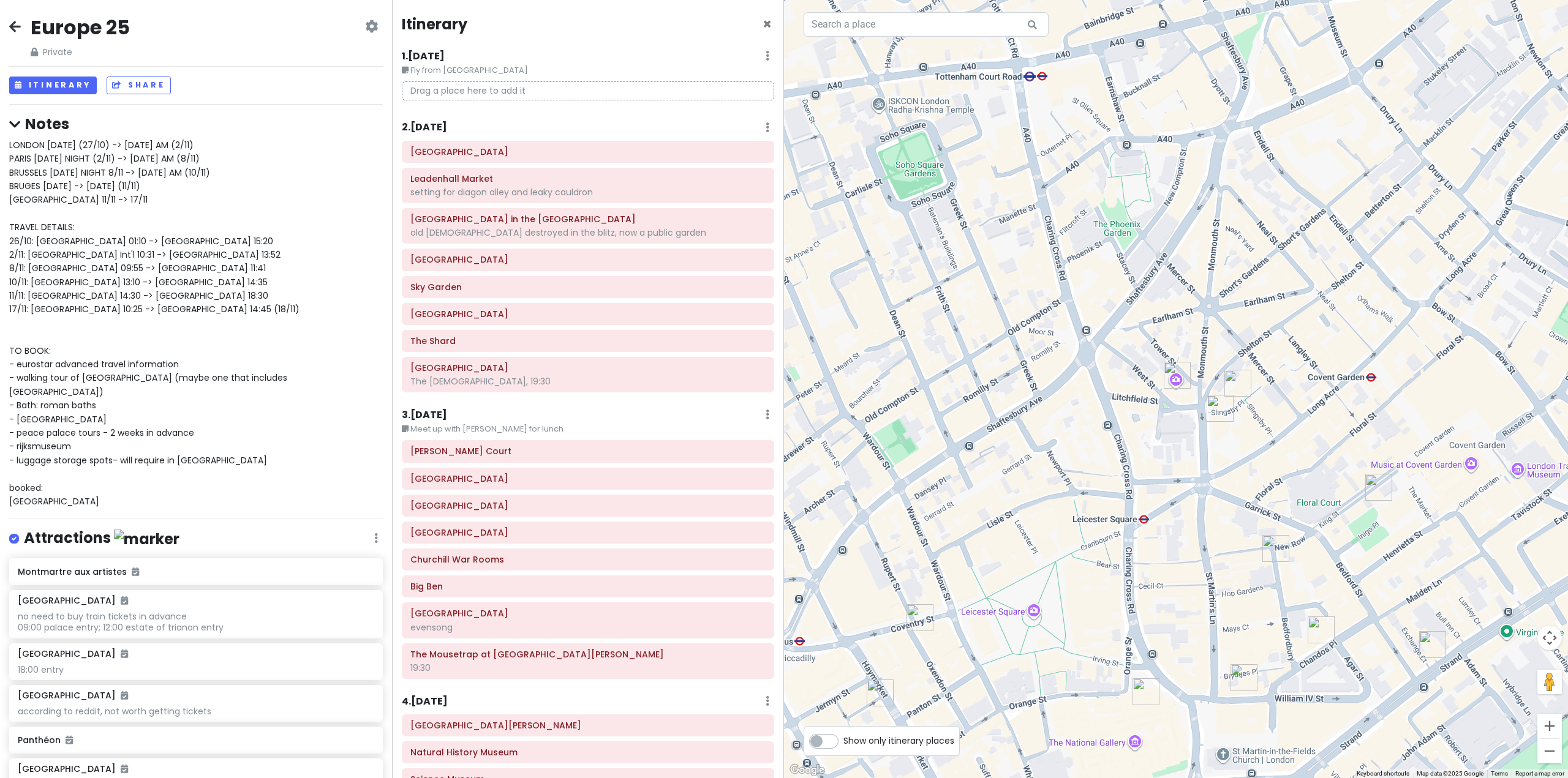
click at [1217, 401] on img "Dishoom Covent Garden" at bounding box center [1220, 408] width 27 height 27
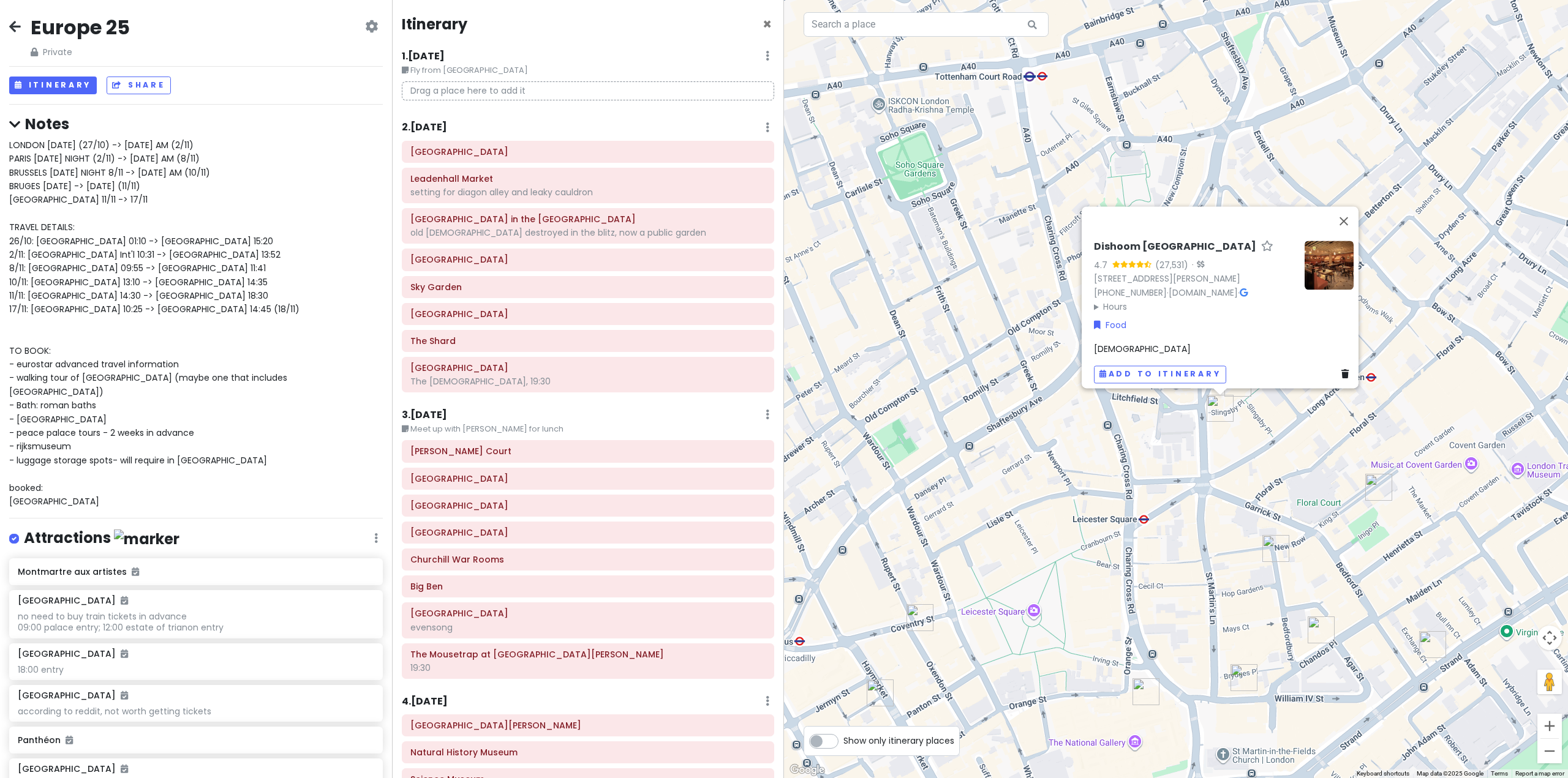
click at [1238, 676] on img "Bancone Covent Garden" at bounding box center [1244, 678] width 27 height 27
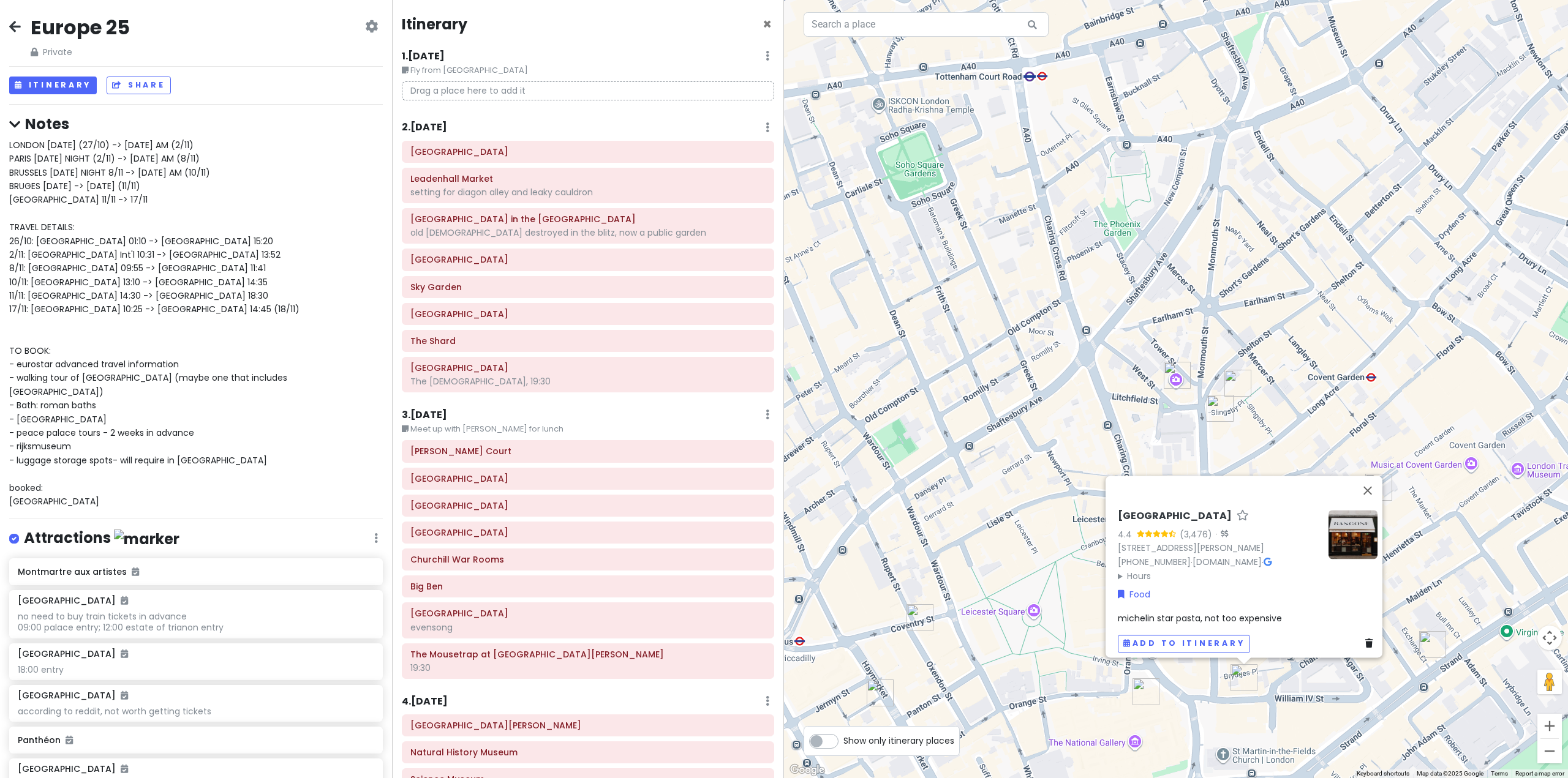
drag, startPoint x: 1357, startPoint y: 705, endPoint x: 1398, endPoint y: 694, distance: 42.4
click at [1358, 705] on div "[GEOGRAPHIC_DATA] 4.4 (3,476) · [STREET_ADDRESS][PERSON_NAME] [PHONE_NUMBER] · …" at bounding box center [1176, 389] width 784 height 778
click at [1430, 639] on img "The Port House" at bounding box center [1433, 645] width 27 height 27
click at [1427, 642] on img "The Port House" at bounding box center [1433, 645] width 27 height 27
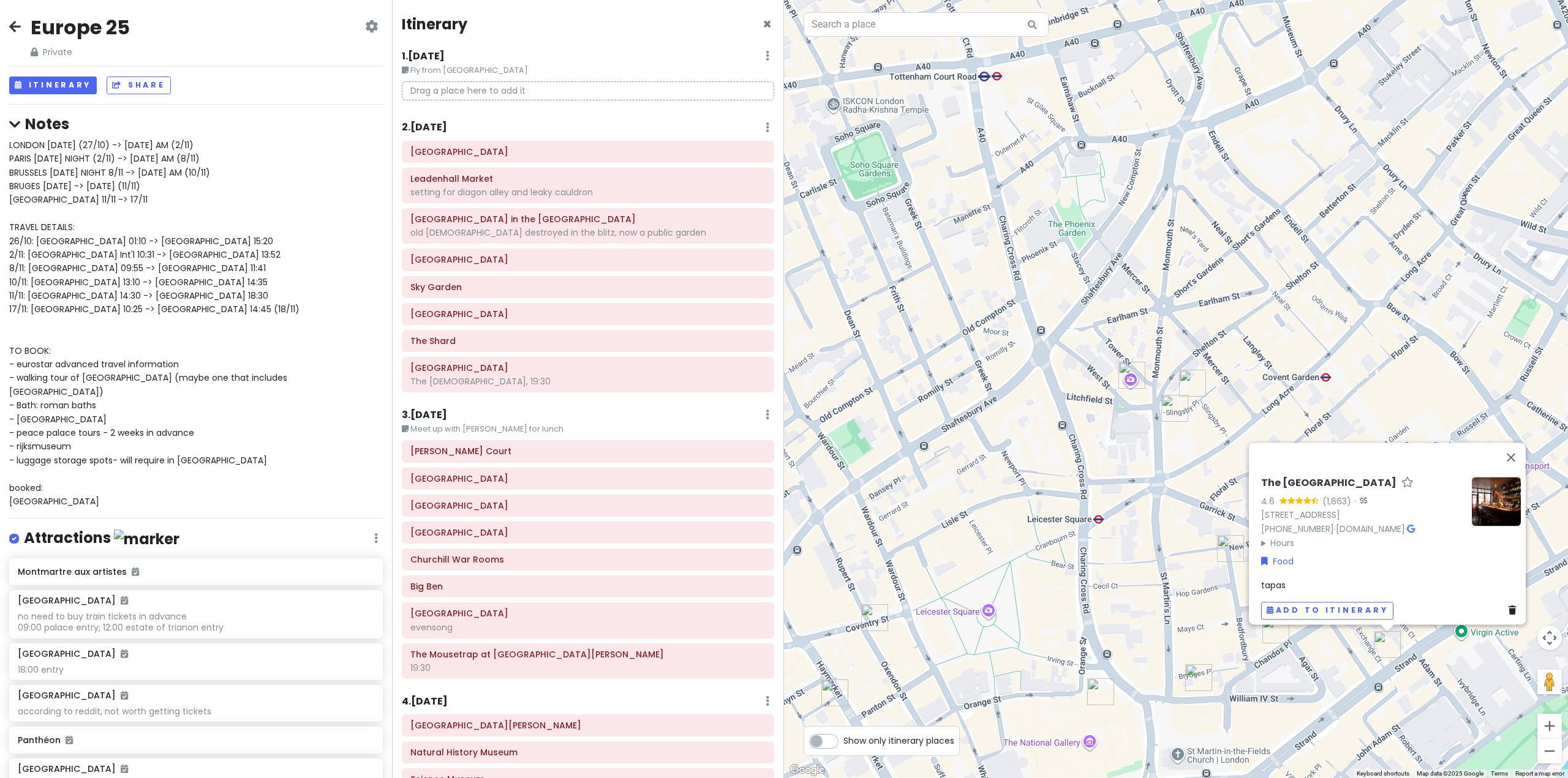
click at [1272, 635] on img "Lao Café" at bounding box center [1276, 630] width 27 height 27
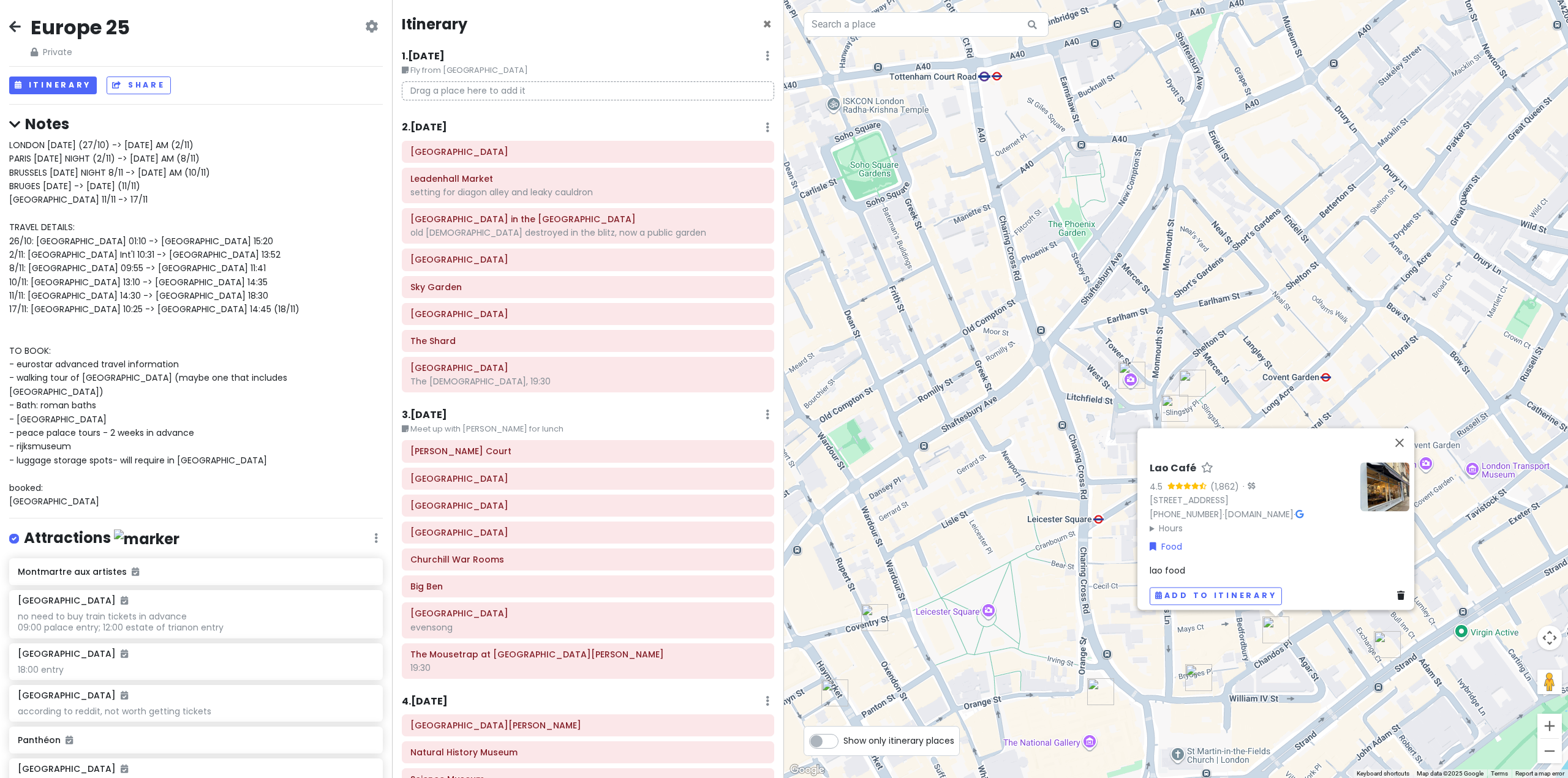
click at [832, 695] on img "Fallow" at bounding box center [835, 693] width 27 height 27
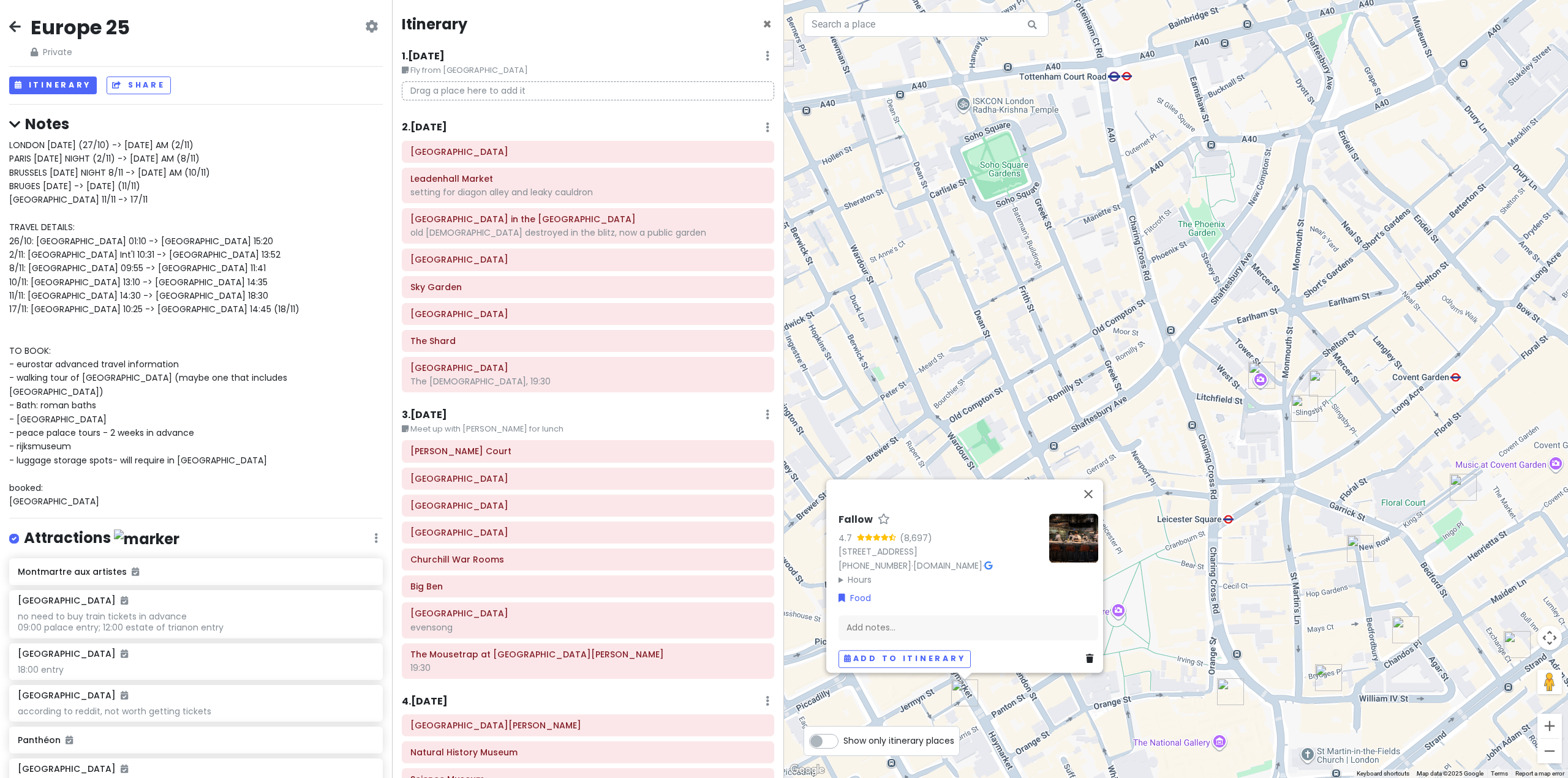
click at [1142, 747] on div "Fallow 4.7 (8,697) [STREET_ADDRESS] [PHONE_NUMBER] · [DOMAIN_NAME] · Hours [DAT…" at bounding box center [1176, 389] width 784 height 778
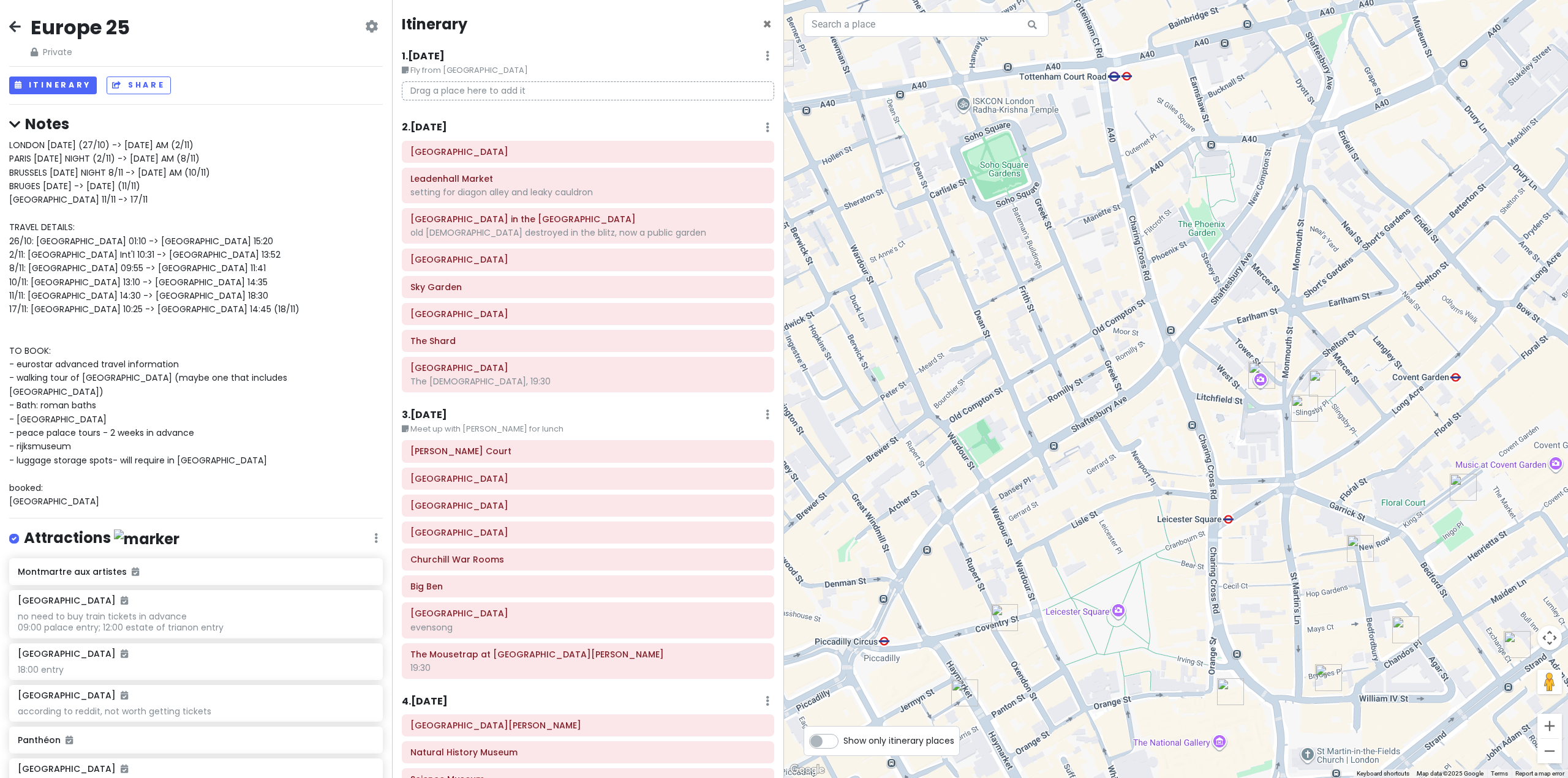
click at [1403, 629] on img "Lao Café" at bounding box center [1406, 630] width 27 height 27
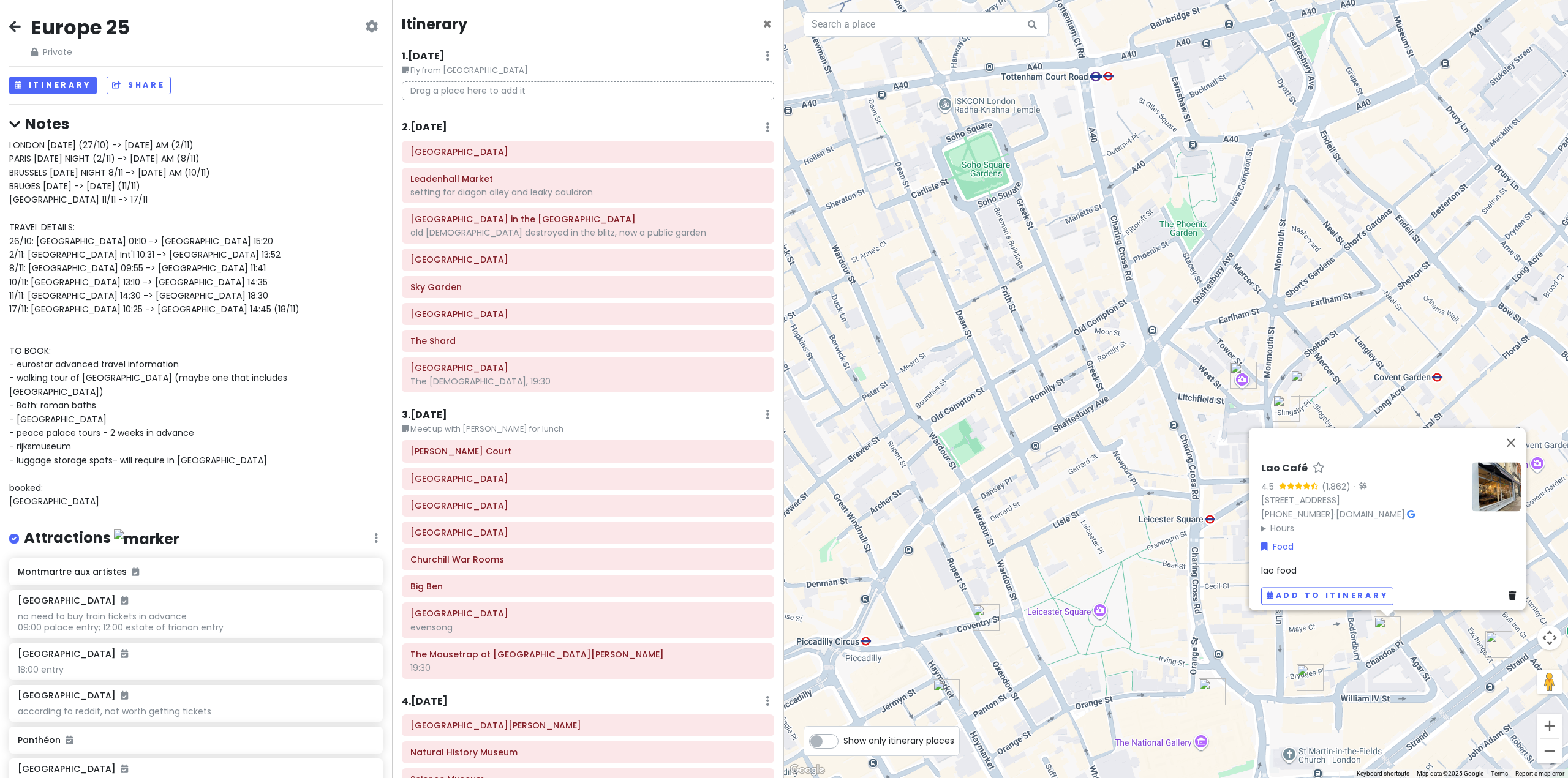
click at [1442, 715] on div "Lao Café 4.5 (1,862) · [STREET_ADDRESS] [PHONE_NUMBER] · [DOMAIN_NAME] · Hours …" at bounding box center [1176, 389] width 784 height 778
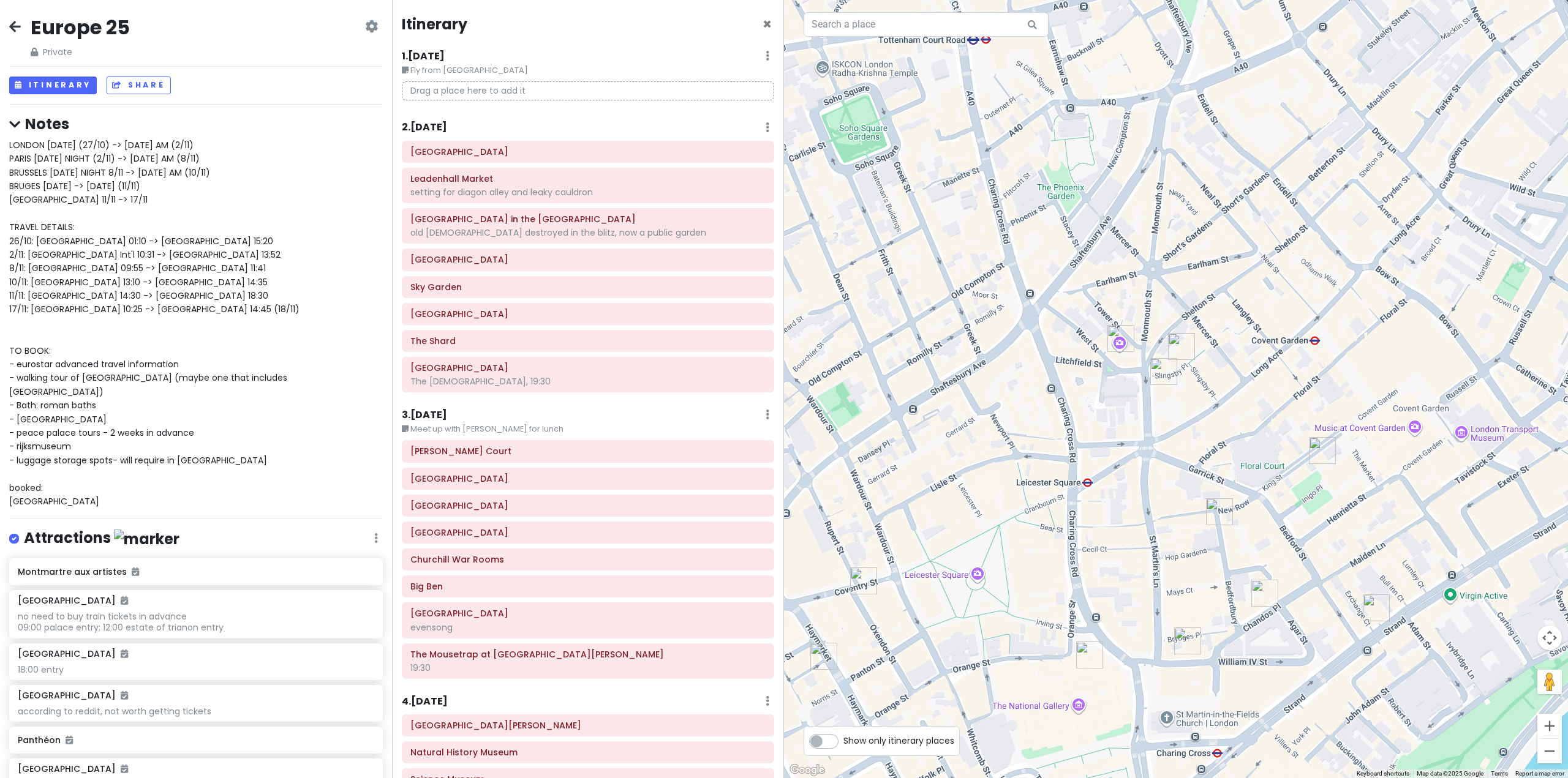
drag, startPoint x: 1442, startPoint y: 715, endPoint x: 1311, endPoint y: 681, distance: 135.3
click at [1311, 681] on div at bounding box center [1176, 389] width 784 height 778
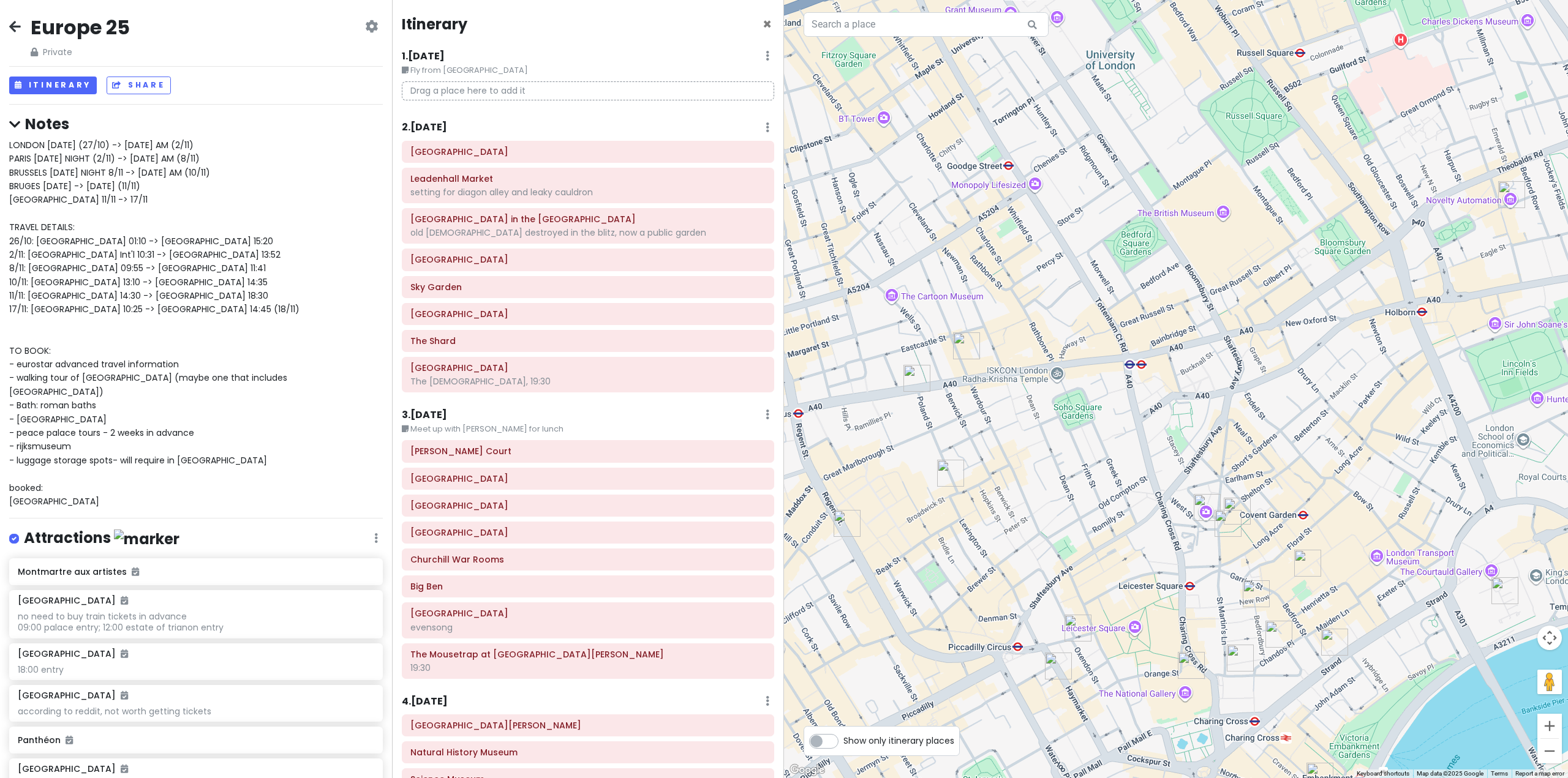
click at [1003, 187] on div at bounding box center [1176, 389] width 784 height 778
click at [1006, 192] on div at bounding box center [1176, 389] width 784 height 778
click at [1038, 188] on div at bounding box center [1176, 389] width 784 height 778
click at [966, 193] on div at bounding box center [1176, 389] width 784 height 778
click at [1015, 194] on div at bounding box center [1176, 389] width 784 height 778
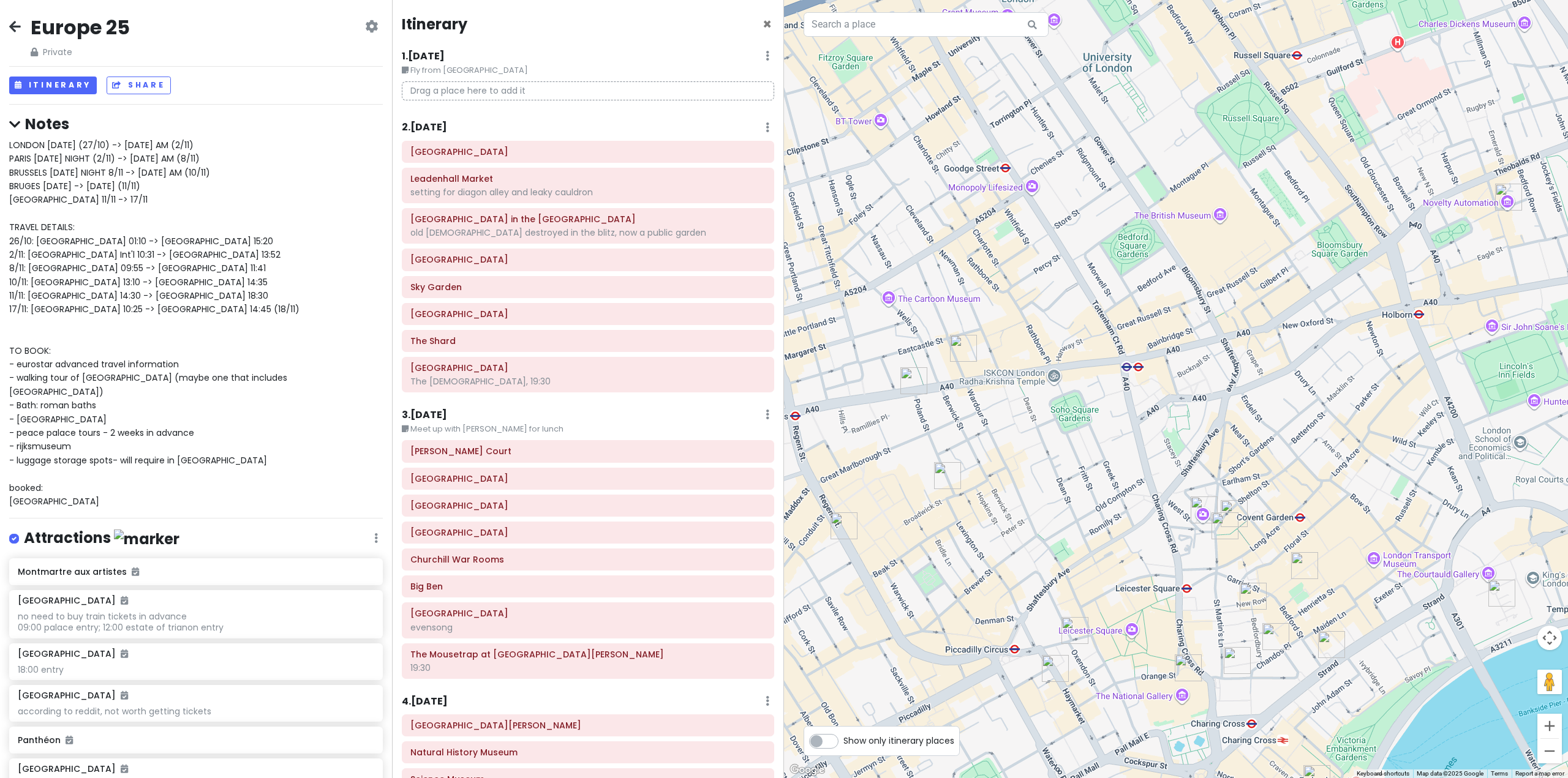
click at [967, 349] on img "Enish Oxford Street" at bounding box center [963, 349] width 27 height 27
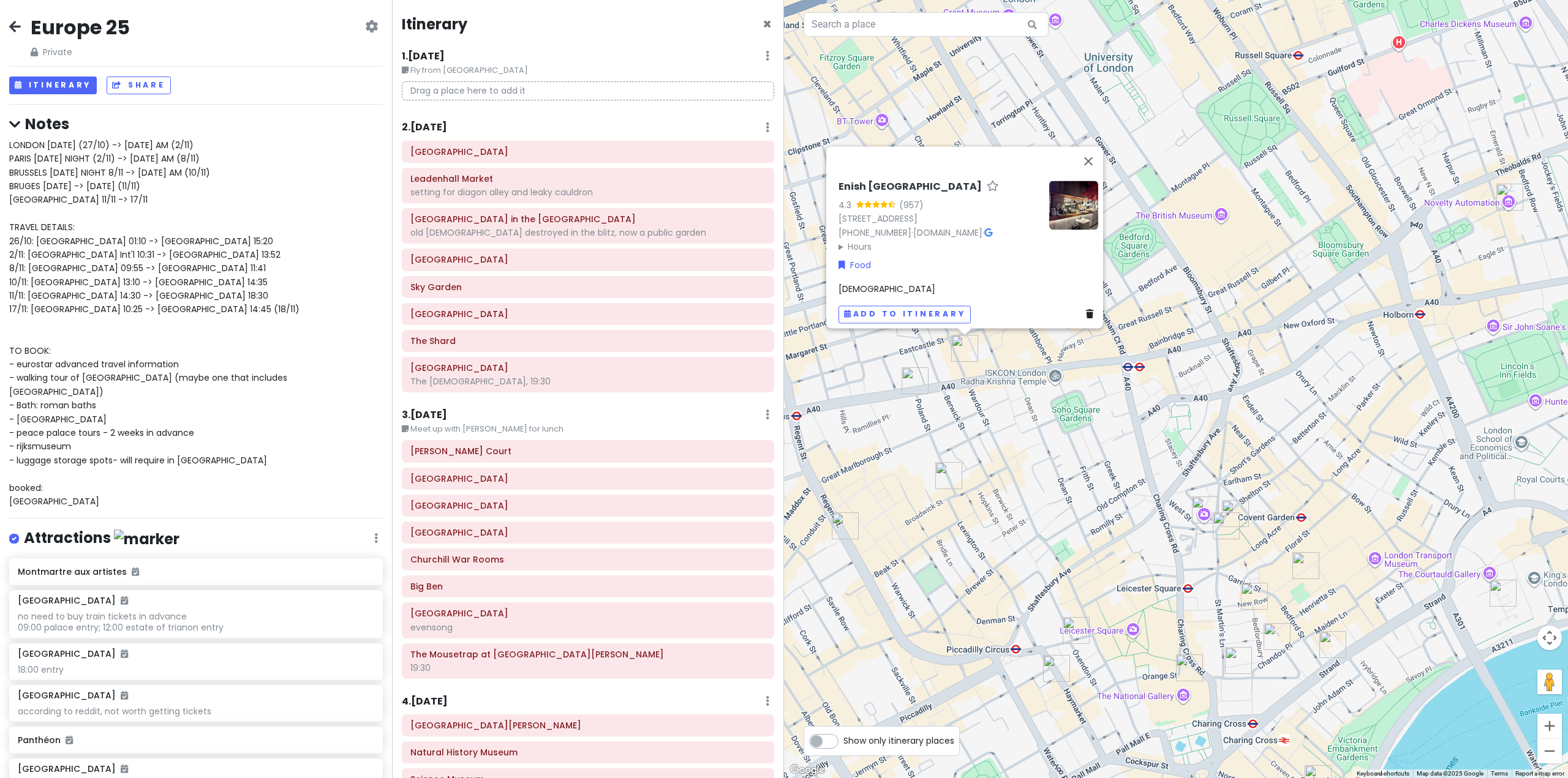
click at [1226, 532] on img "Dishoom Covent Garden" at bounding box center [1226, 526] width 27 height 27
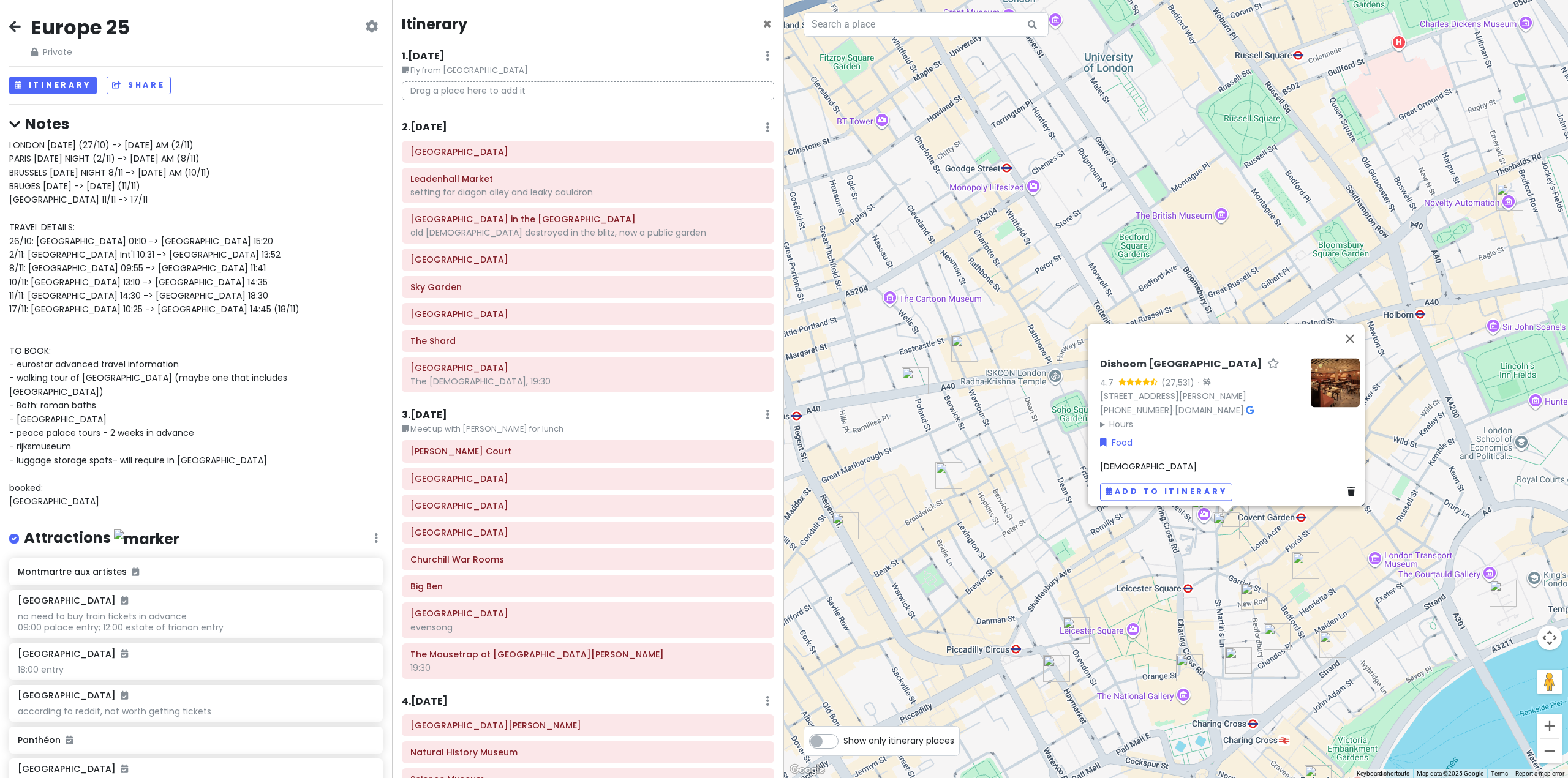
click at [1334, 653] on img "The Port House" at bounding box center [1333, 645] width 27 height 27
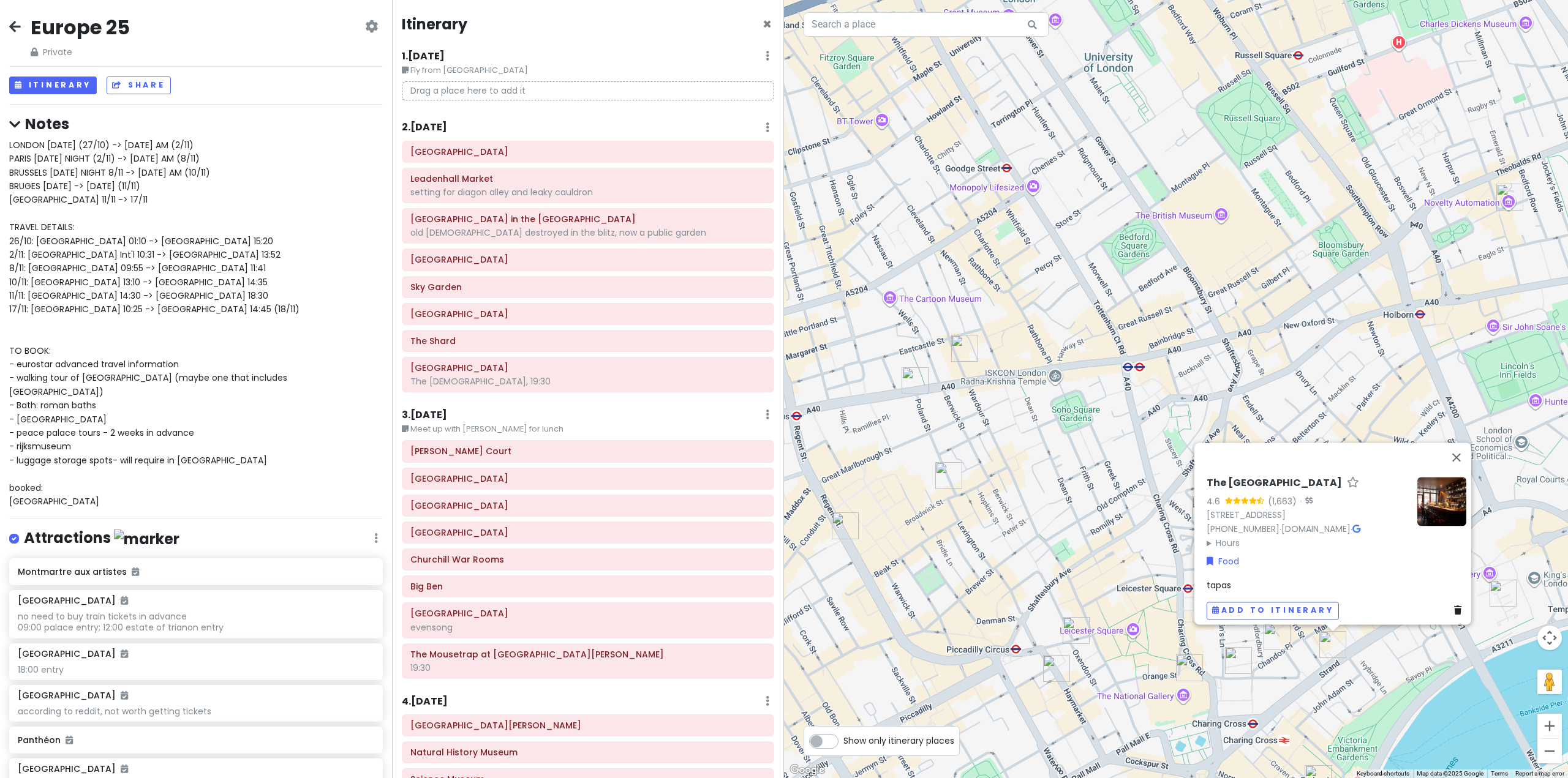
click at [1272, 644] on img "Lao Café" at bounding box center [1277, 637] width 27 height 27
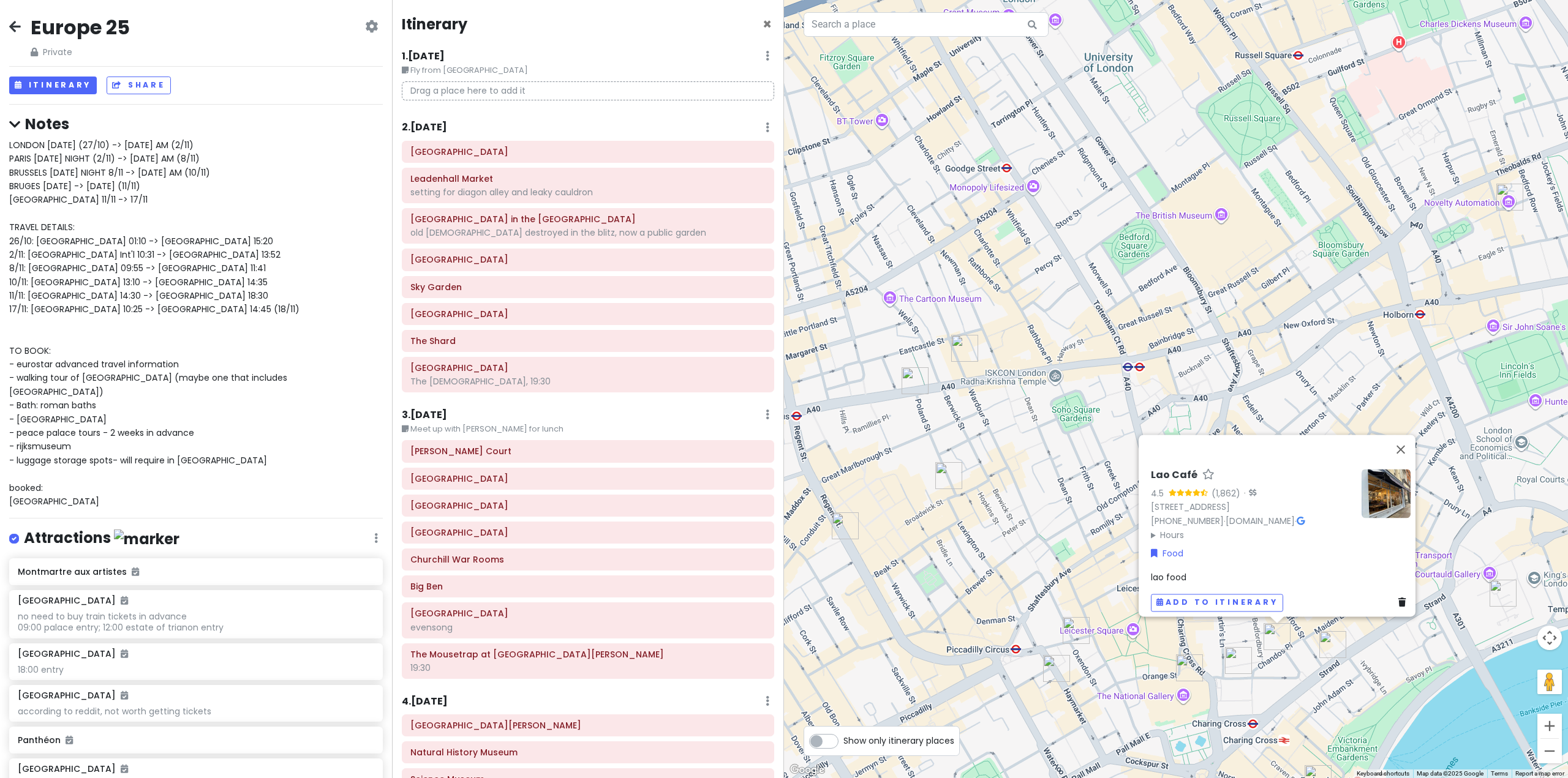
click at [1052, 663] on img "Fallow" at bounding box center [1056, 669] width 27 height 27
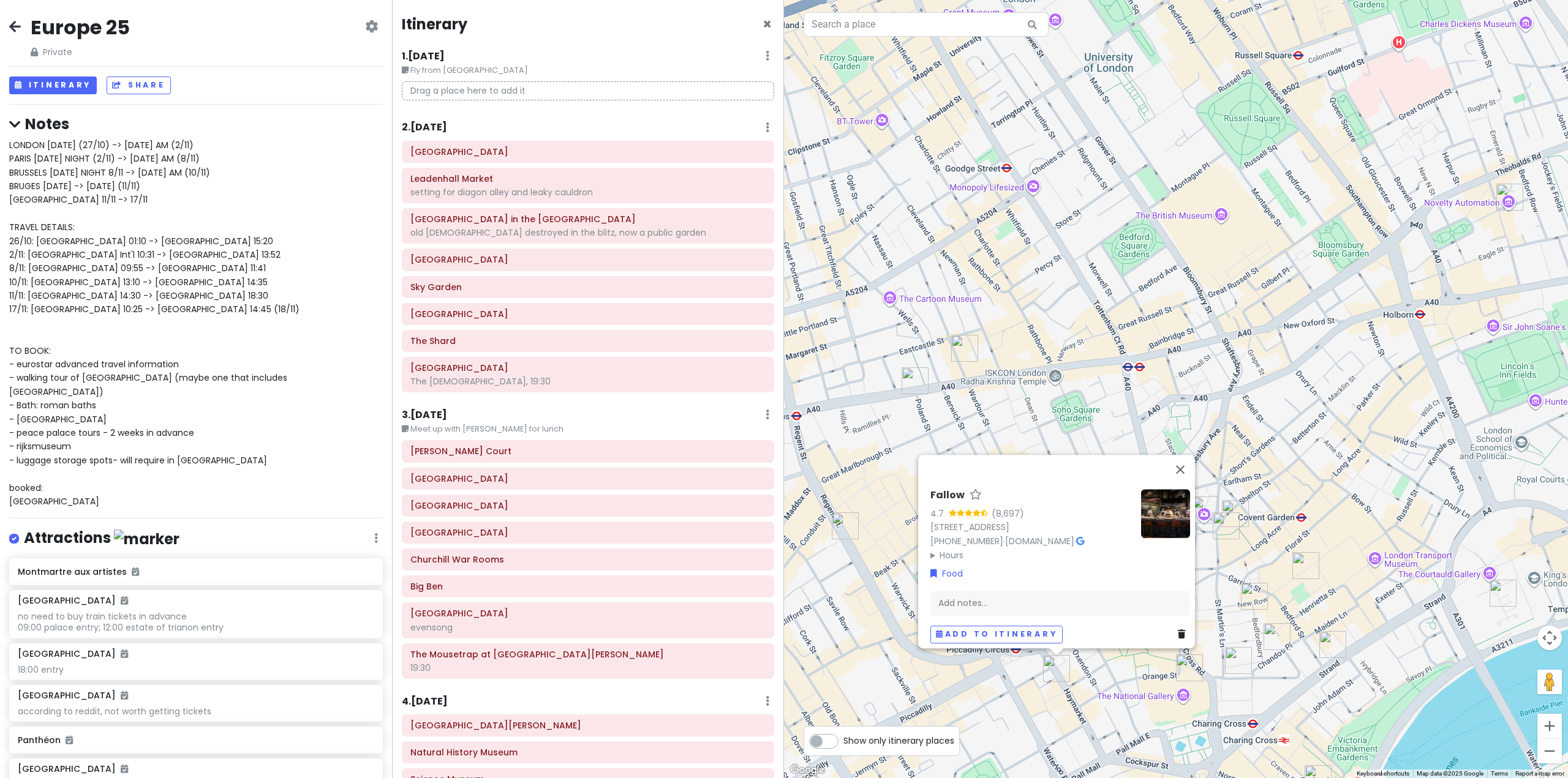
click at [1258, 545] on div "Fallow 4.7 (8,697) [STREET_ADDRESS] [PHONE_NUMBER] · [DOMAIN_NAME] · Hours [DAT…" at bounding box center [1176, 389] width 784 height 778
